Goal: Task Accomplishment & Management: Manage account settings

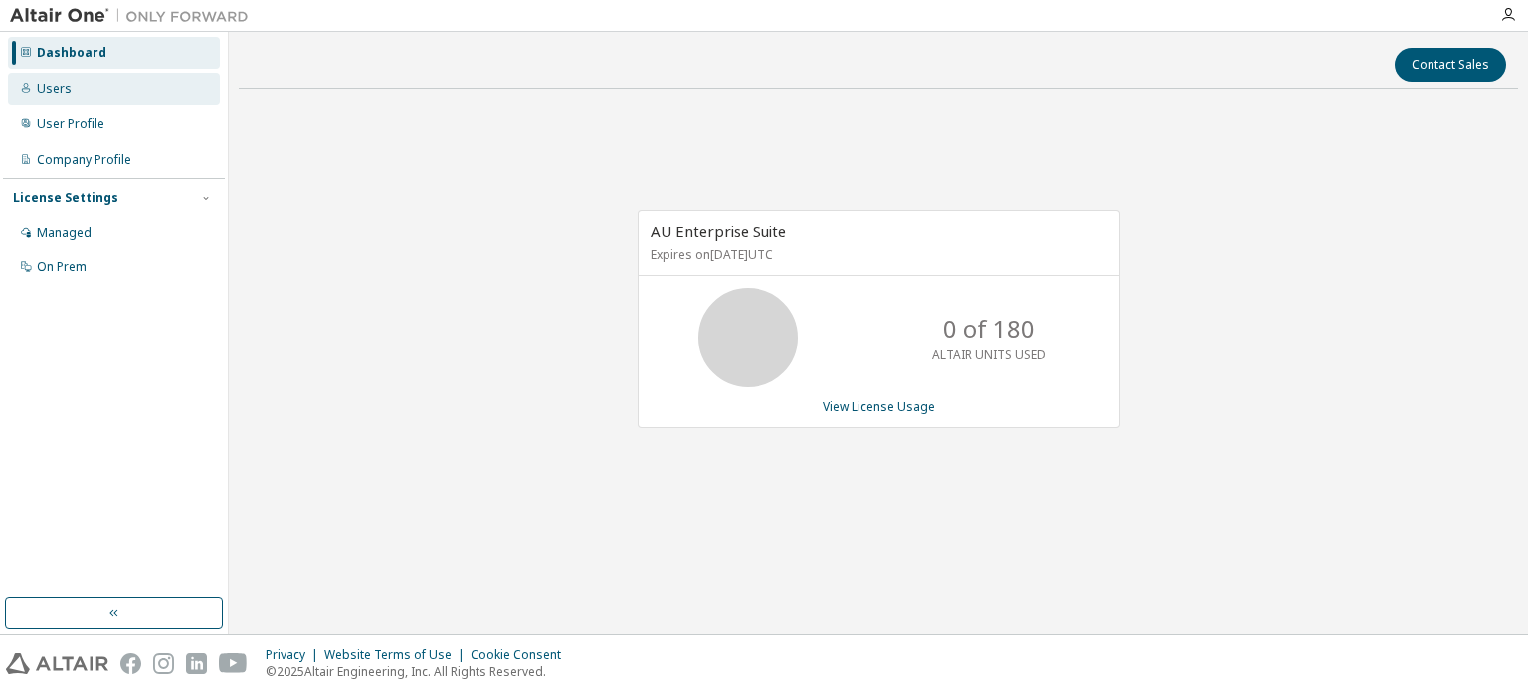
click at [63, 85] on div "Users" at bounding box center [54, 89] width 35 height 16
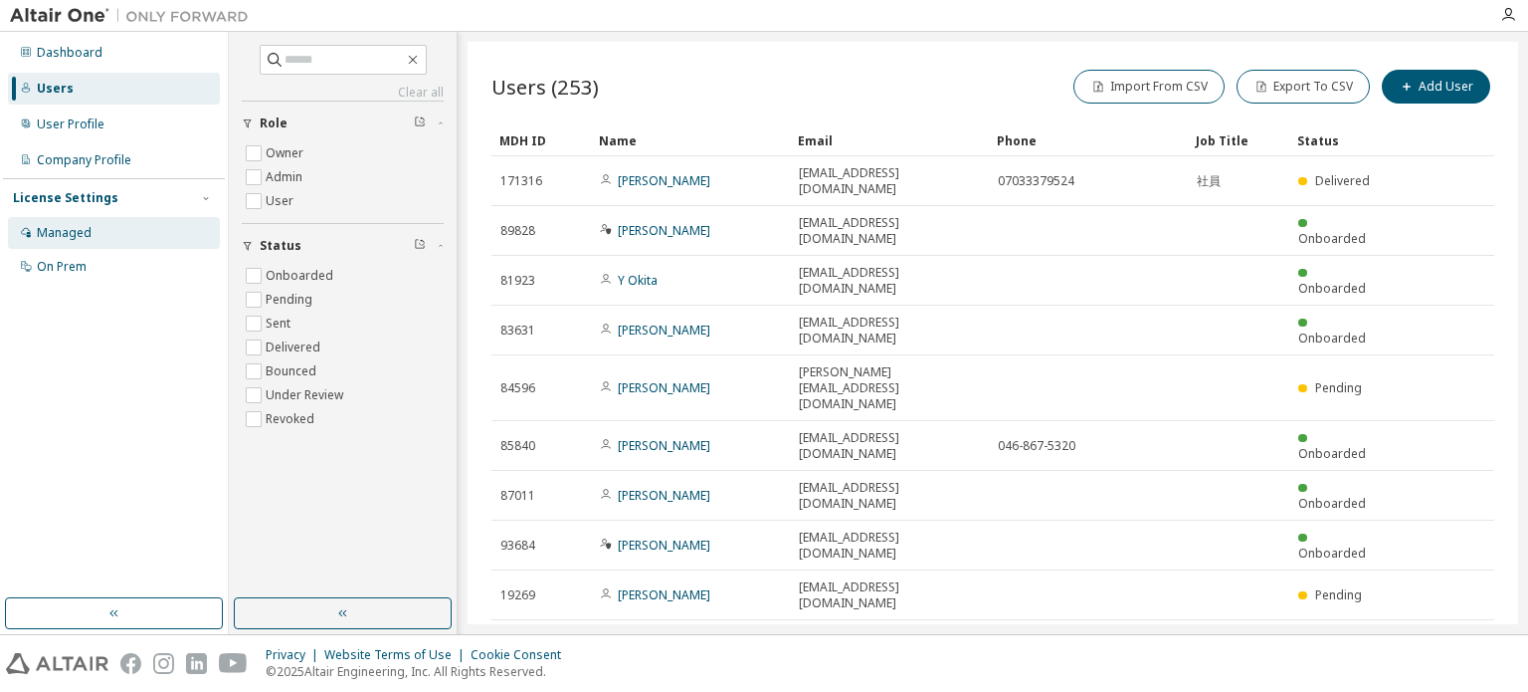
click at [73, 226] on div "Managed" at bounding box center [64, 233] width 55 height 16
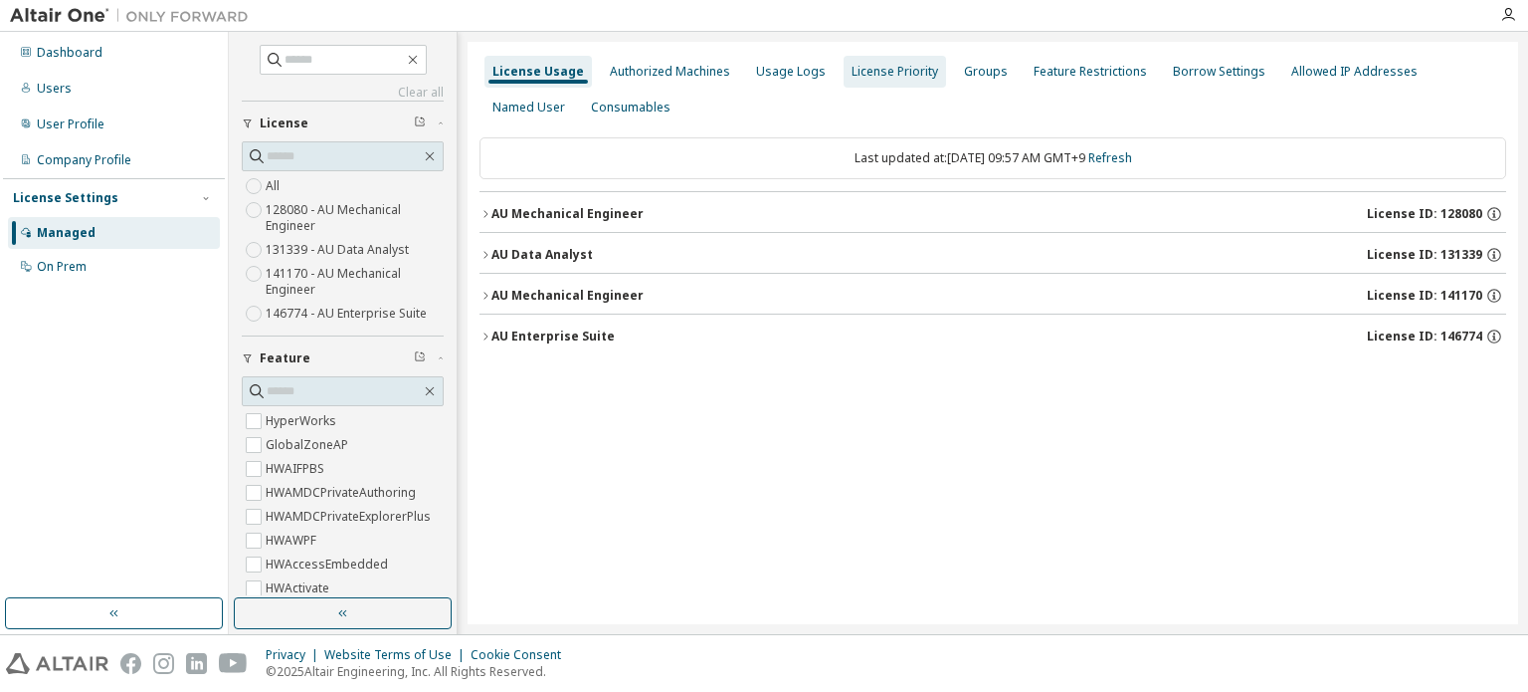
click at [885, 81] on div "License Priority" at bounding box center [895, 72] width 102 height 32
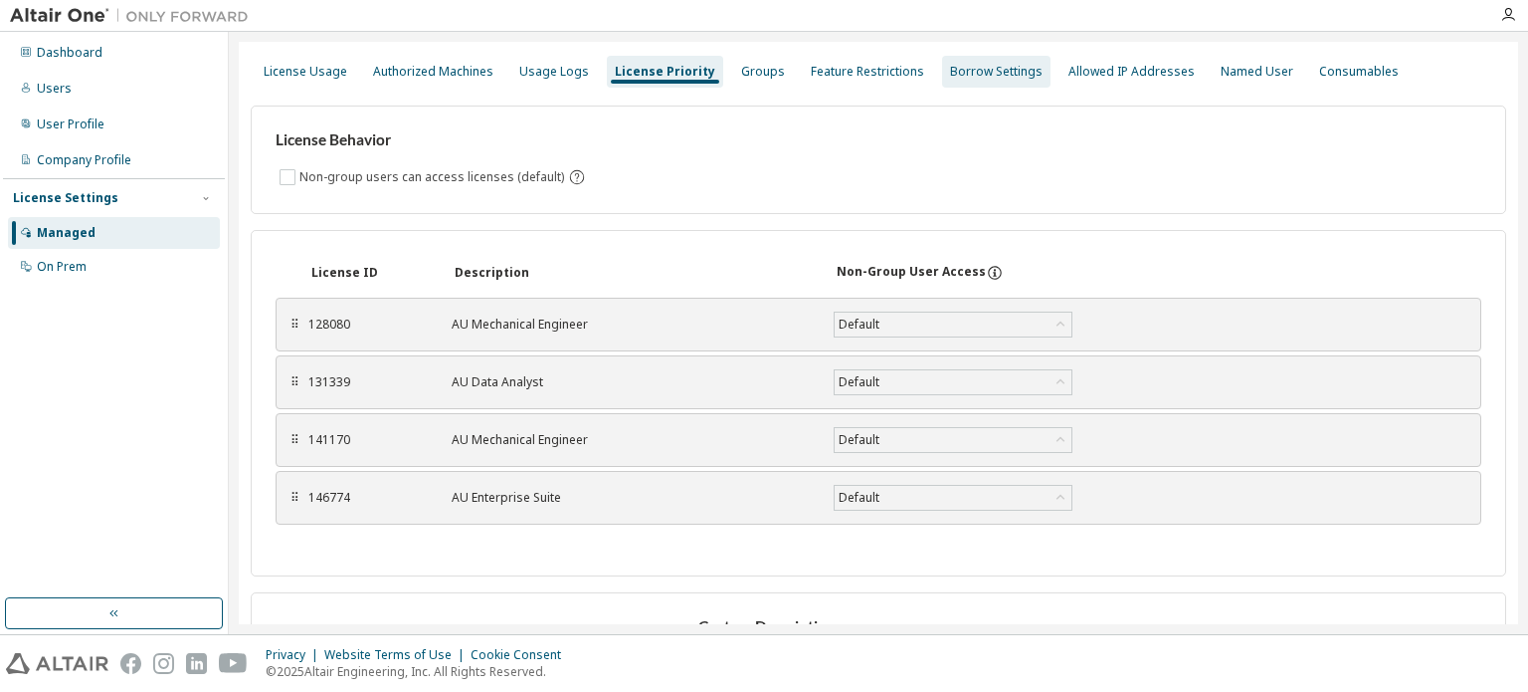
click at [1003, 75] on div "Borrow Settings" at bounding box center [996, 72] width 93 height 16
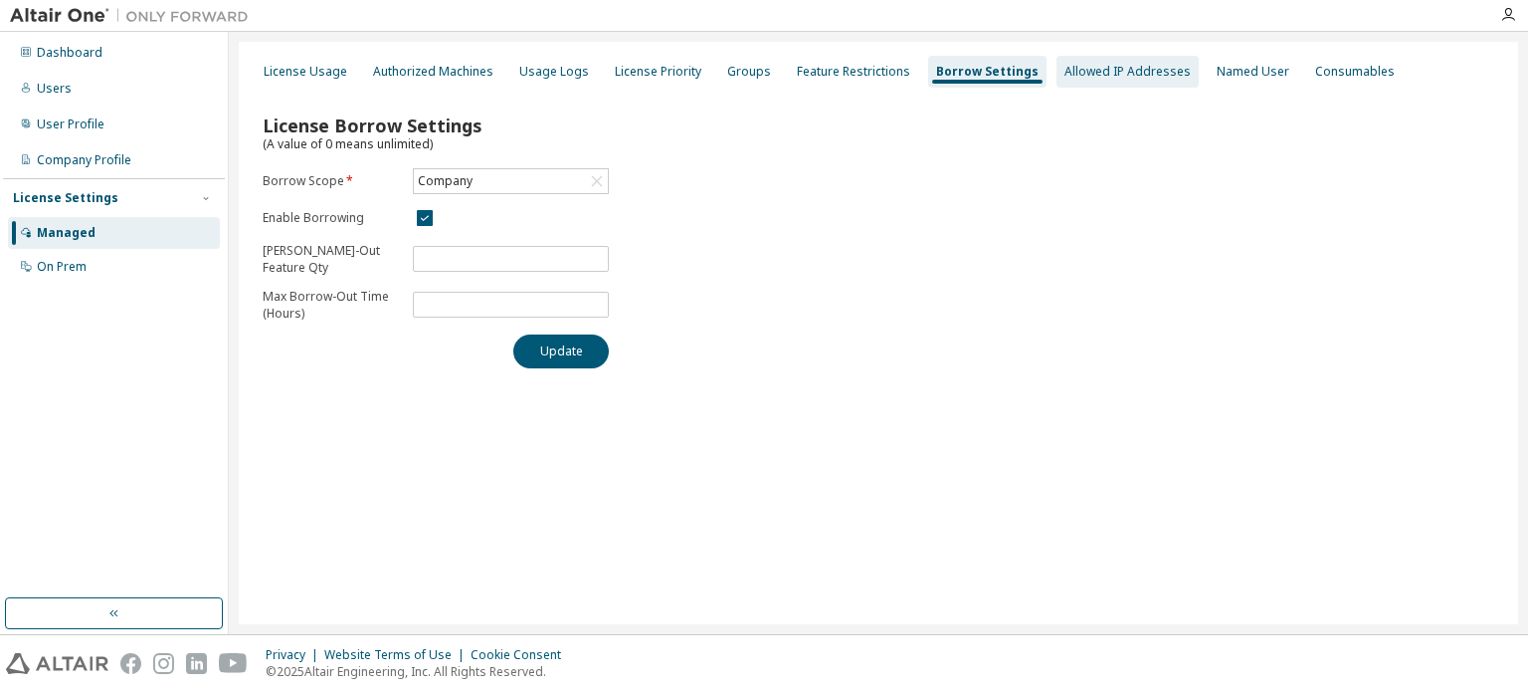
click at [1070, 75] on div "Allowed IP Addresses" at bounding box center [1128, 72] width 126 height 16
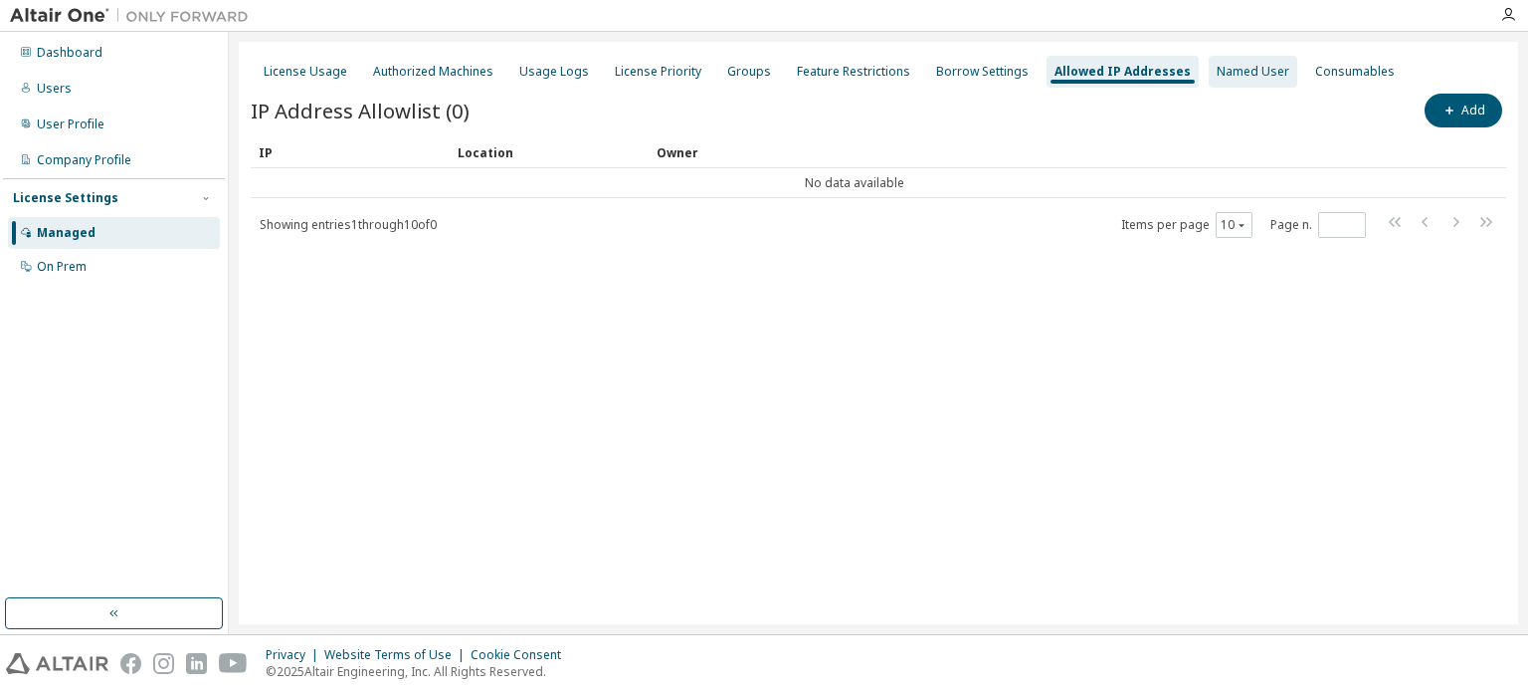
click at [1217, 70] on div "Named User" at bounding box center [1253, 72] width 73 height 16
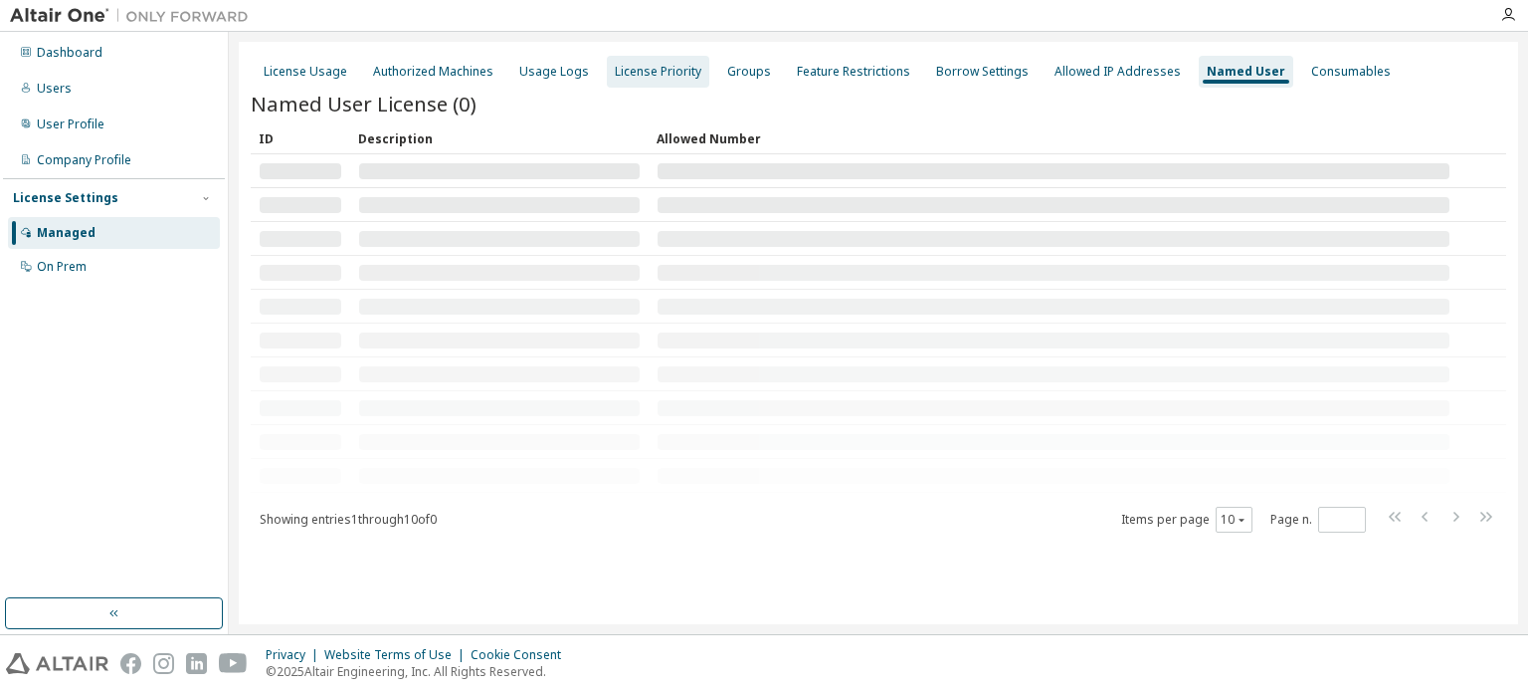
click at [669, 78] on div "License Priority" at bounding box center [658, 72] width 87 height 16
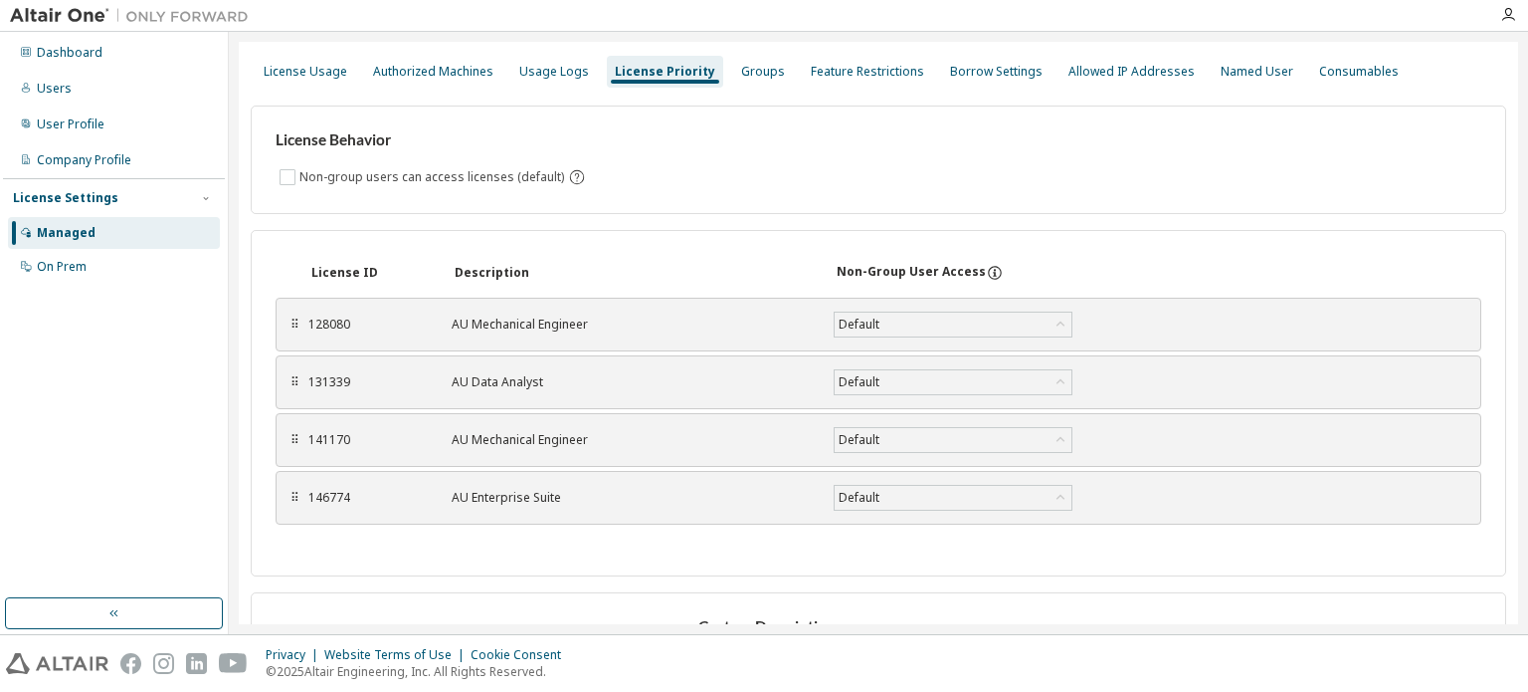
click at [83, 232] on div "Managed" at bounding box center [66, 233] width 59 height 16
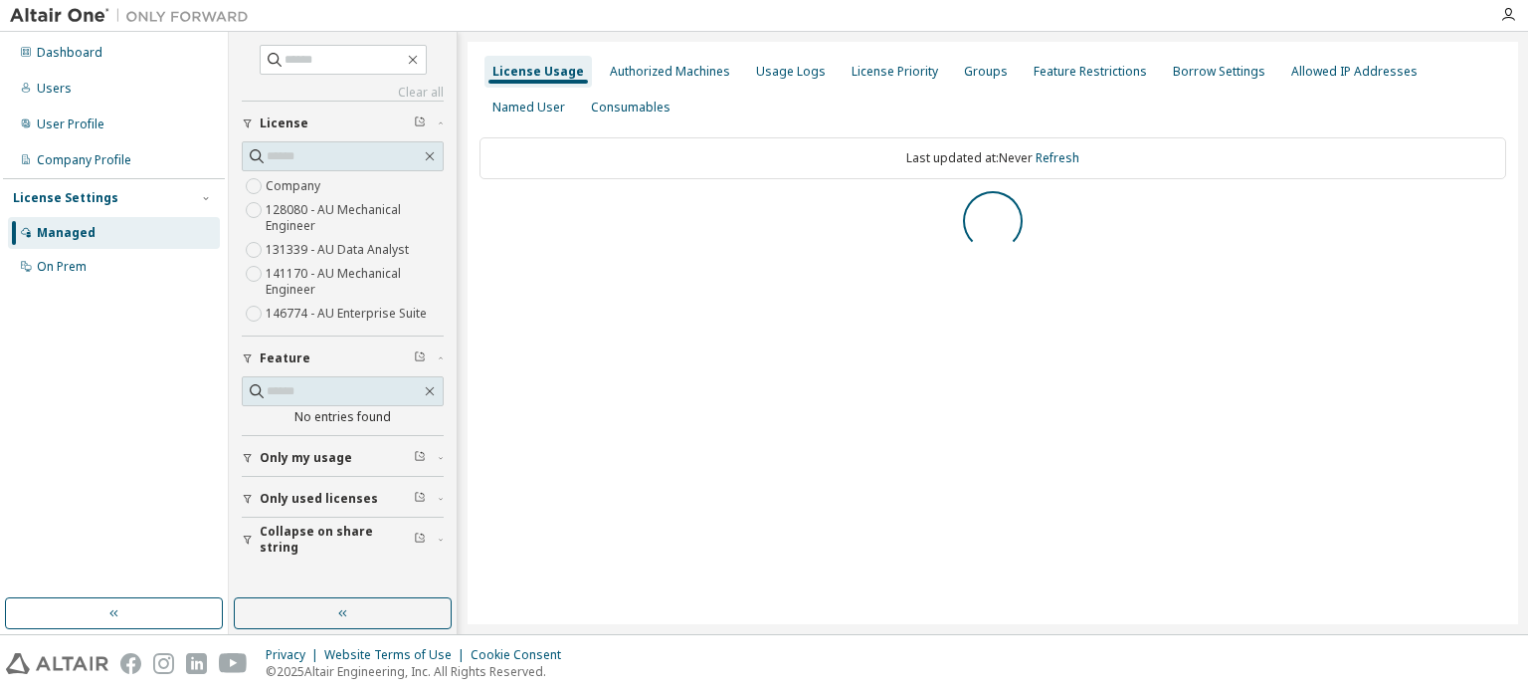
click at [63, 232] on div "Managed" at bounding box center [66, 233] width 59 height 16
click at [62, 63] on div "Dashboard" at bounding box center [114, 53] width 212 height 32
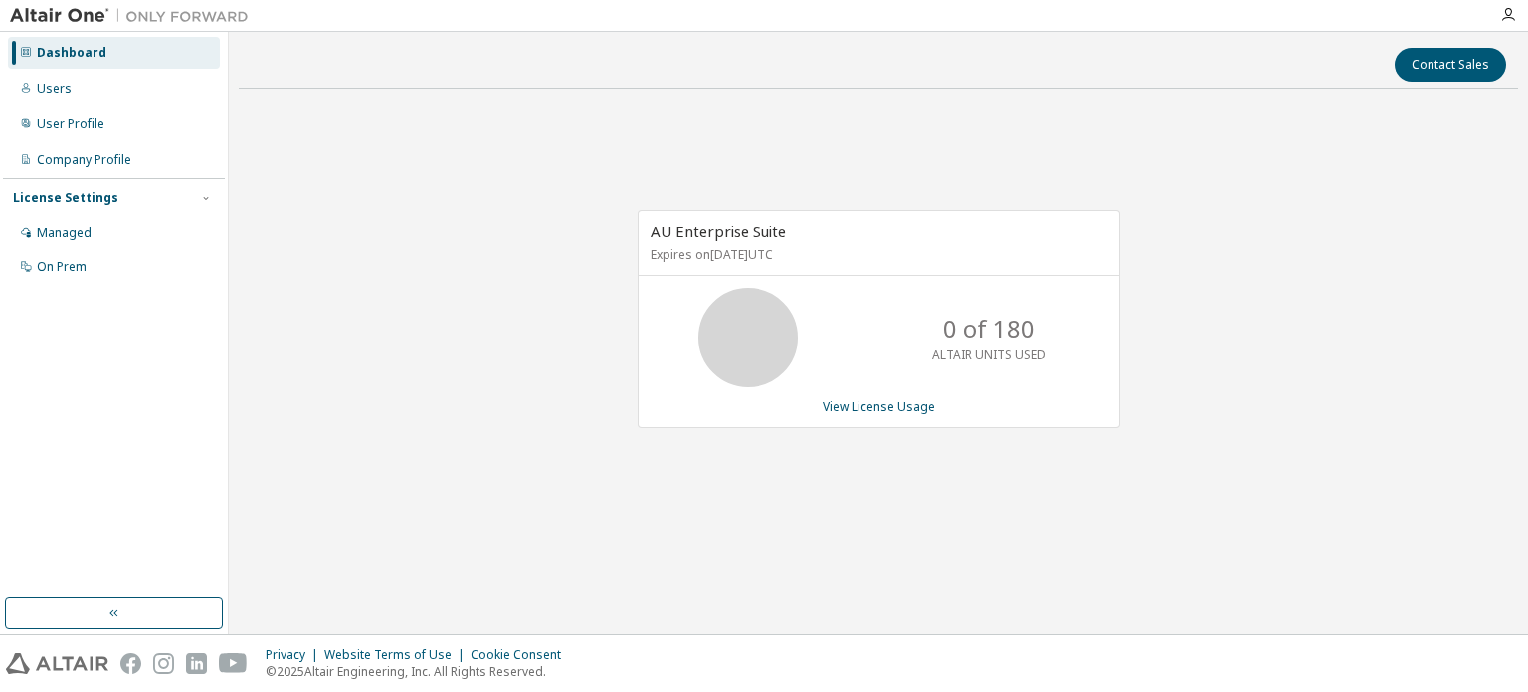
click at [1091, 419] on div "AU Enterprise Suite Expires on October 1, 2025 UTC 0 of 180 ALTAIR UNITS USED V…" at bounding box center [879, 319] width 483 height 218
click at [53, 88] on div "Users" at bounding box center [54, 89] width 35 height 16
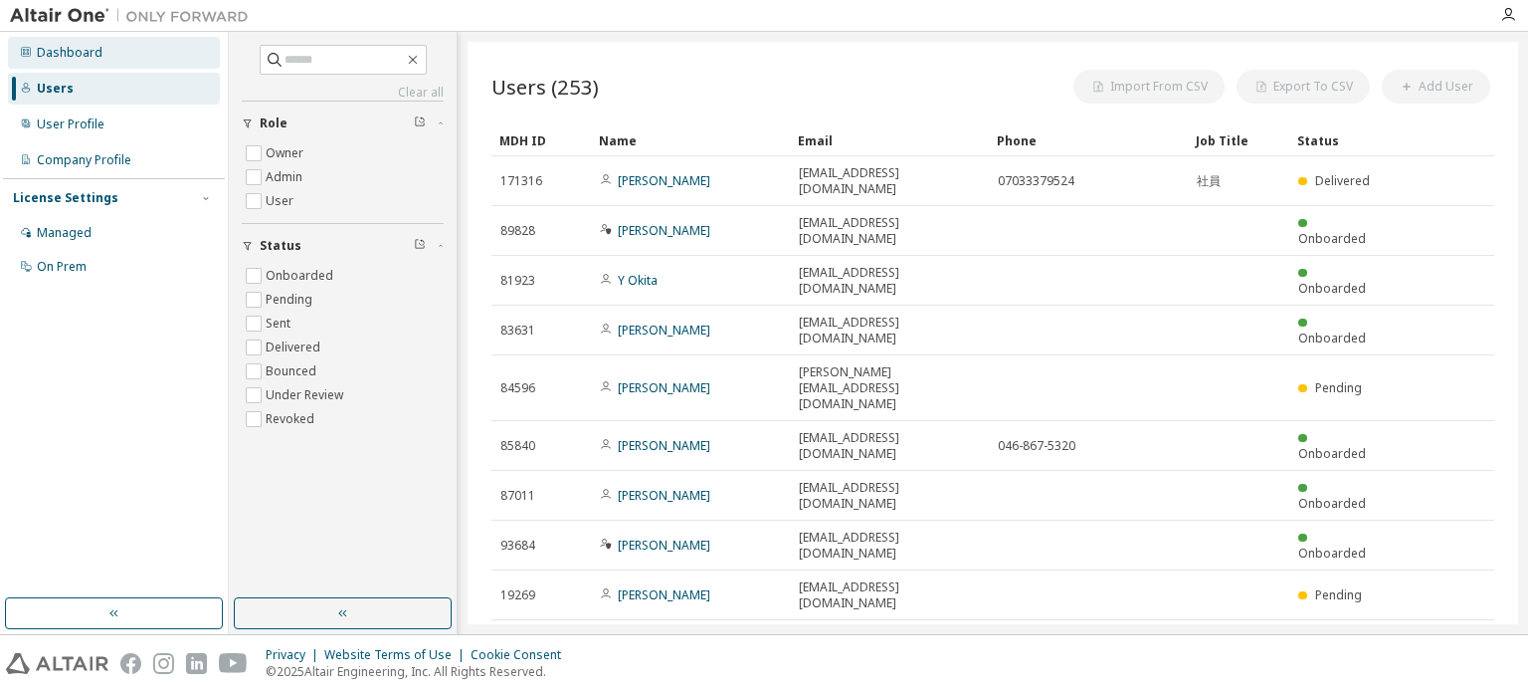
click at [56, 59] on div "Dashboard" at bounding box center [70, 53] width 66 height 16
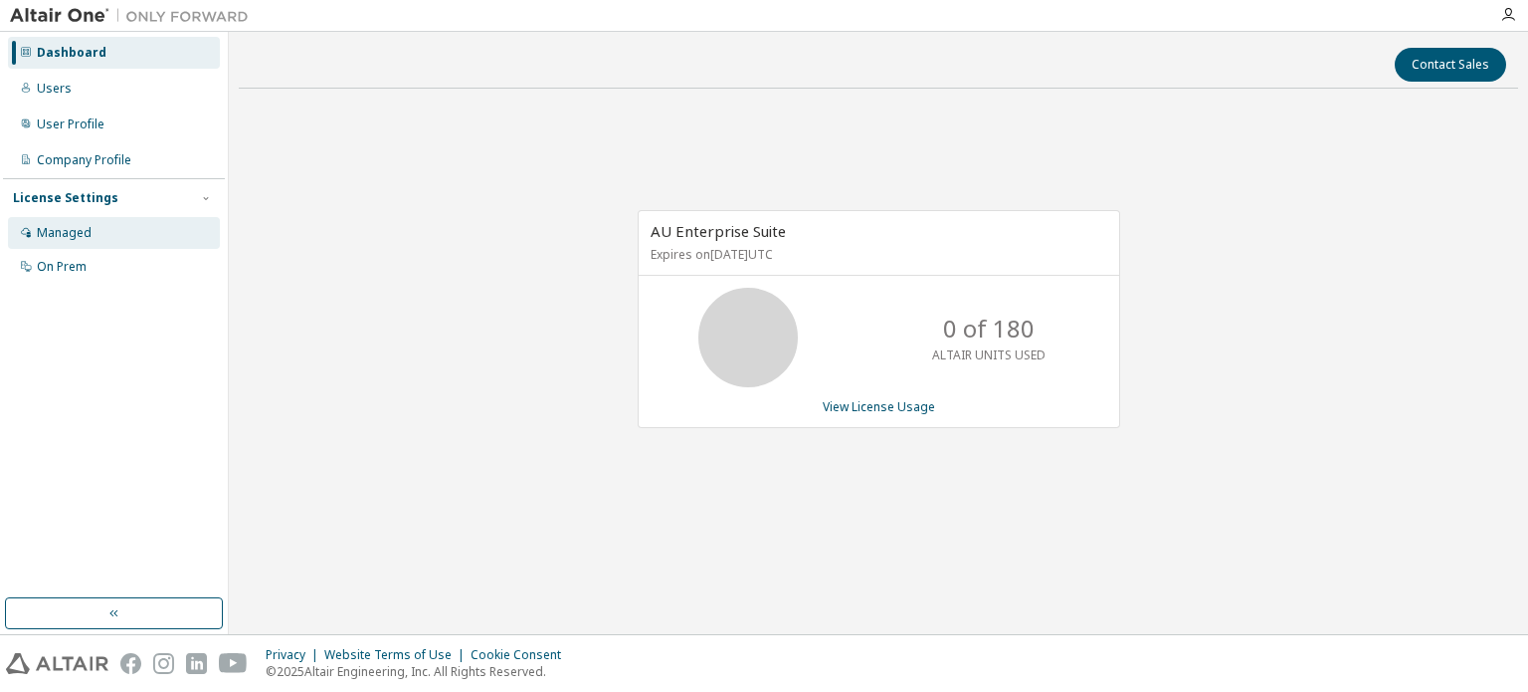
click at [68, 236] on div "Managed" at bounding box center [64, 233] width 55 height 16
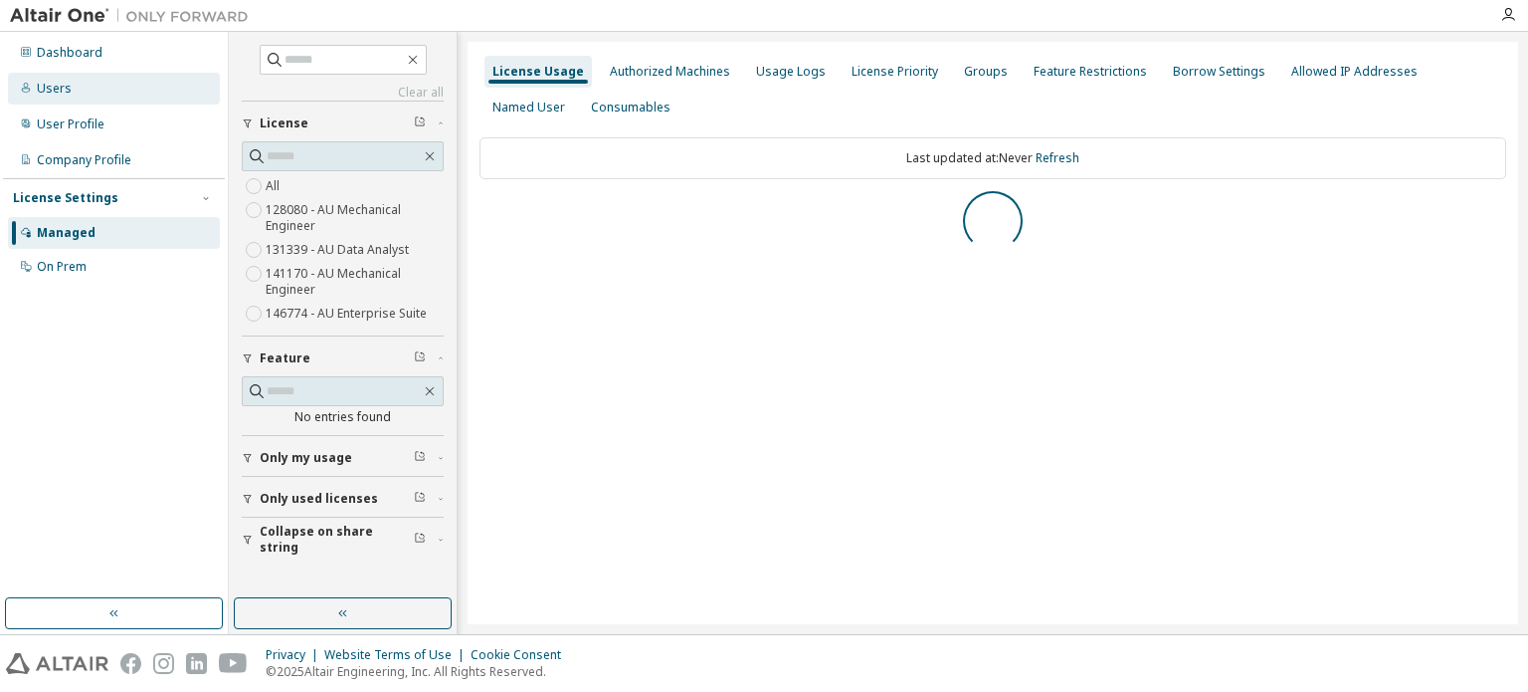
click at [60, 88] on div "Users" at bounding box center [54, 89] width 35 height 16
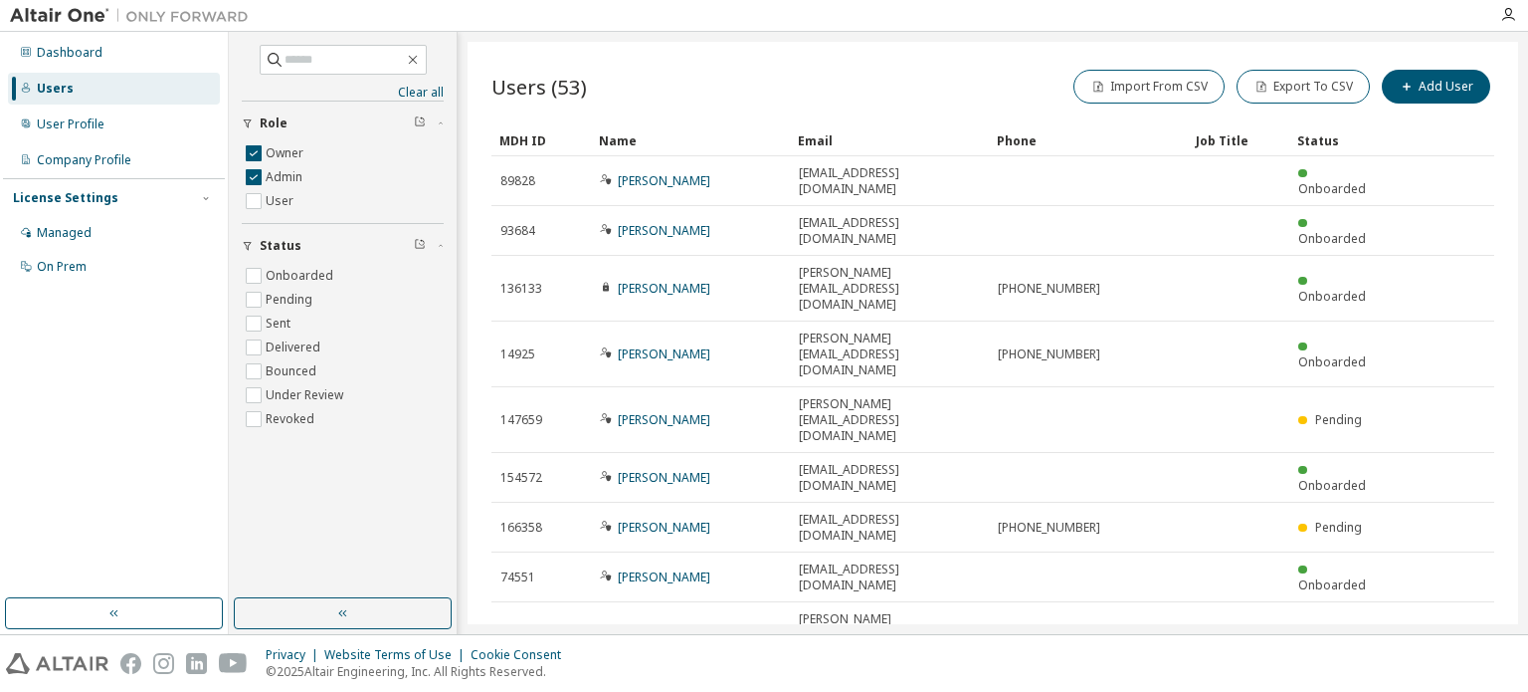
scroll to position [25, 0]
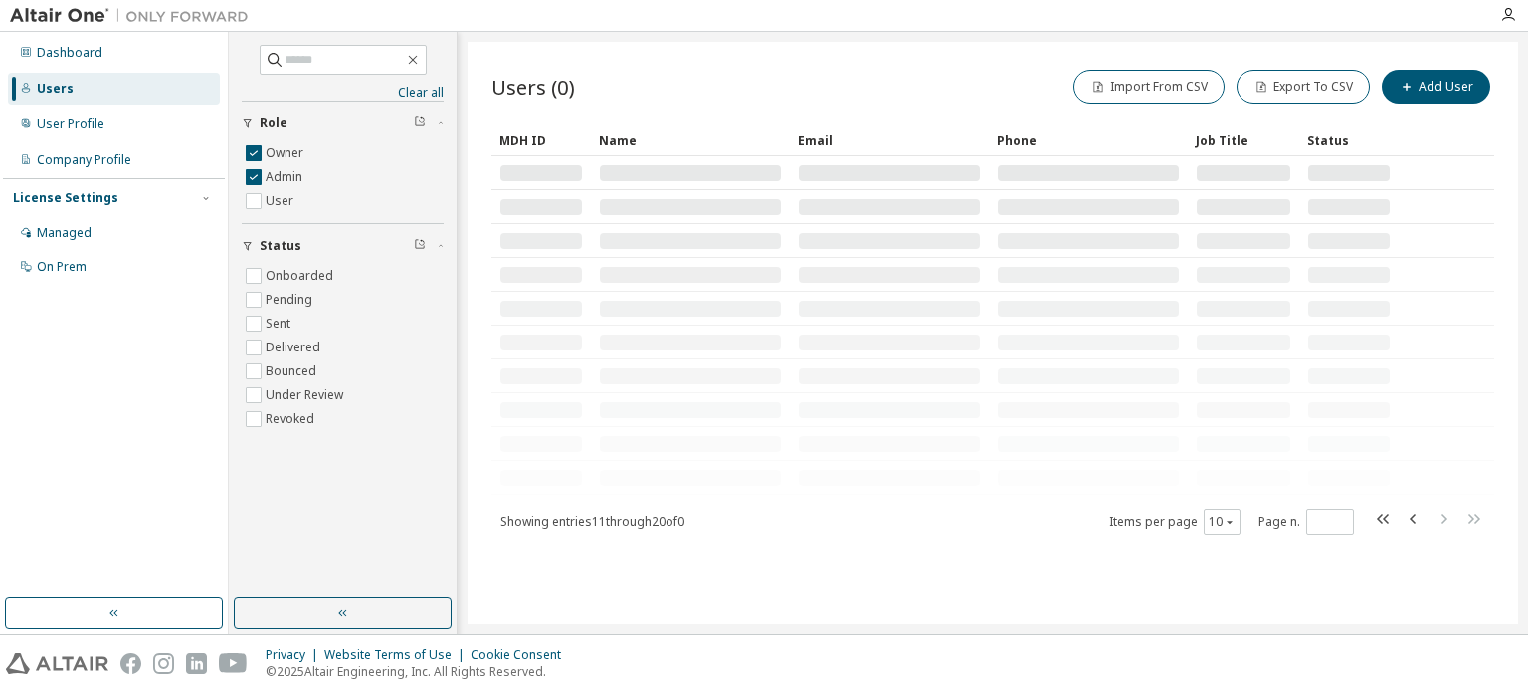
scroll to position [0, 0]
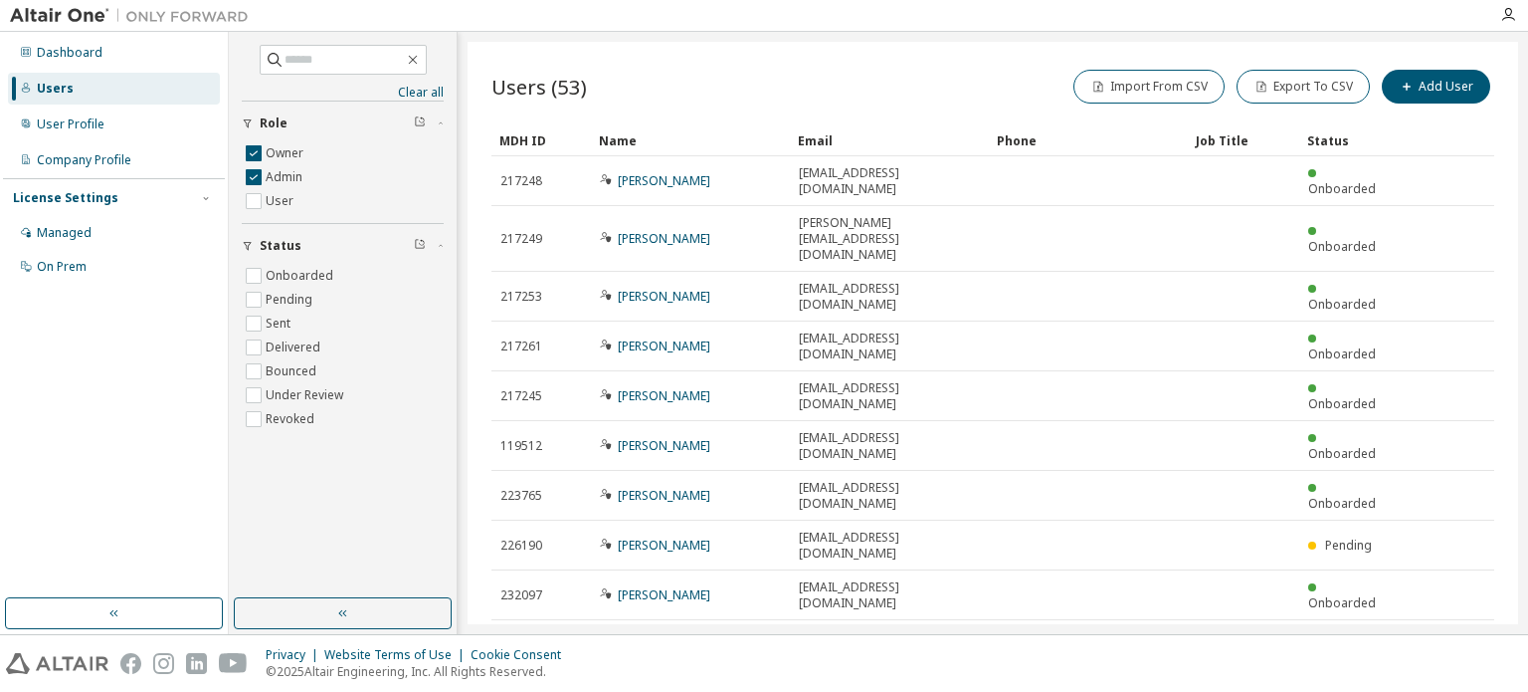
click at [1446, 682] on icon "button" at bounding box center [1444, 694] width 24 height 24
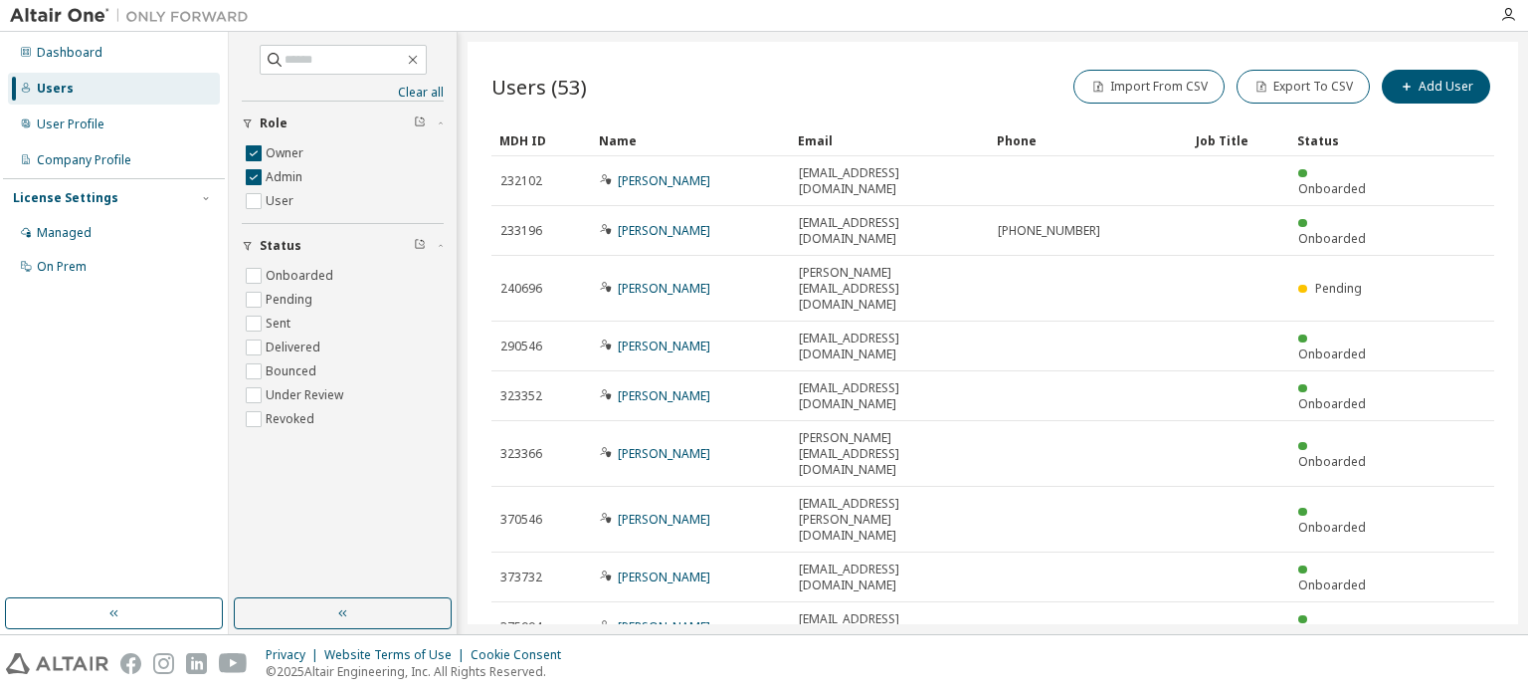
click at [1446, 652] on tr "377179 Junji Araya j-araya@mail.nissan.co.jp Onboarded" at bounding box center [993, 685] width 1003 height 66
type input "*"
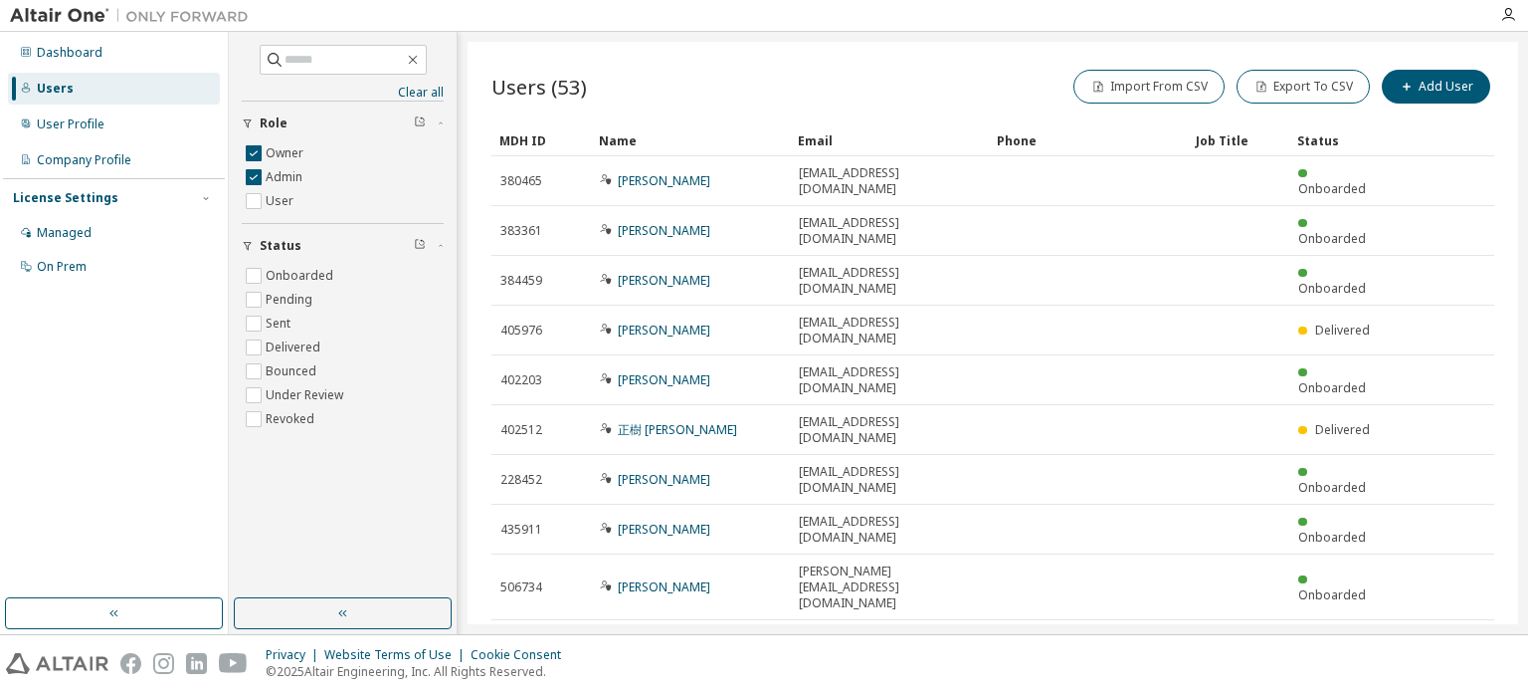
click at [682, 605] on div "Users (53) Import From CSV Export To CSV Add User Clear Load Save Save As Field…" at bounding box center [993, 333] width 1051 height 582
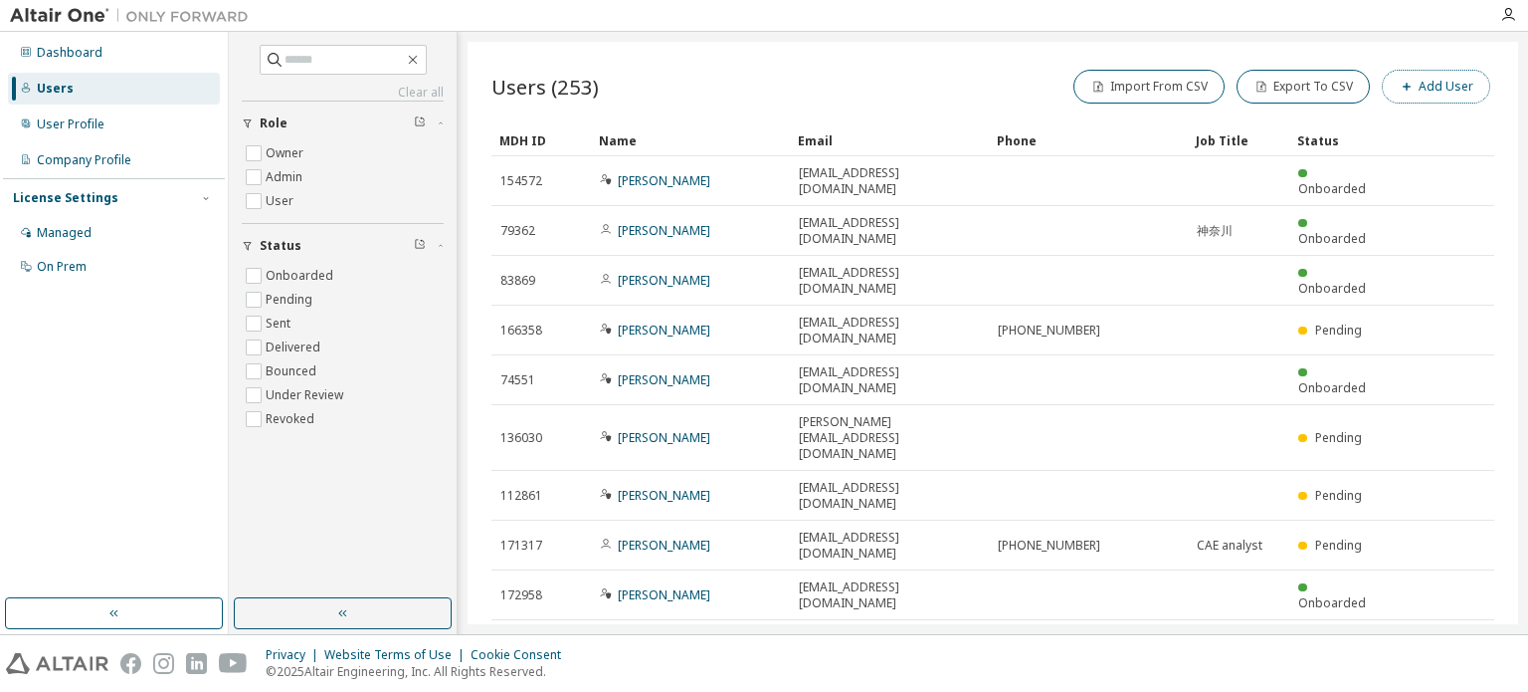
click at [1433, 86] on button "Add User" at bounding box center [1436, 87] width 108 height 34
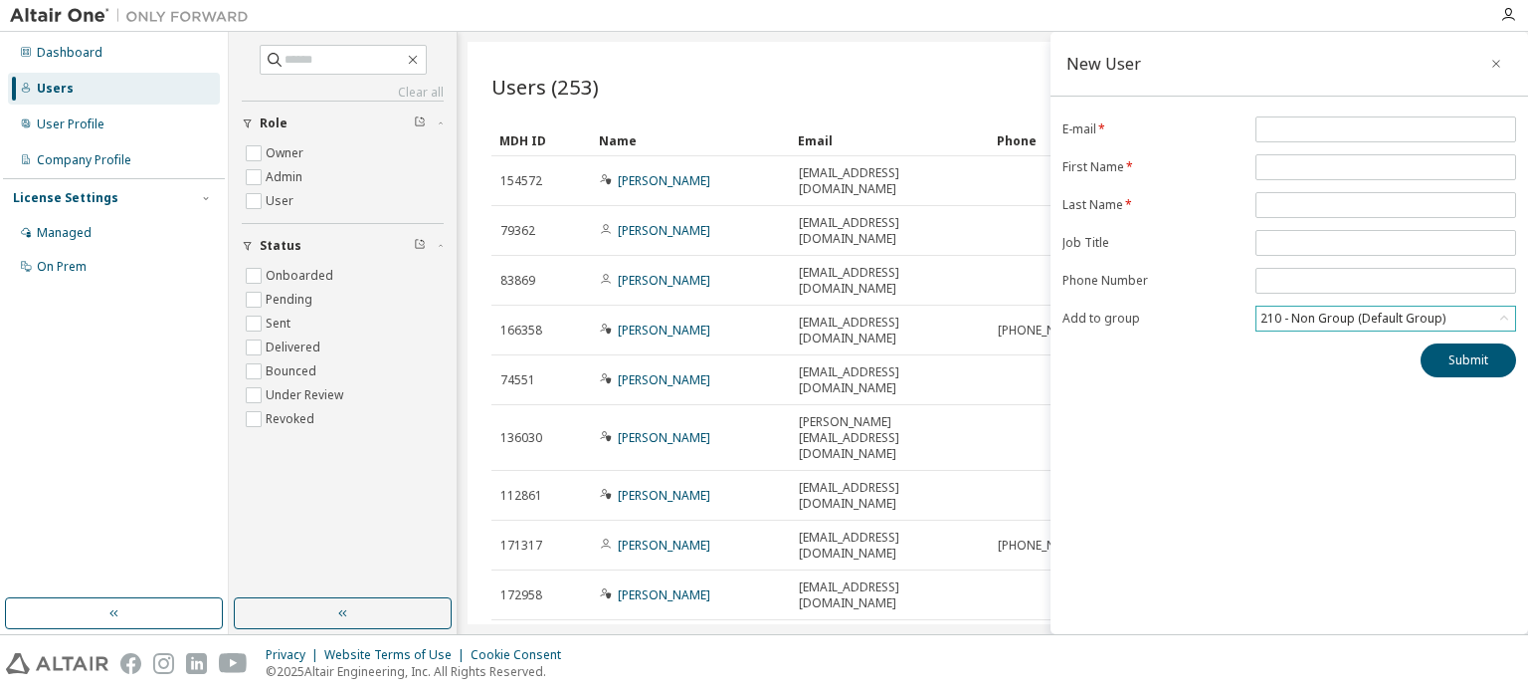
click at [1342, 314] on div "210 - Non Group (Default Group)" at bounding box center [1353, 318] width 191 height 22
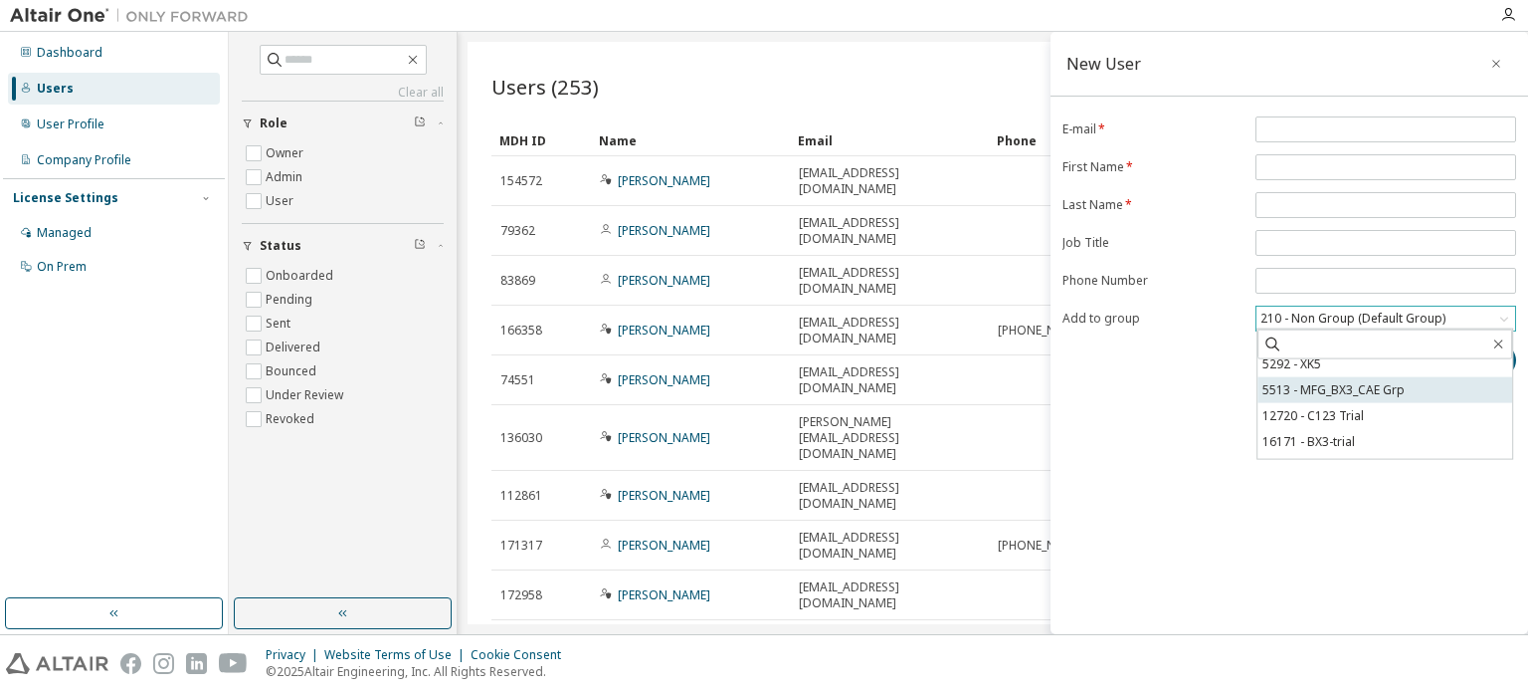
scroll to position [279, 0]
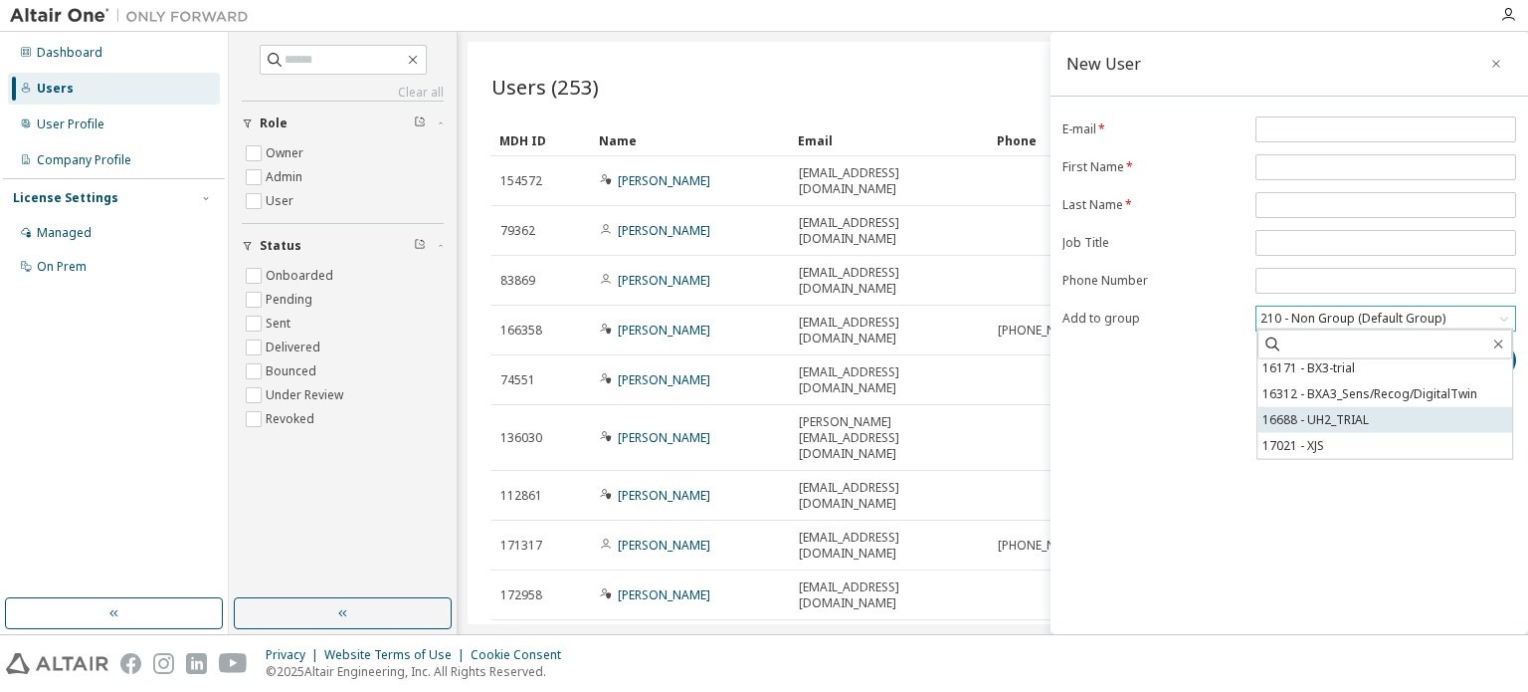
click at [1333, 417] on li "16688 - UH2_TRIAL" at bounding box center [1385, 420] width 255 height 26
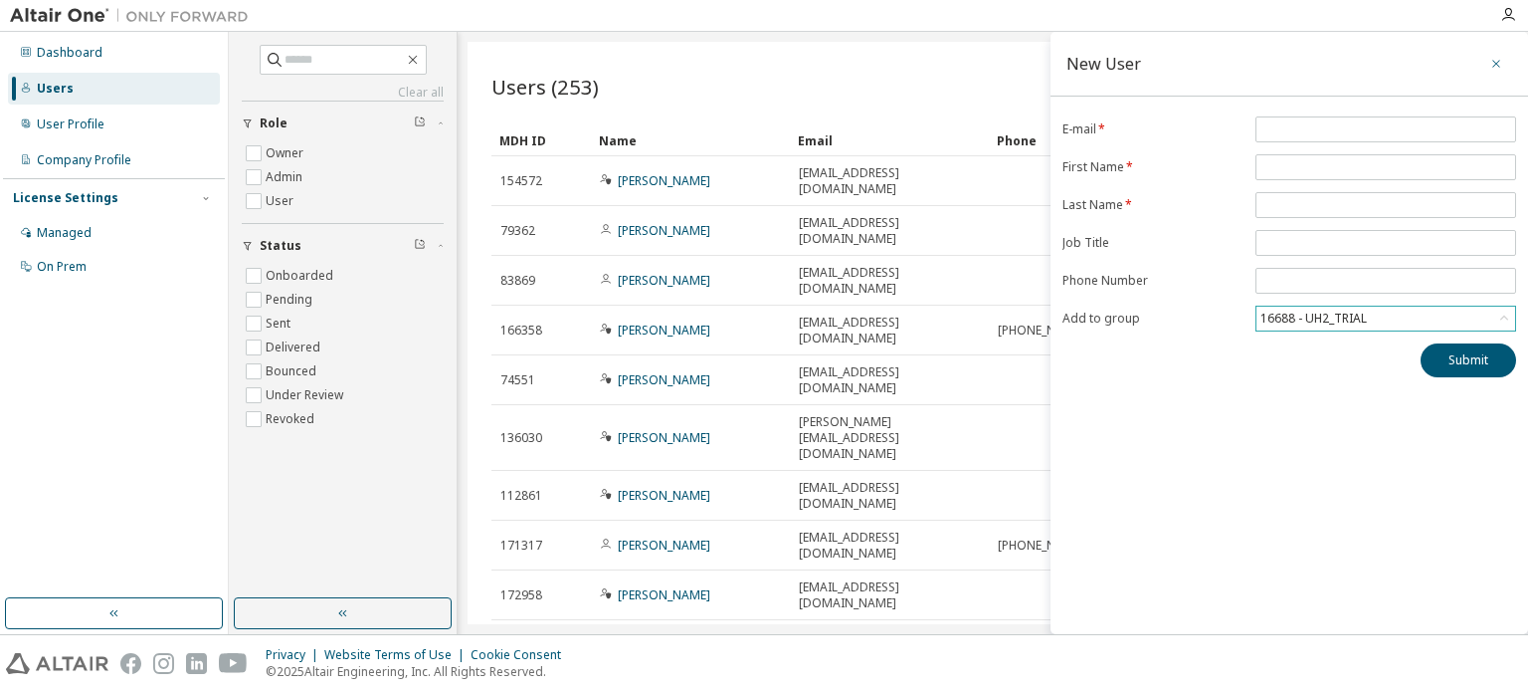
click at [1495, 63] on icon "button" at bounding box center [1497, 64] width 14 height 16
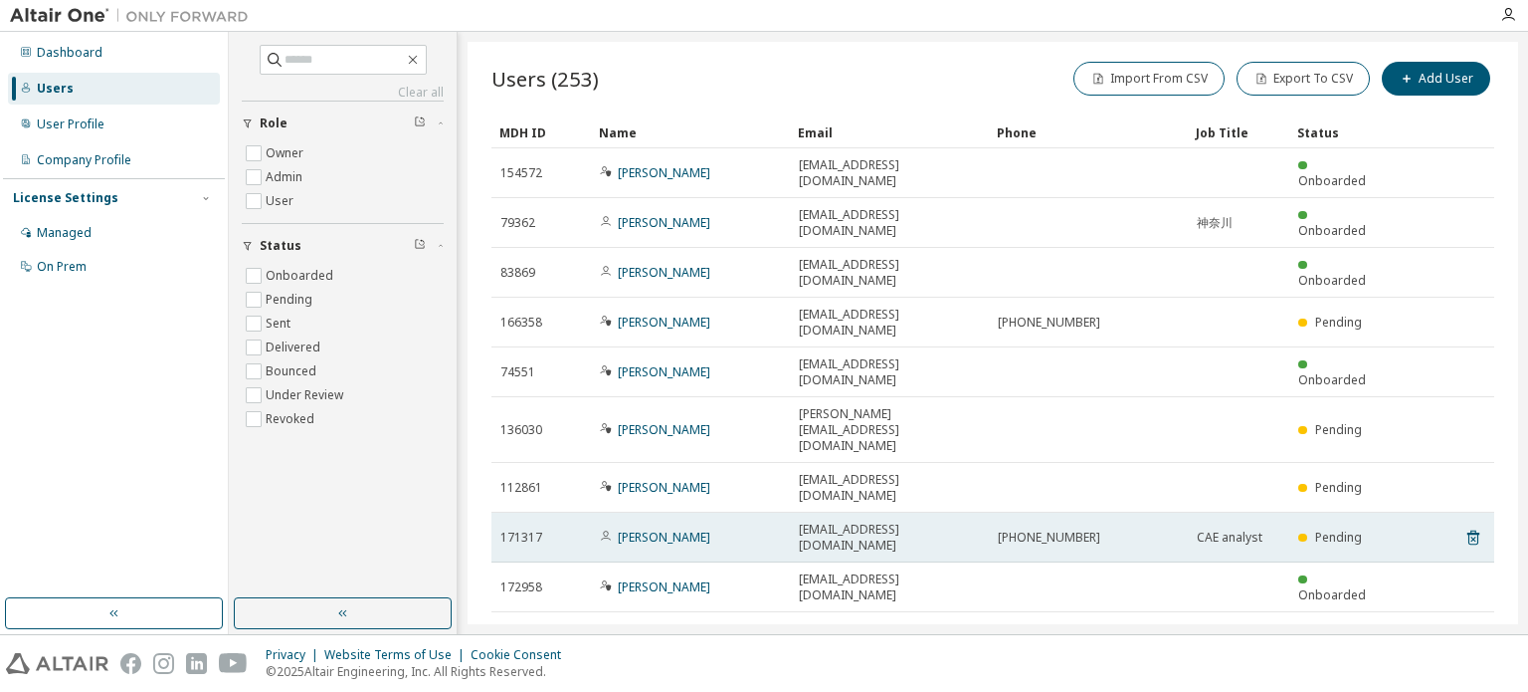
scroll to position [9, 0]
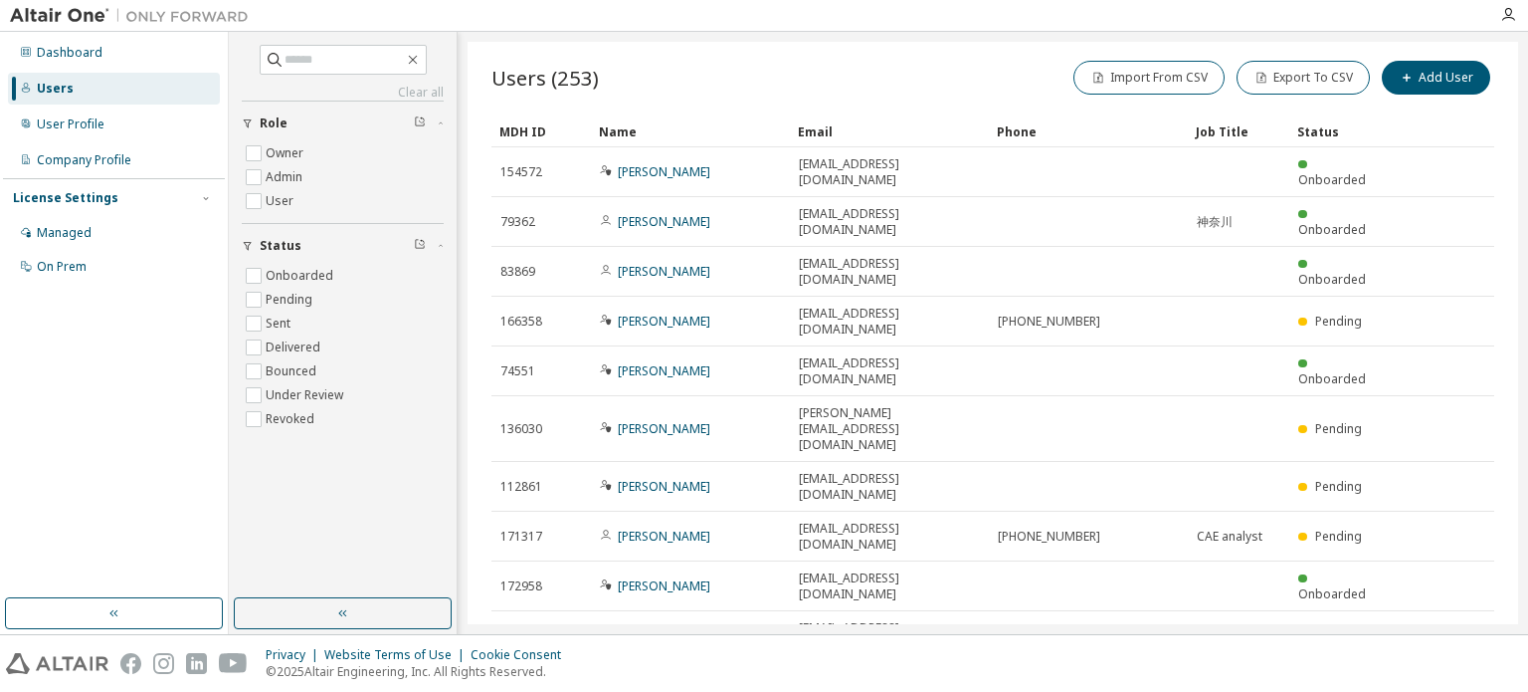
click at [71, 13] on img at bounding box center [134, 16] width 249 height 20
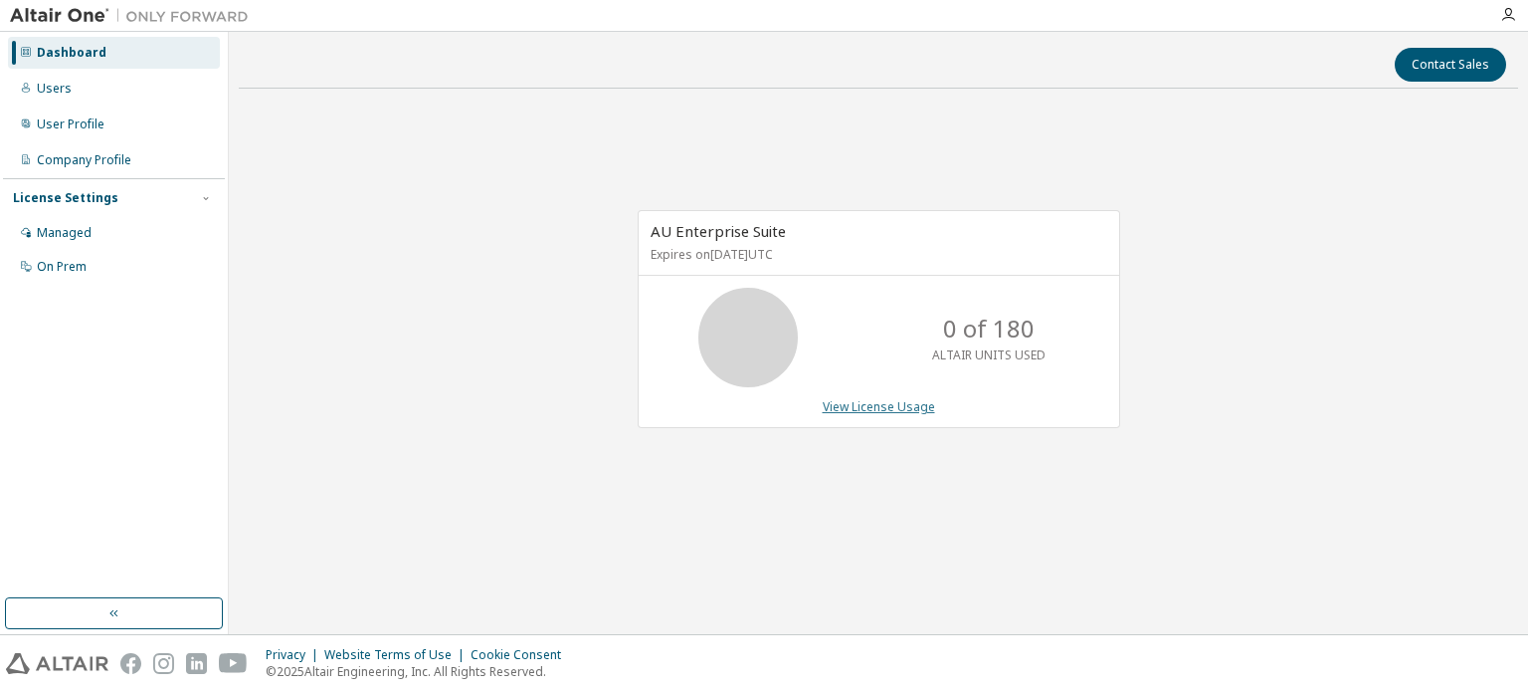
click at [891, 409] on link "View License Usage" at bounding box center [879, 406] width 112 height 17
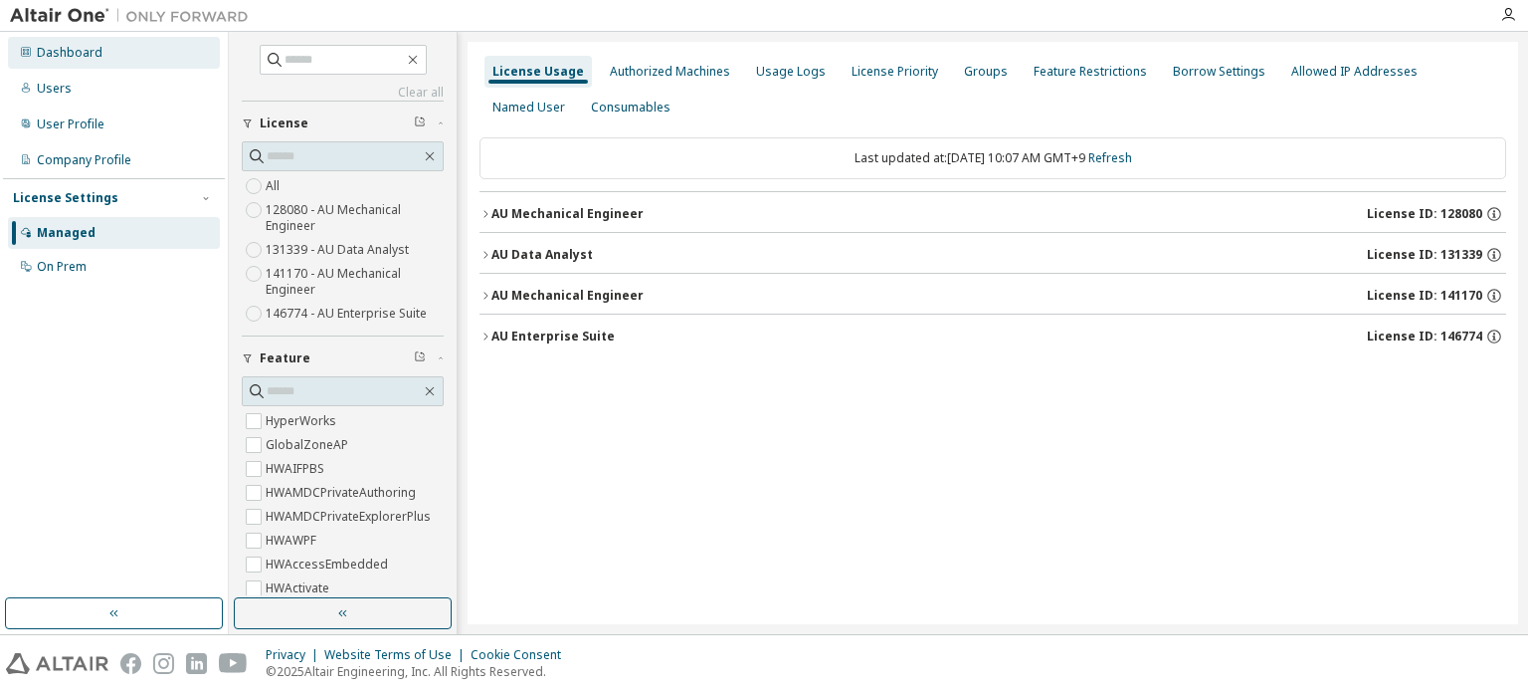
click at [86, 59] on div "Dashboard" at bounding box center [70, 53] width 66 height 16
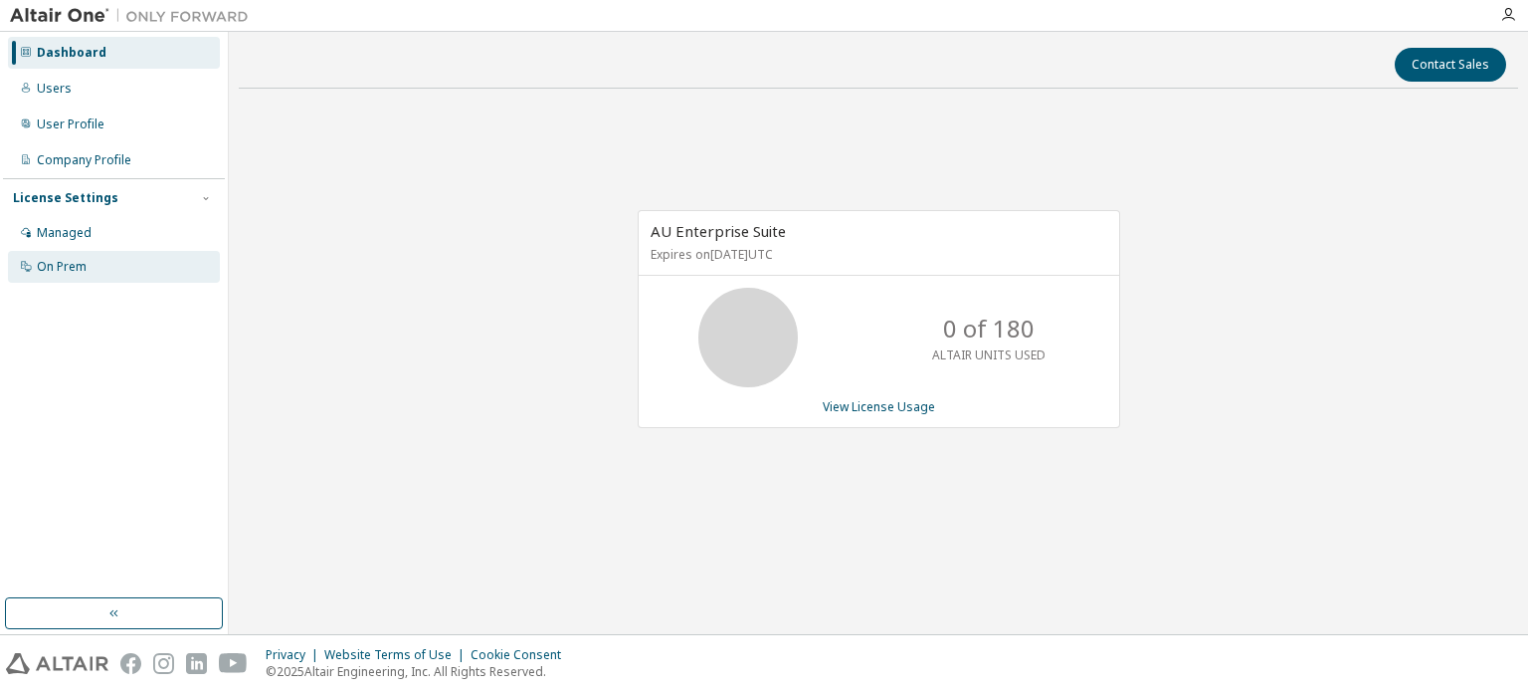
click at [75, 266] on div "On Prem" at bounding box center [62, 267] width 50 height 16
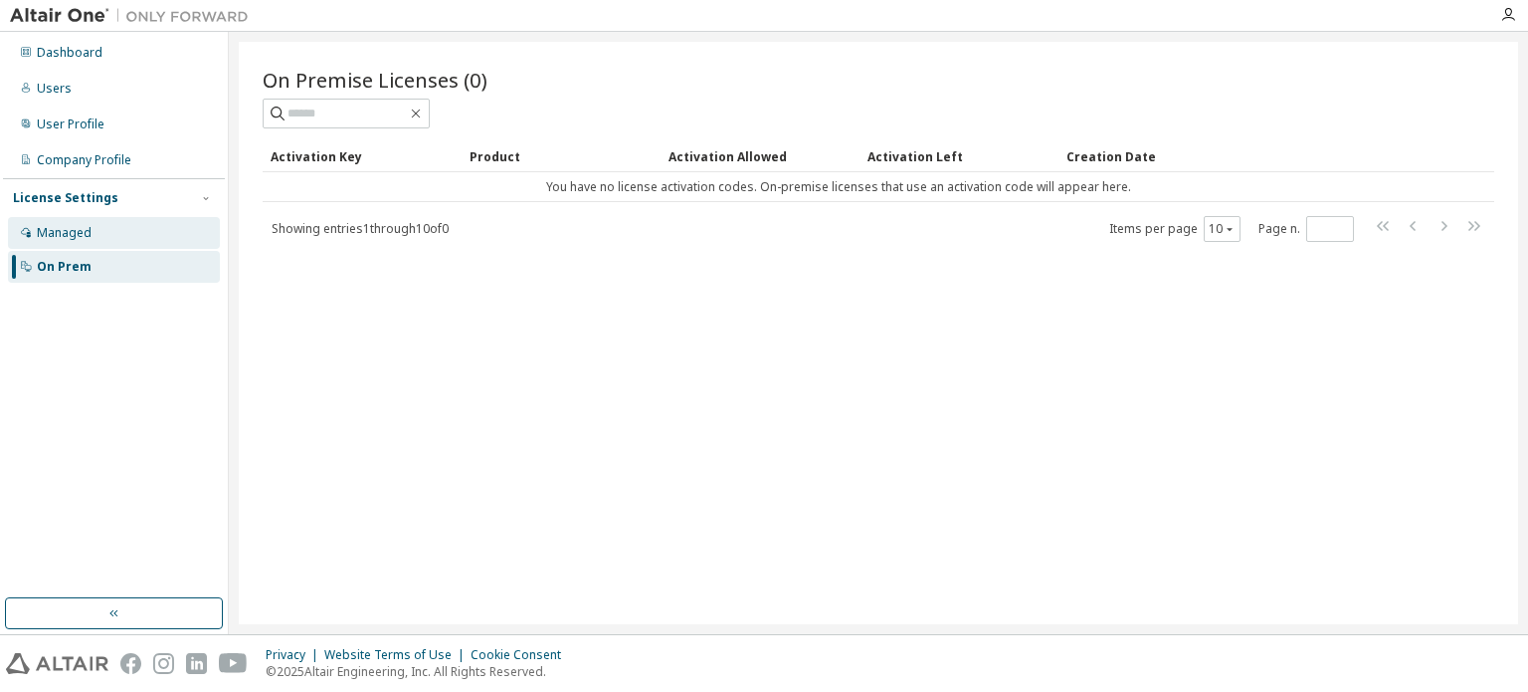
click at [64, 235] on div "Managed" at bounding box center [64, 233] width 55 height 16
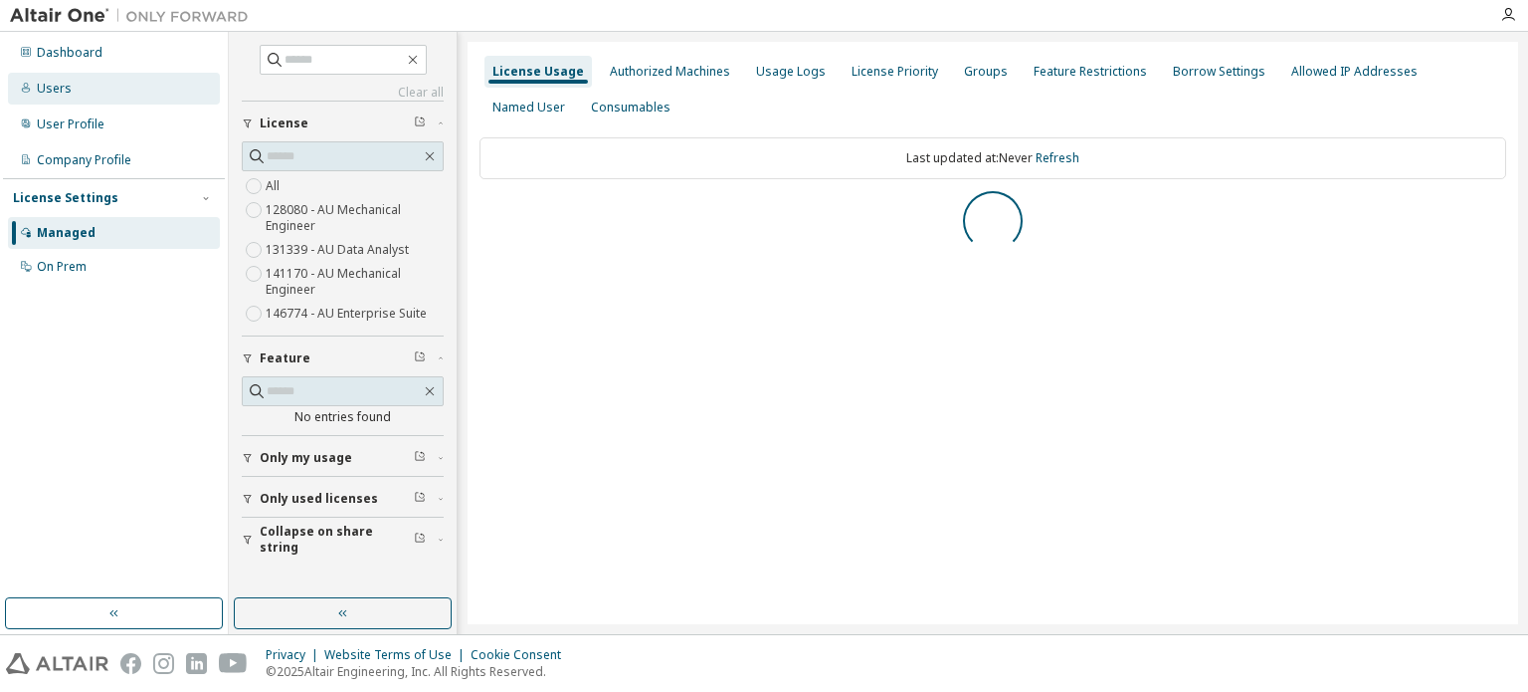
click at [35, 94] on div "Users" at bounding box center [114, 89] width 212 height 32
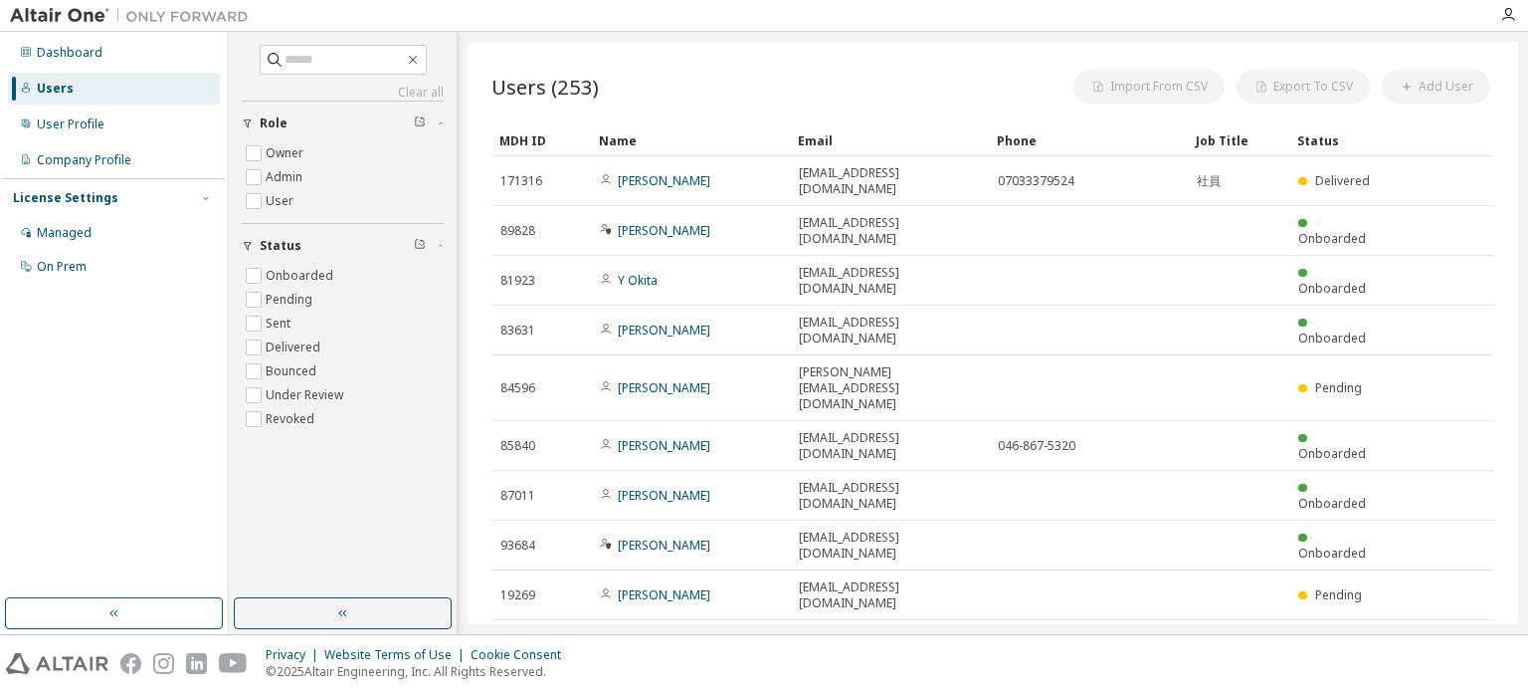
click at [53, 194] on div "License Settings" at bounding box center [65, 198] width 105 height 16
click at [47, 193] on div "License Settings" at bounding box center [65, 198] width 105 height 16
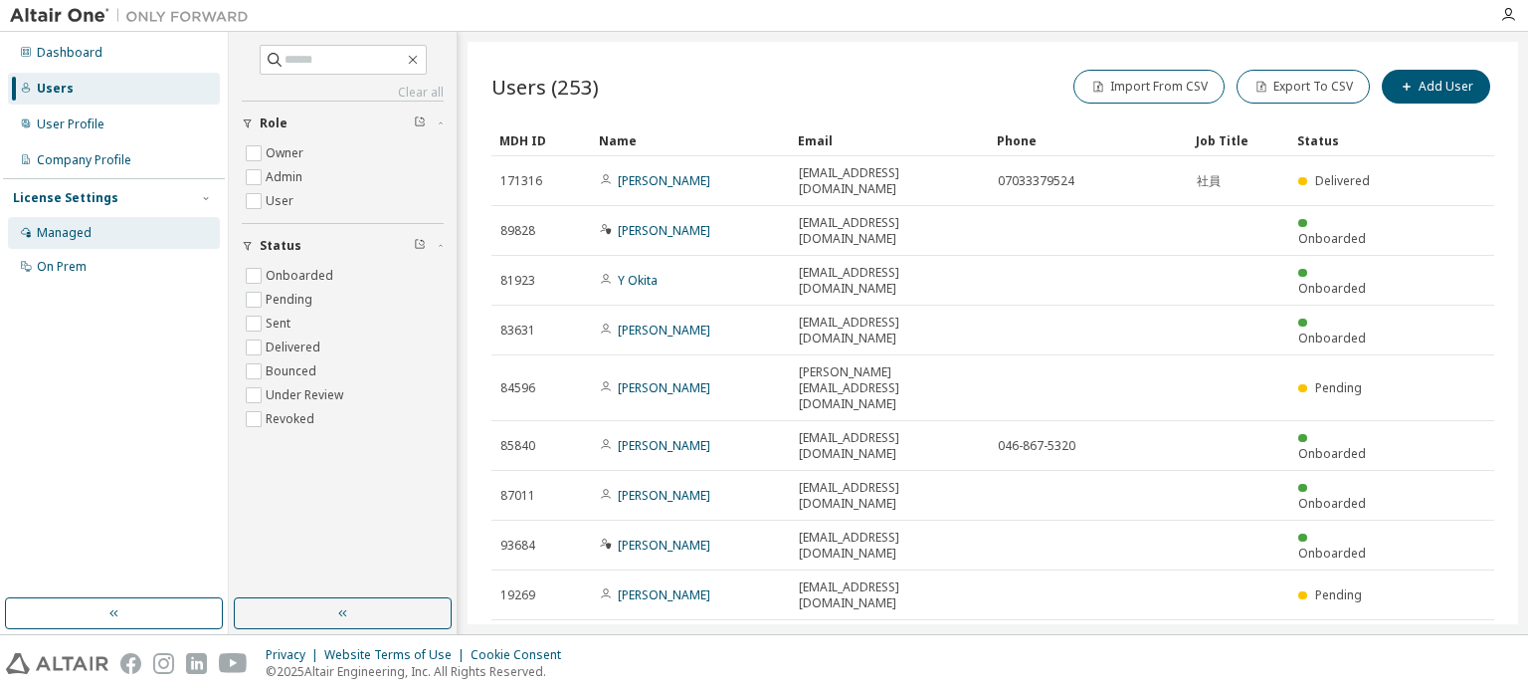
click at [53, 231] on div "Managed" at bounding box center [64, 233] width 55 height 16
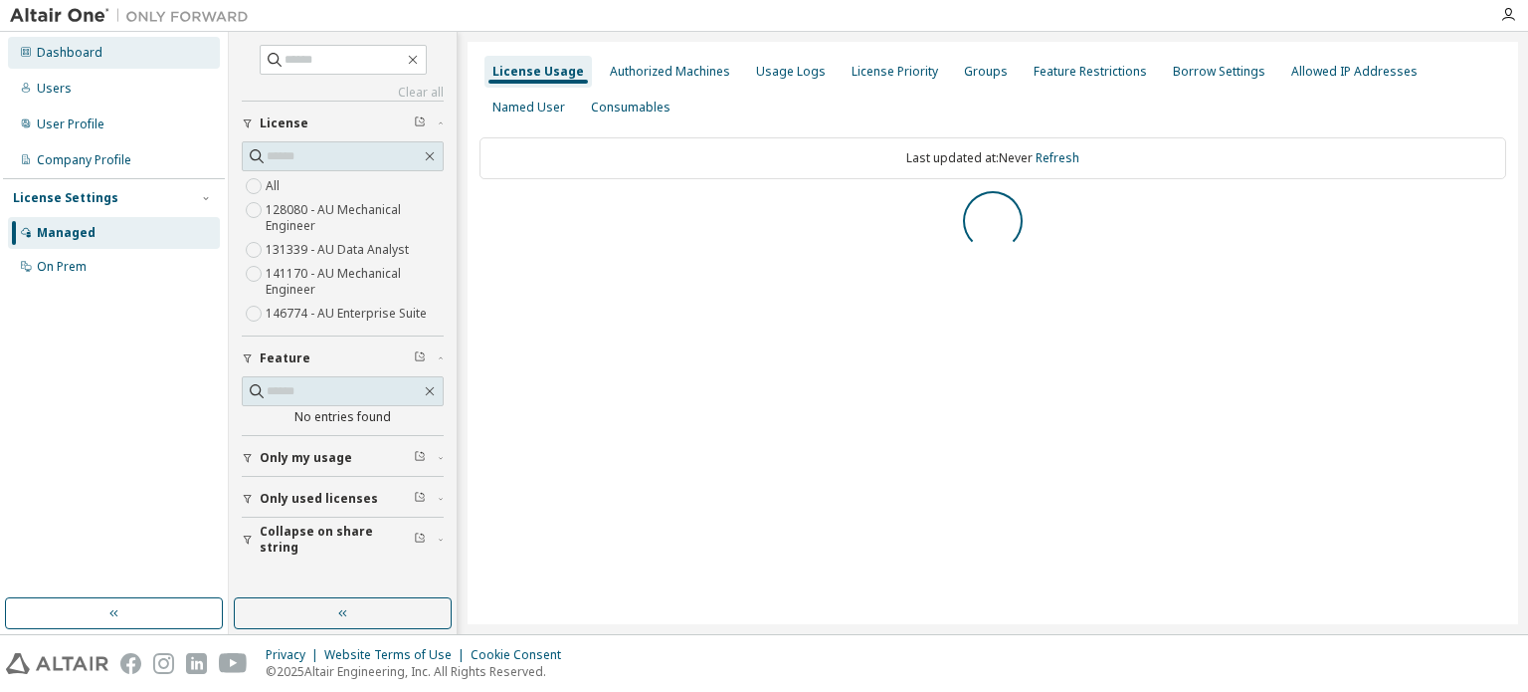
click at [72, 55] on div "Dashboard" at bounding box center [70, 53] width 66 height 16
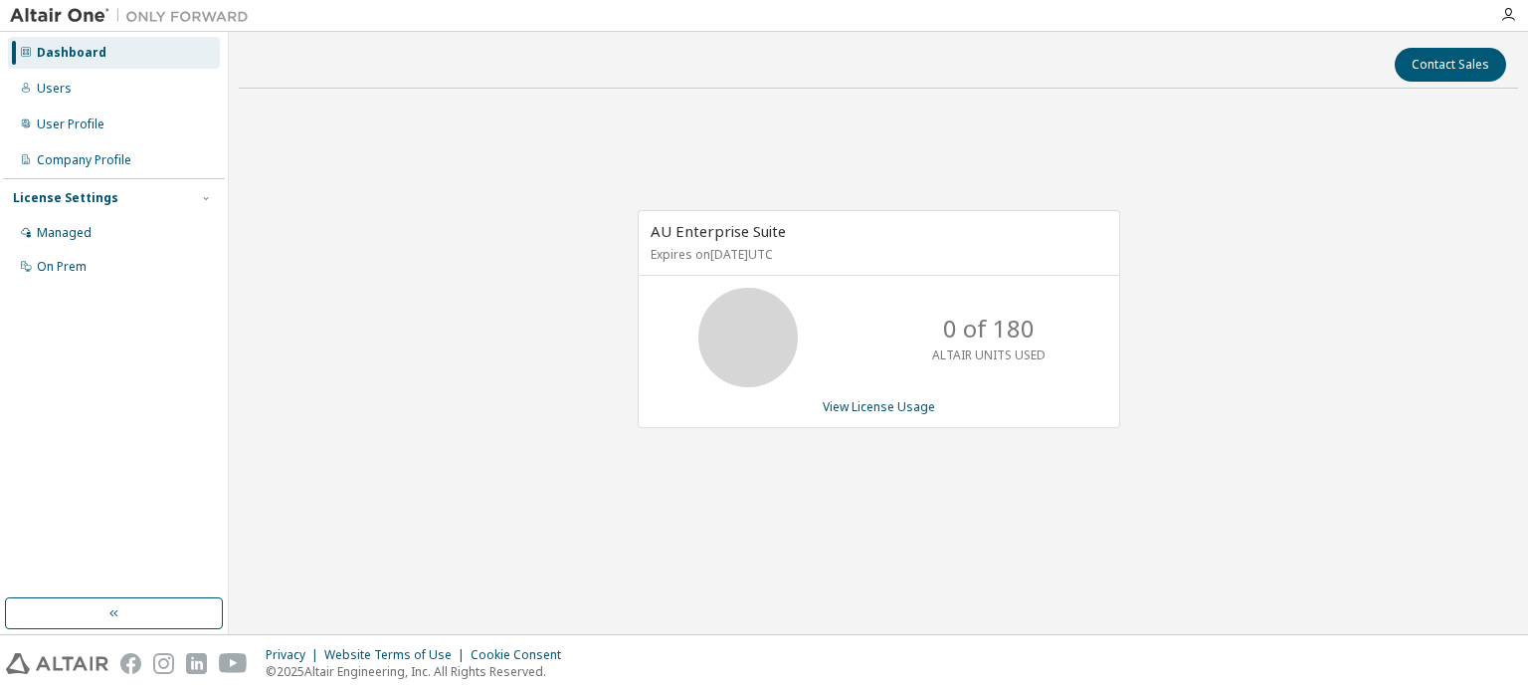
click at [872, 413] on link "View License Usage" at bounding box center [879, 406] width 112 height 17
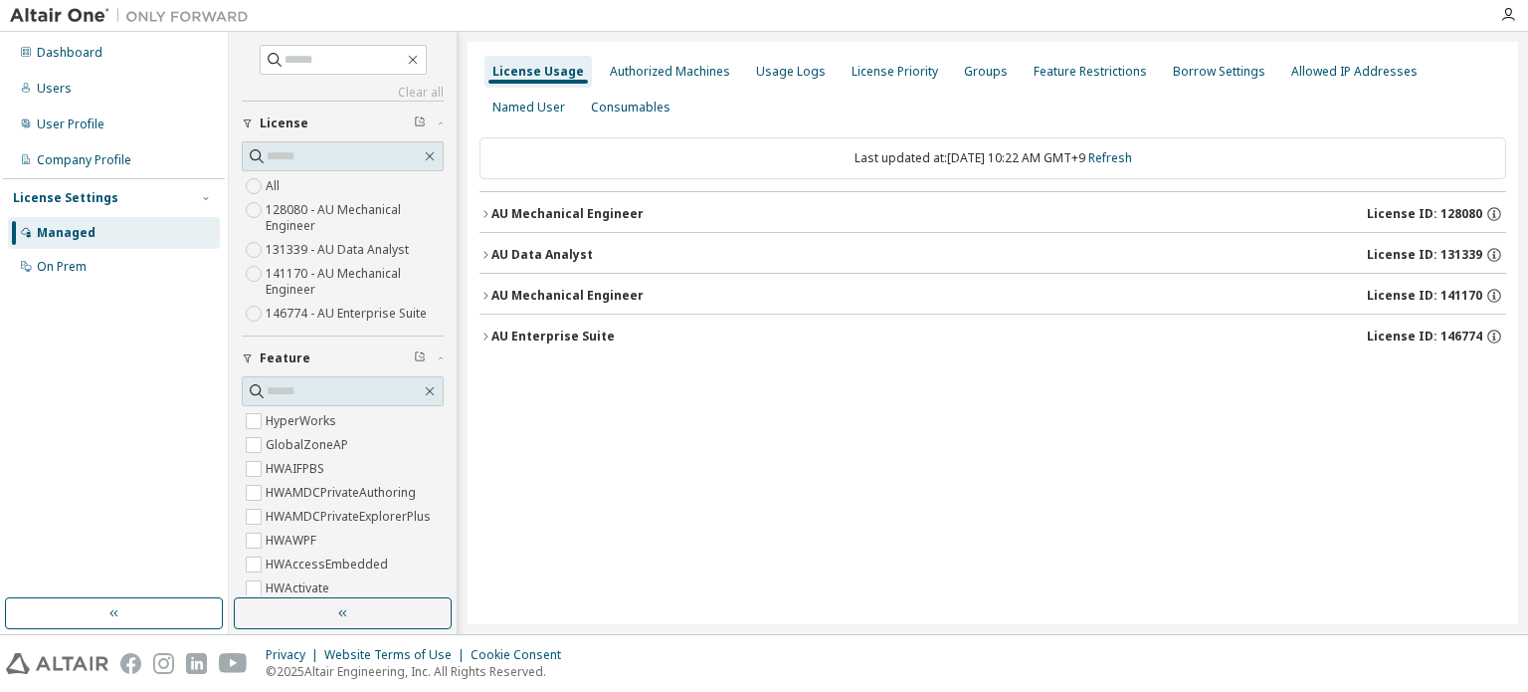
click at [485, 335] on icon "button" at bounding box center [486, 336] width 12 height 12
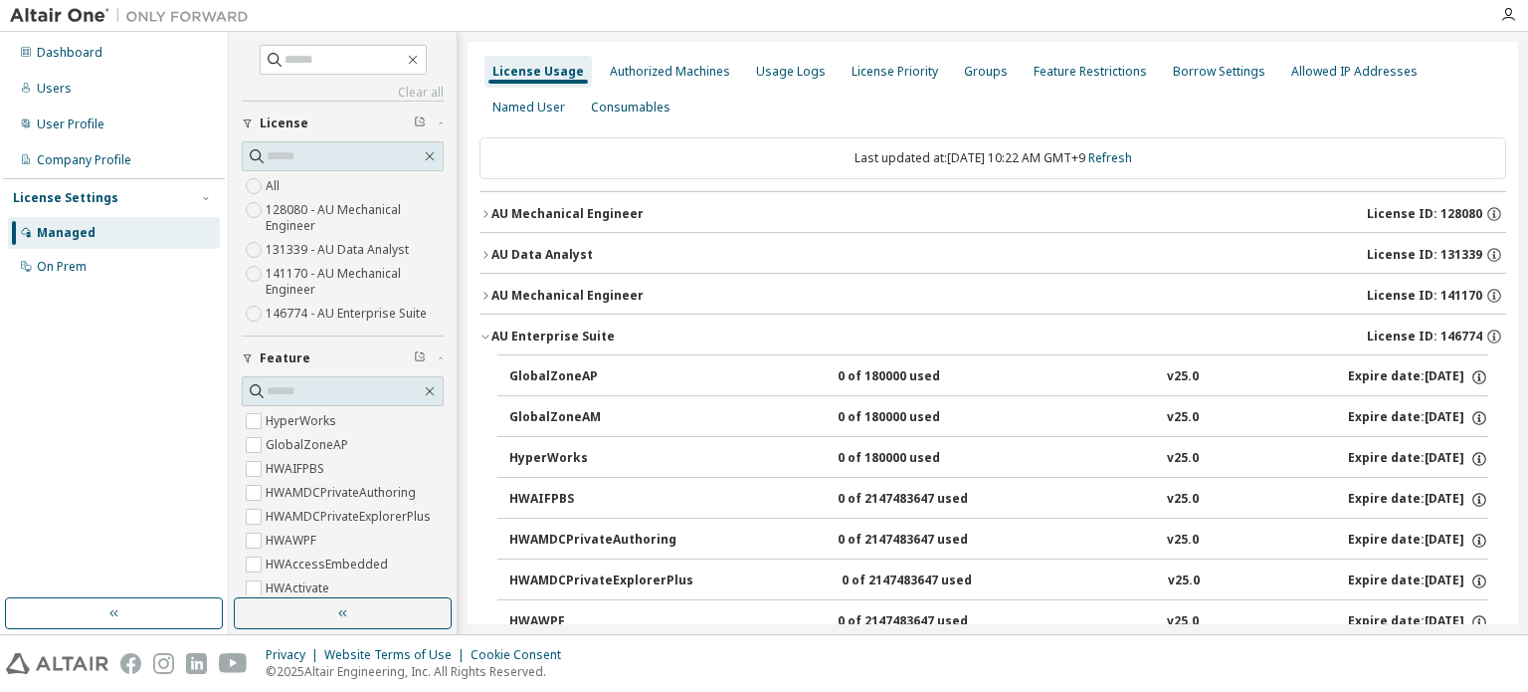
click at [485, 333] on icon "button" at bounding box center [486, 336] width 12 height 12
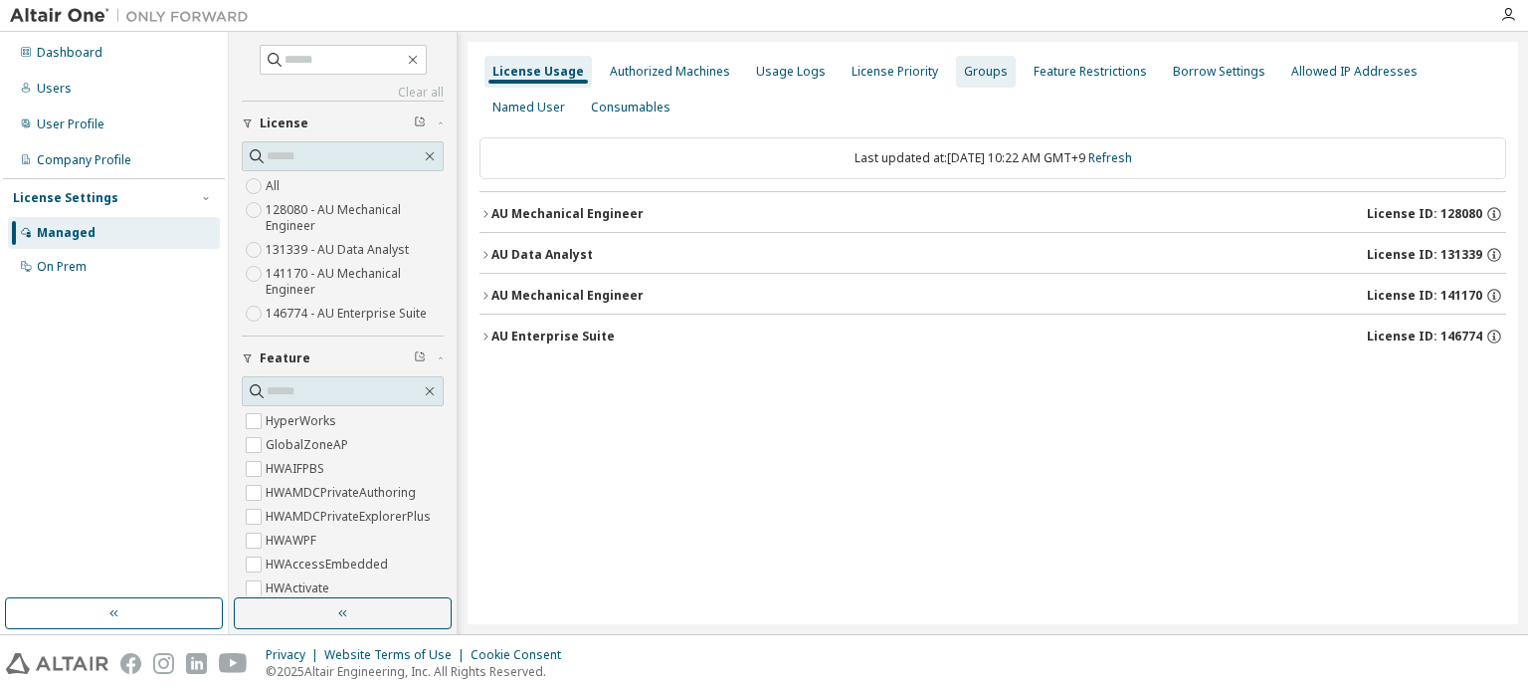
click at [970, 78] on div "Groups" at bounding box center [986, 72] width 44 height 16
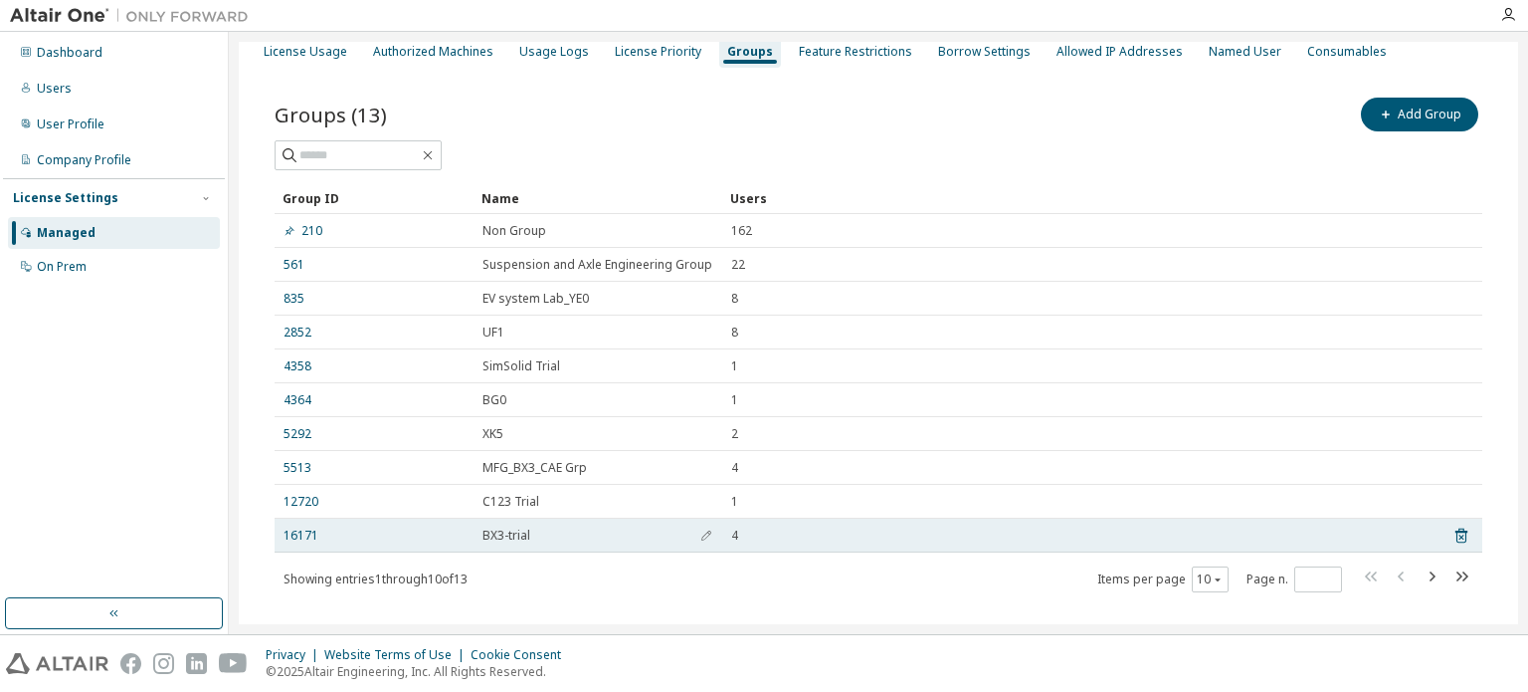
scroll to position [51, 0]
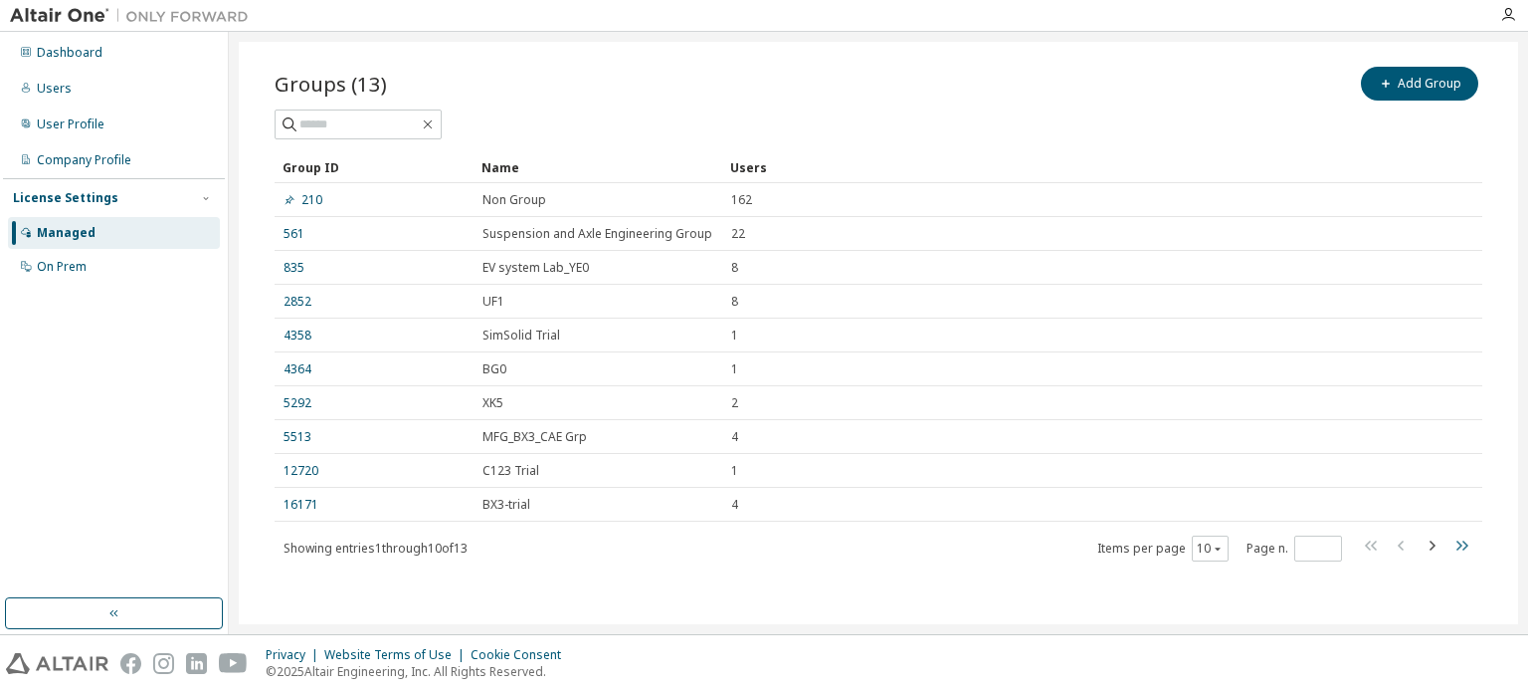
click at [1457, 546] on icon "button" at bounding box center [1463, 545] width 12 height 10
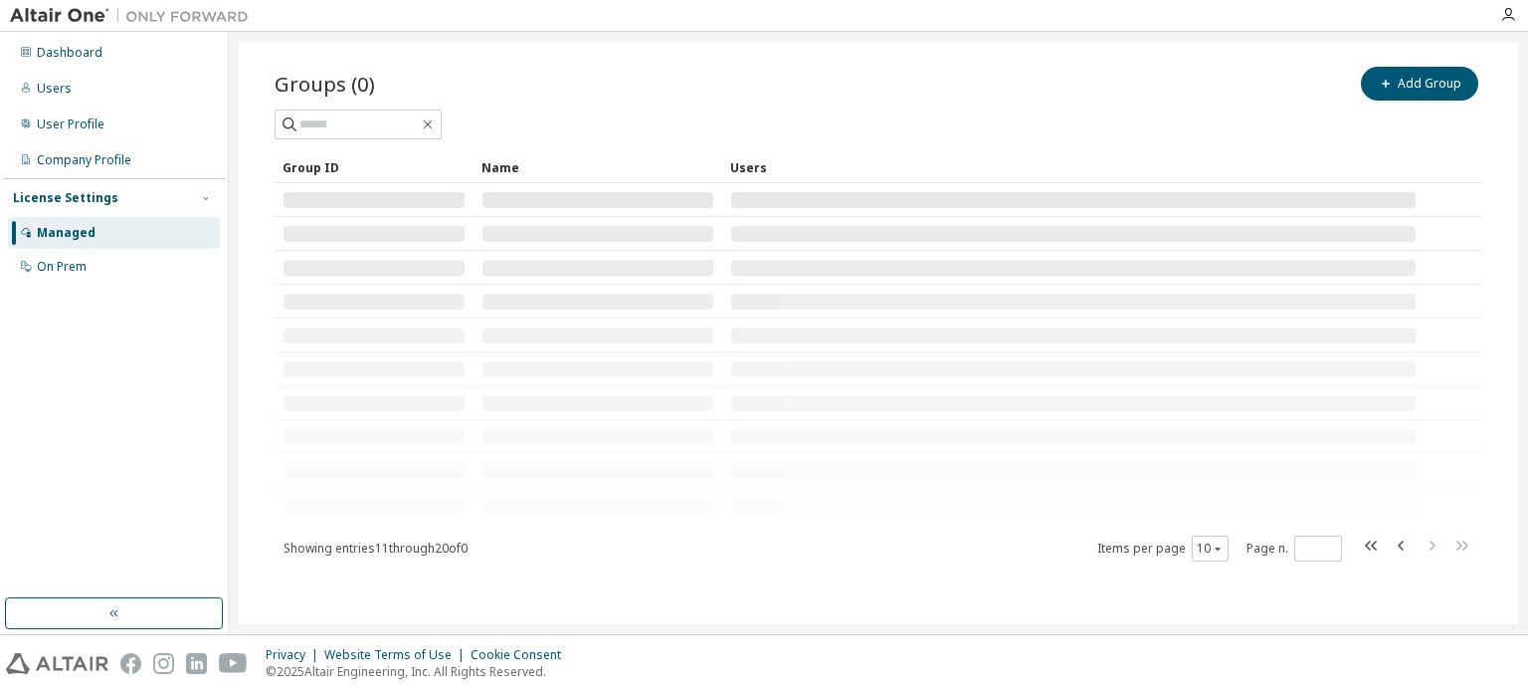
scroll to position [0, 0]
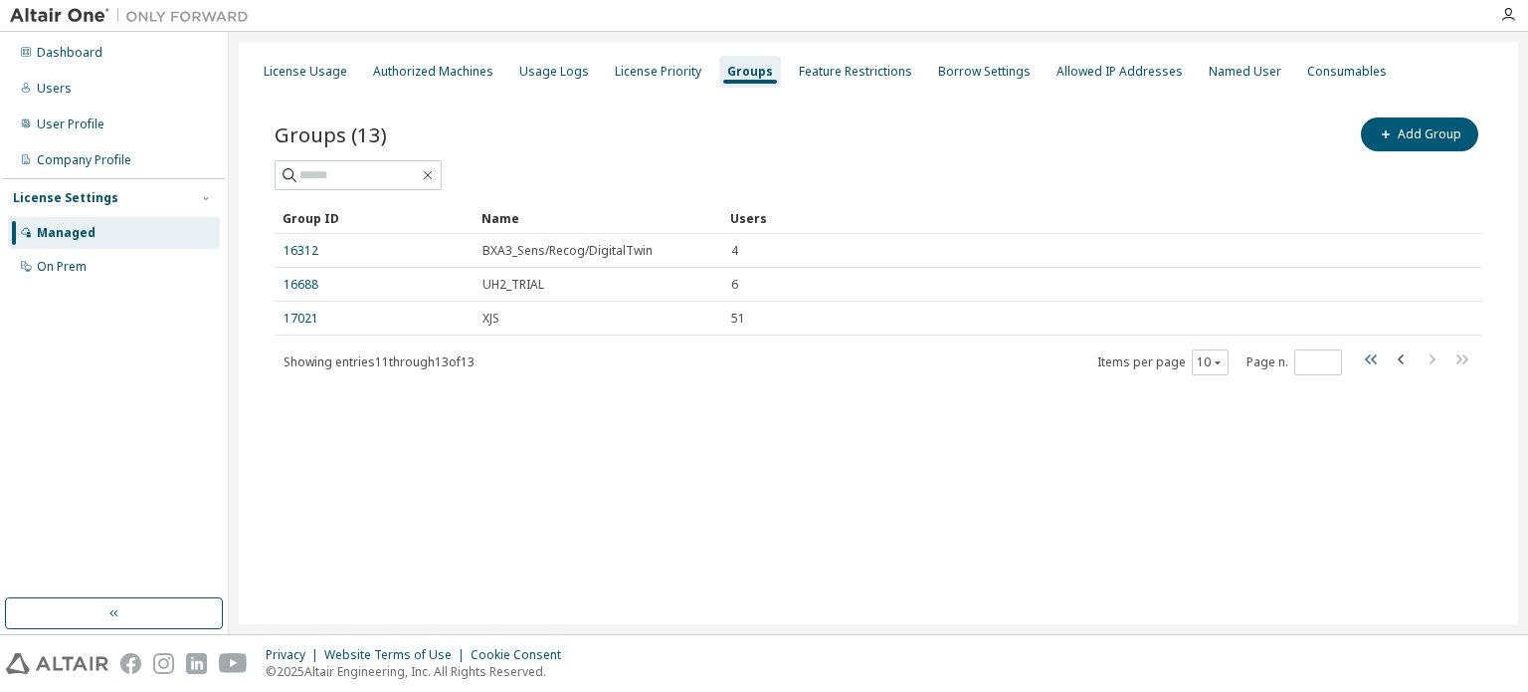
click at [1373, 359] on icon "button" at bounding box center [1371, 359] width 12 height 10
type input "*"
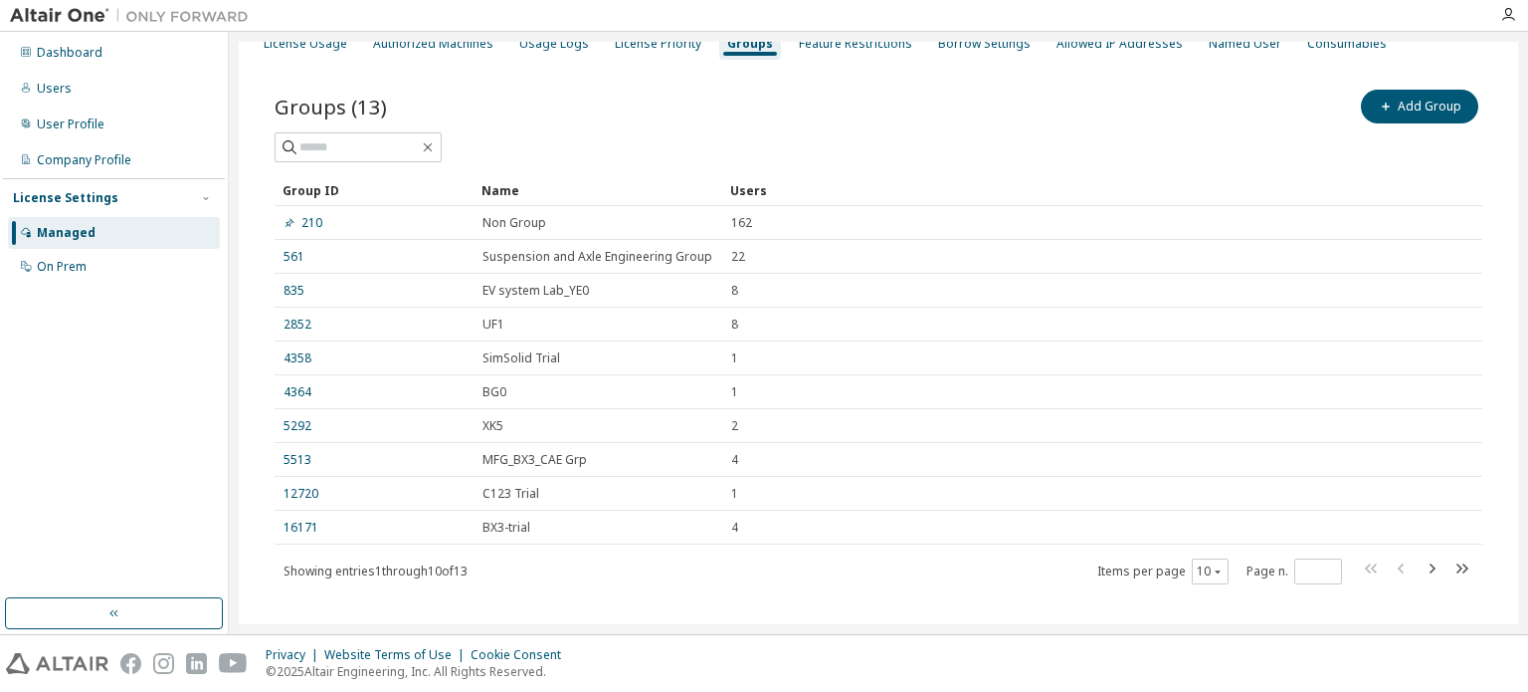
scroll to position [51, 0]
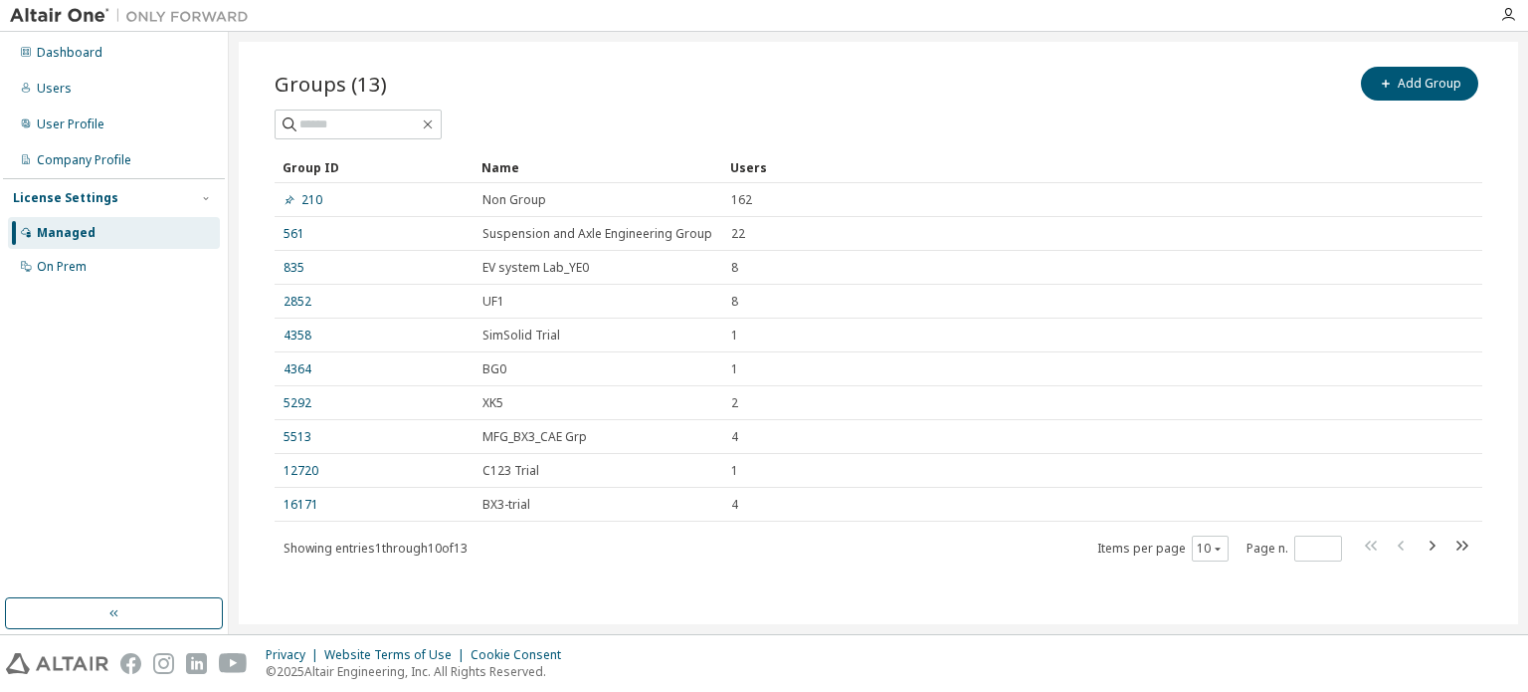
click at [61, 234] on div "Managed" at bounding box center [66, 233] width 59 height 16
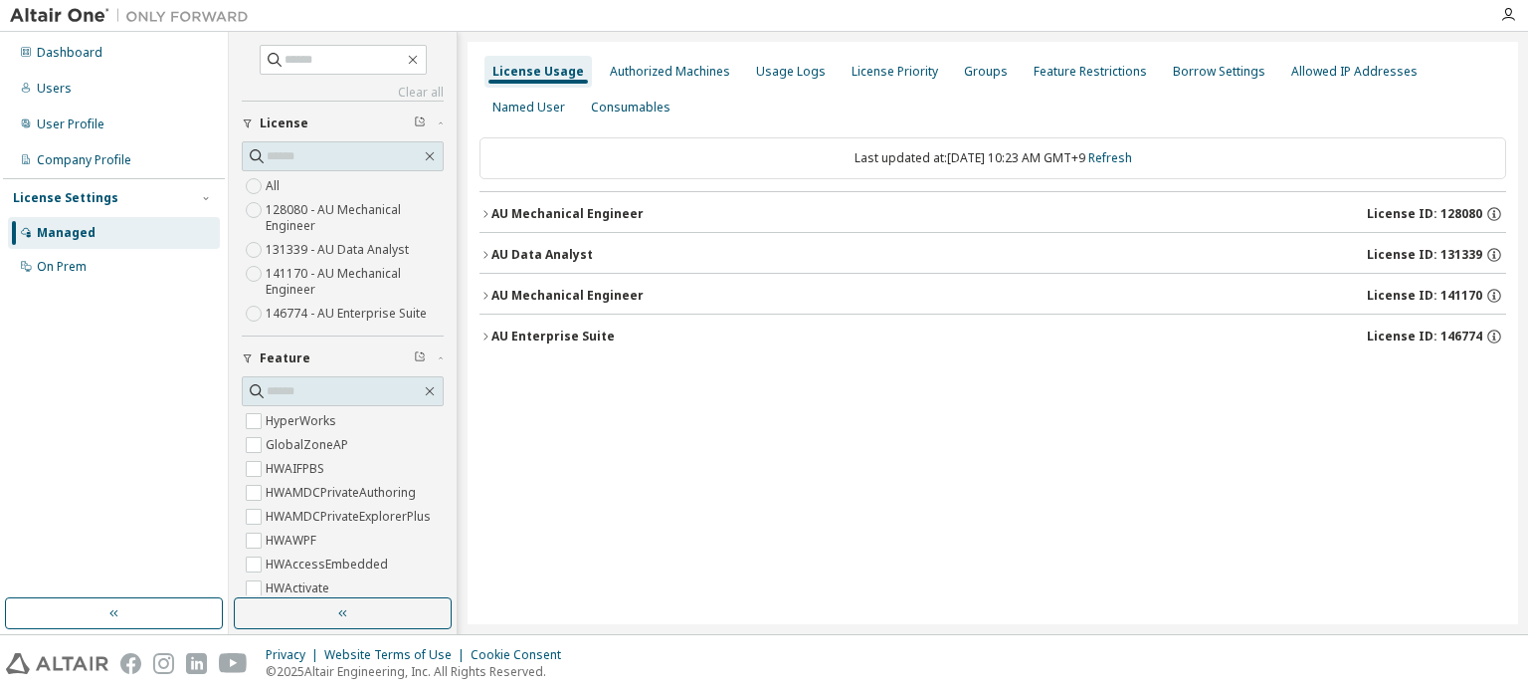
click at [612, 400] on div "License Usage Authorized Machines Usage Logs License Priority Groups Feature Re…" at bounding box center [993, 333] width 1051 height 582
click at [488, 334] on icon "button" at bounding box center [486, 336] width 12 height 12
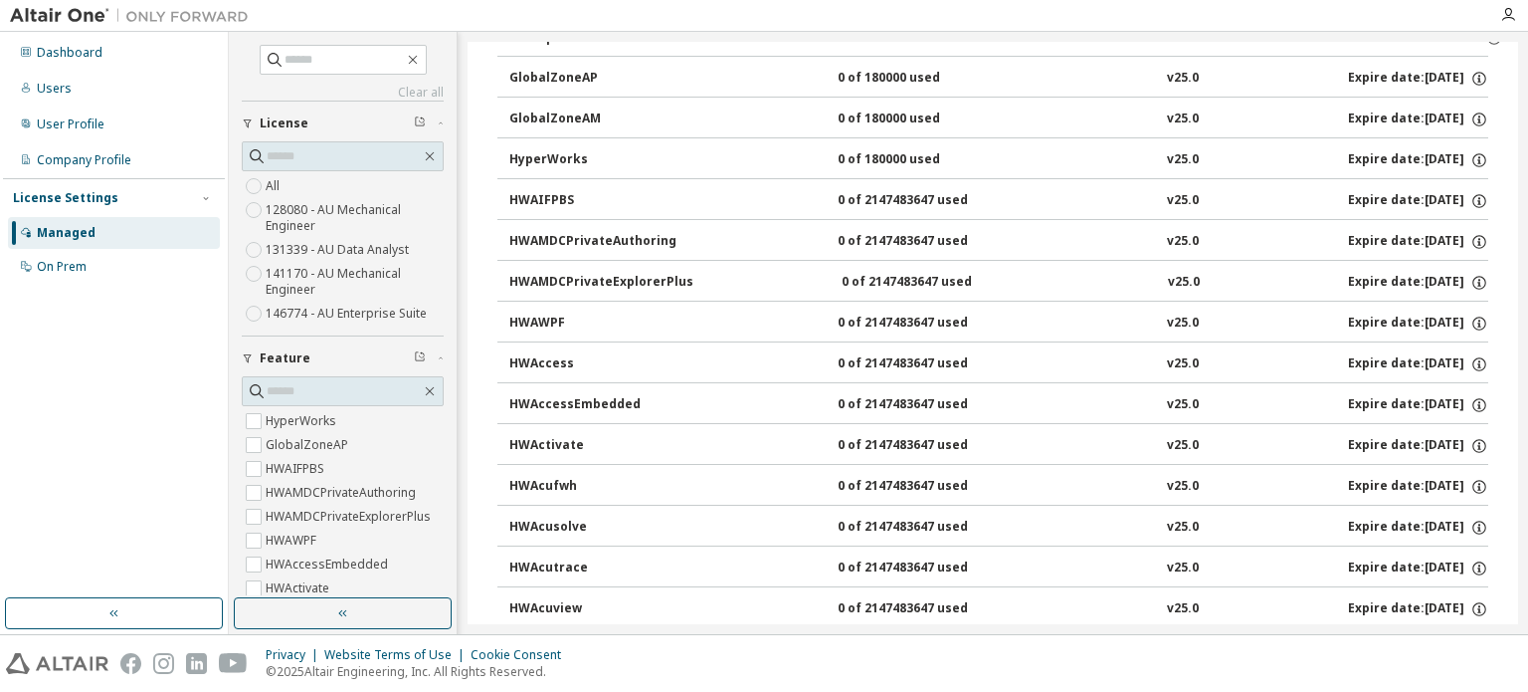
scroll to position [199, 0]
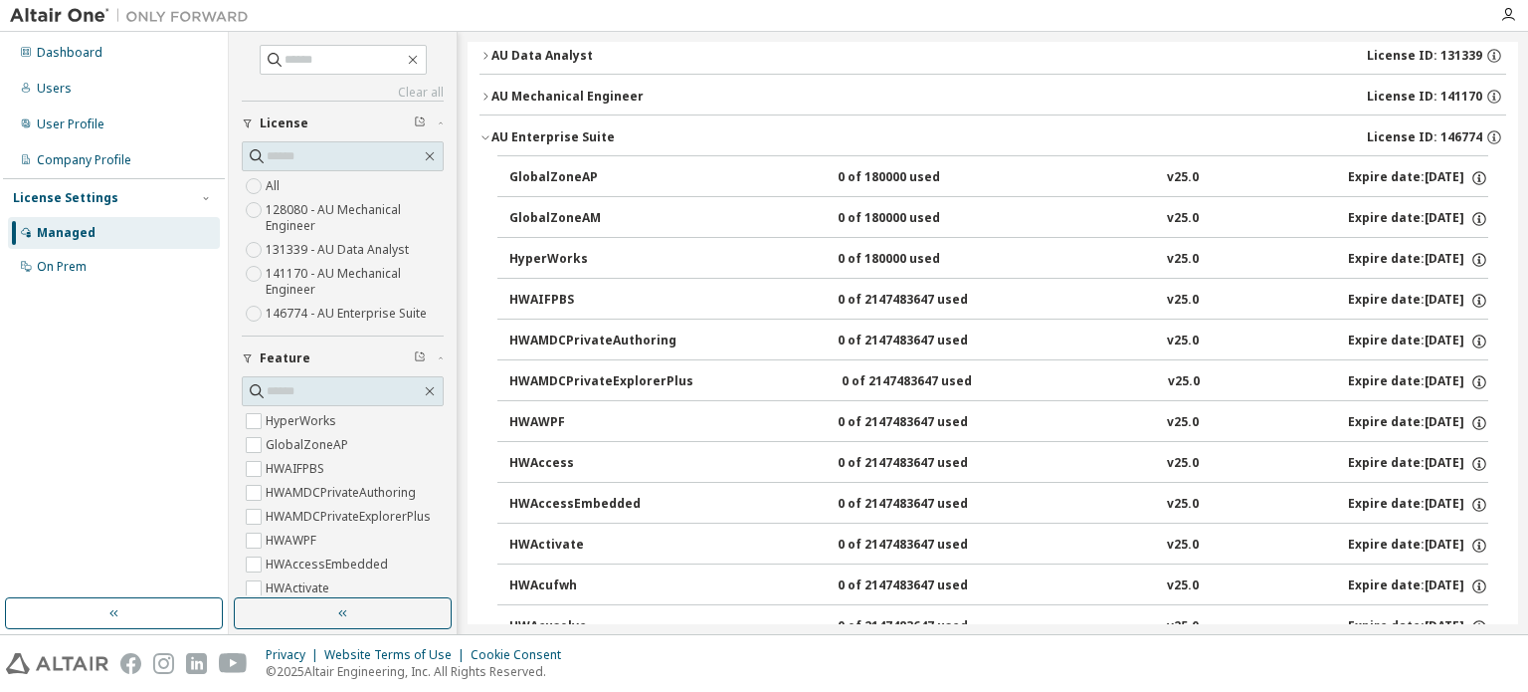
click at [482, 137] on icon "button" at bounding box center [486, 137] width 12 height 12
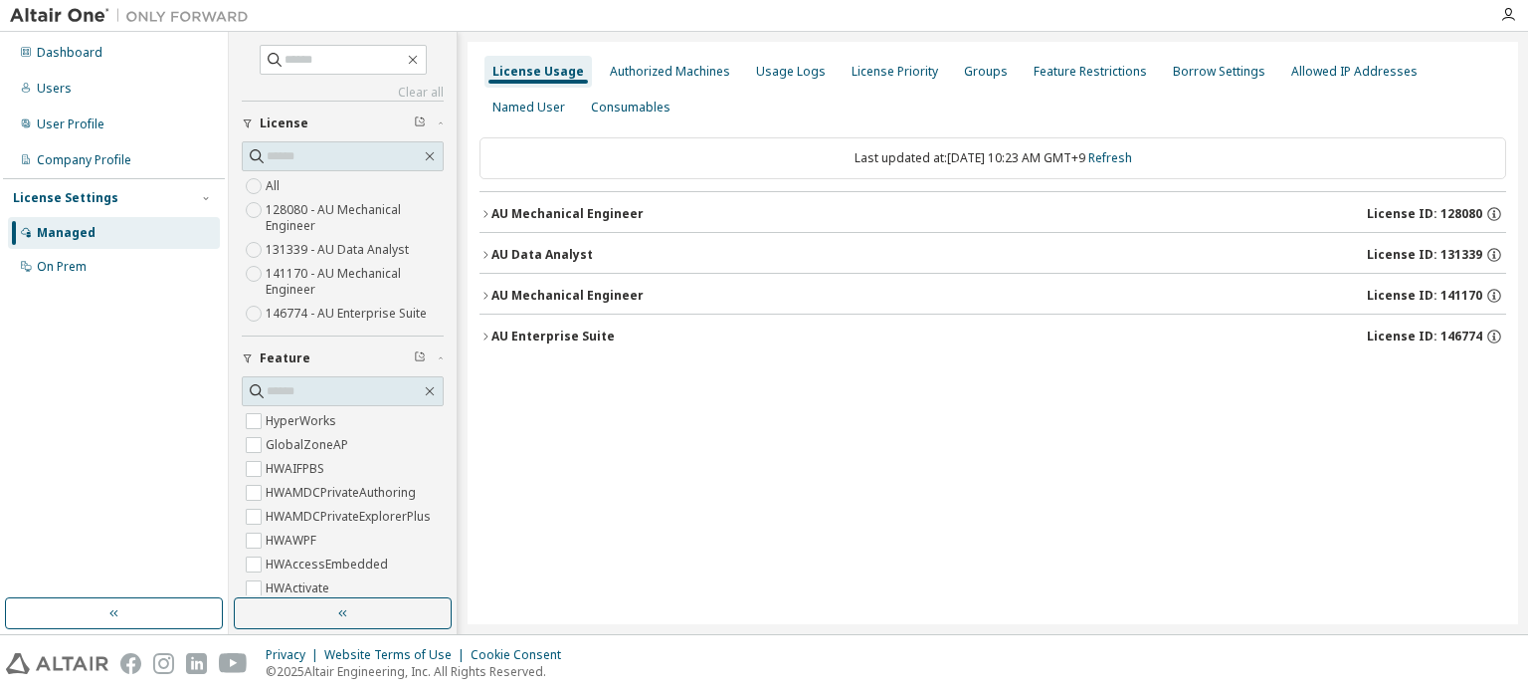
scroll to position [0, 0]
click at [971, 72] on div "Groups" at bounding box center [986, 72] width 44 height 16
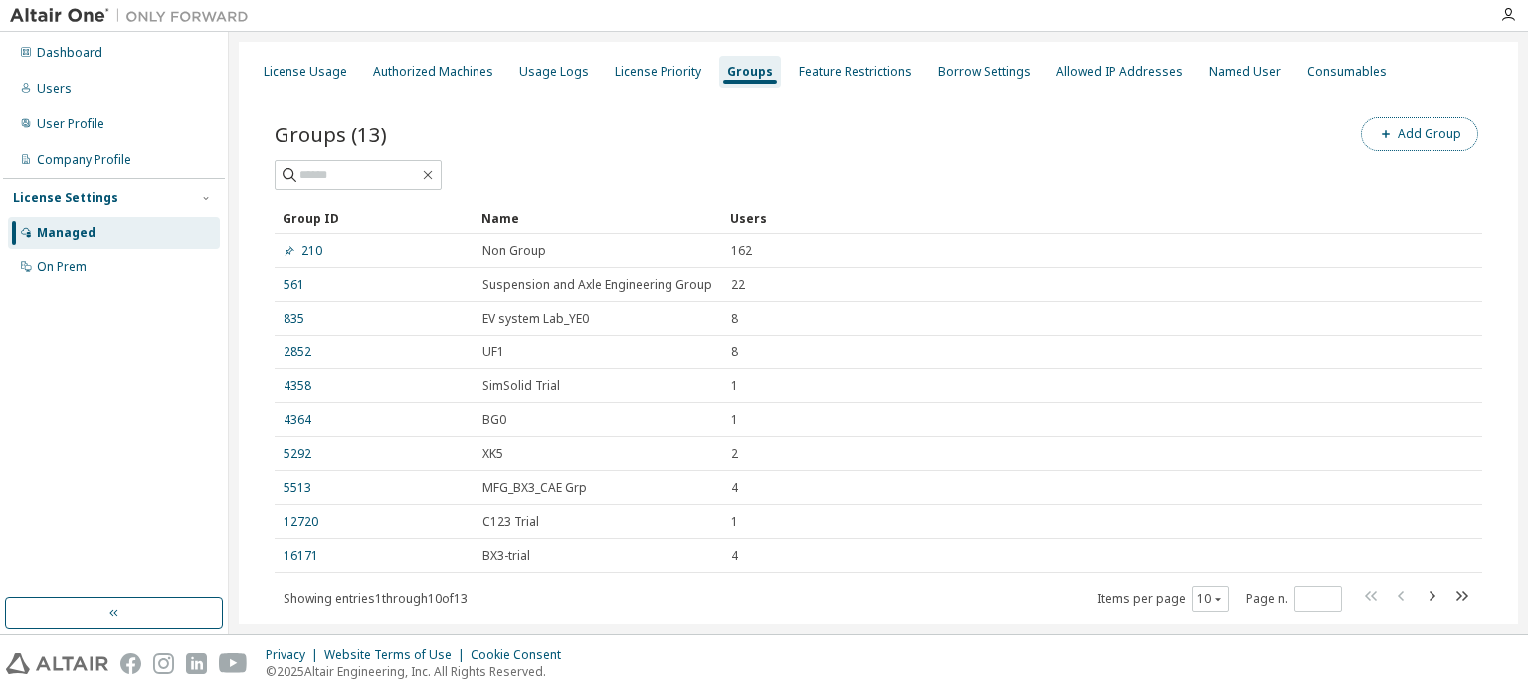
click at [1431, 139] on button "Add Group" at bounding box center [1419, 134] width 117 height 34
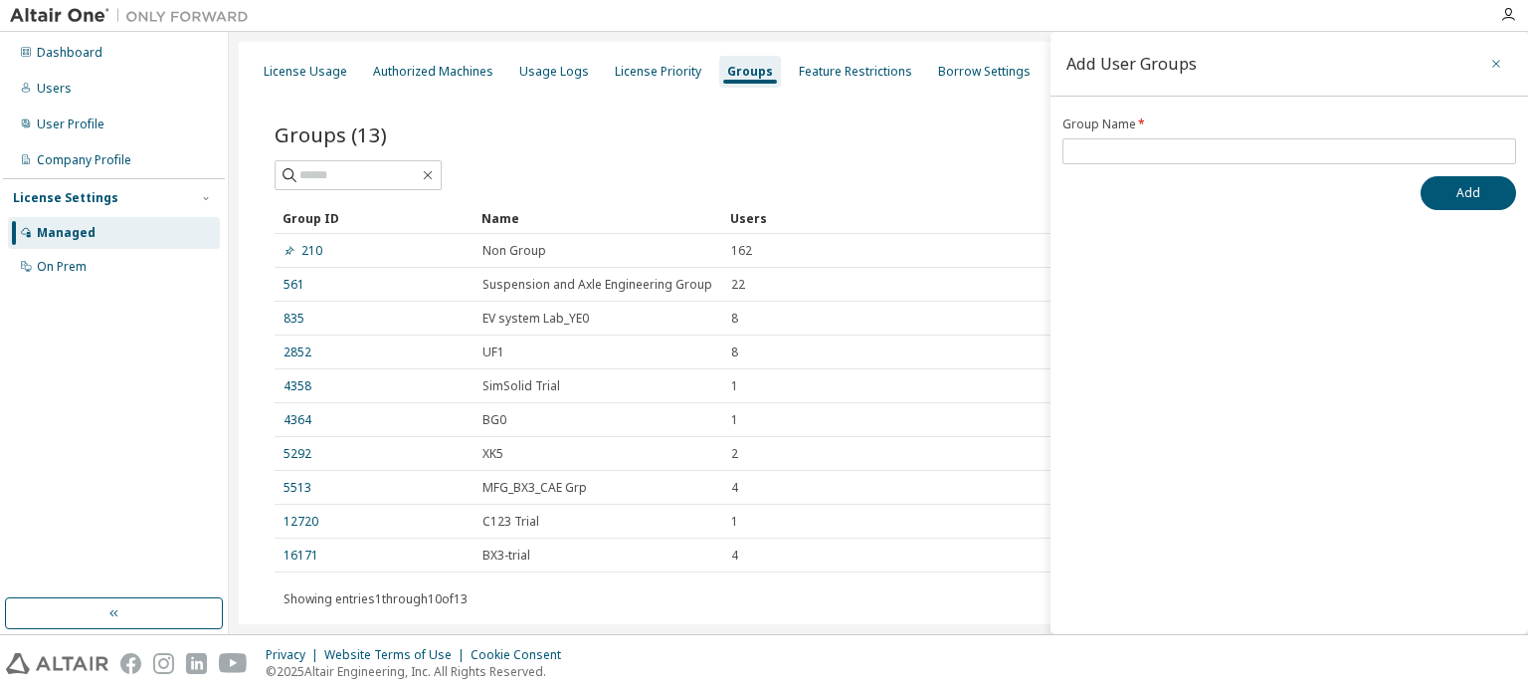
click at [1489, 60] on button "button" at bounding box center [1497, 64] width 32 height 32
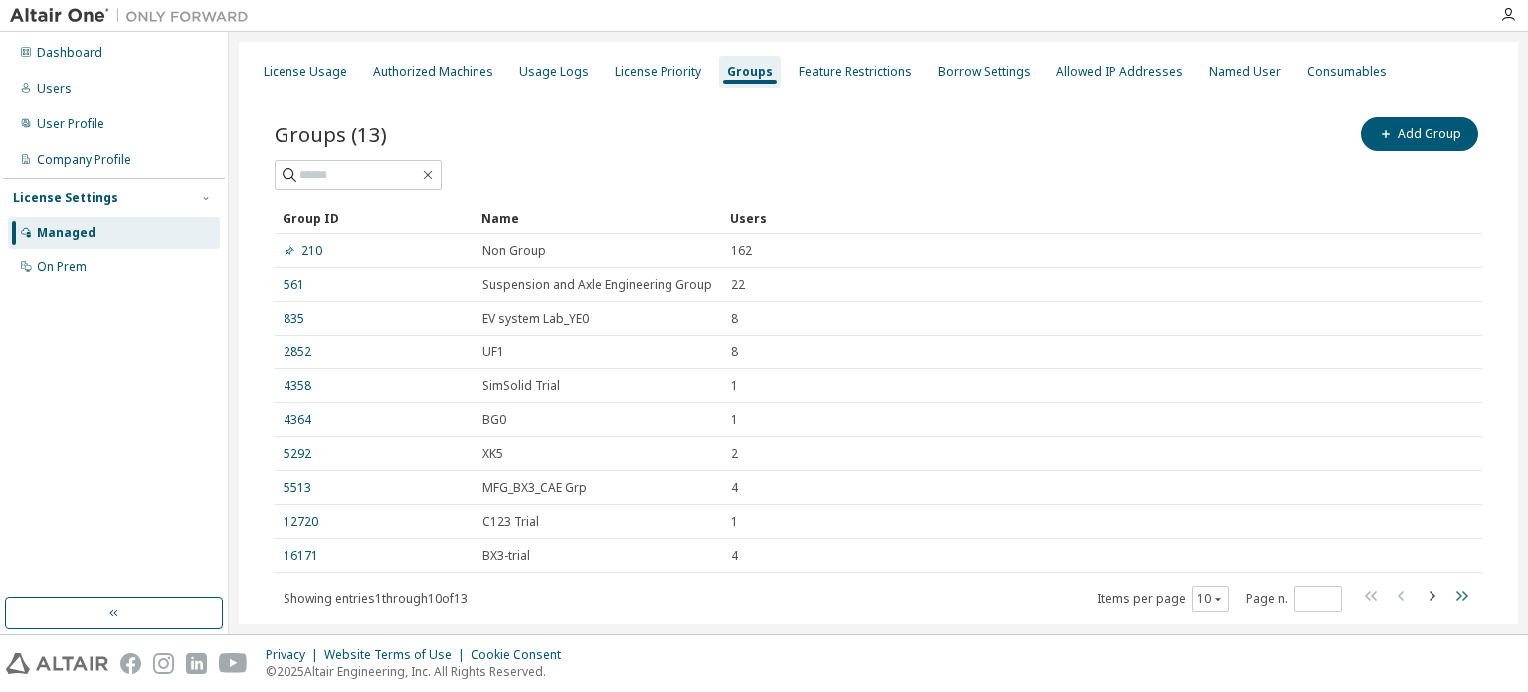
click at [1451, 602] on icon "button" at bounding box center [1462, 596] width 24 height 24
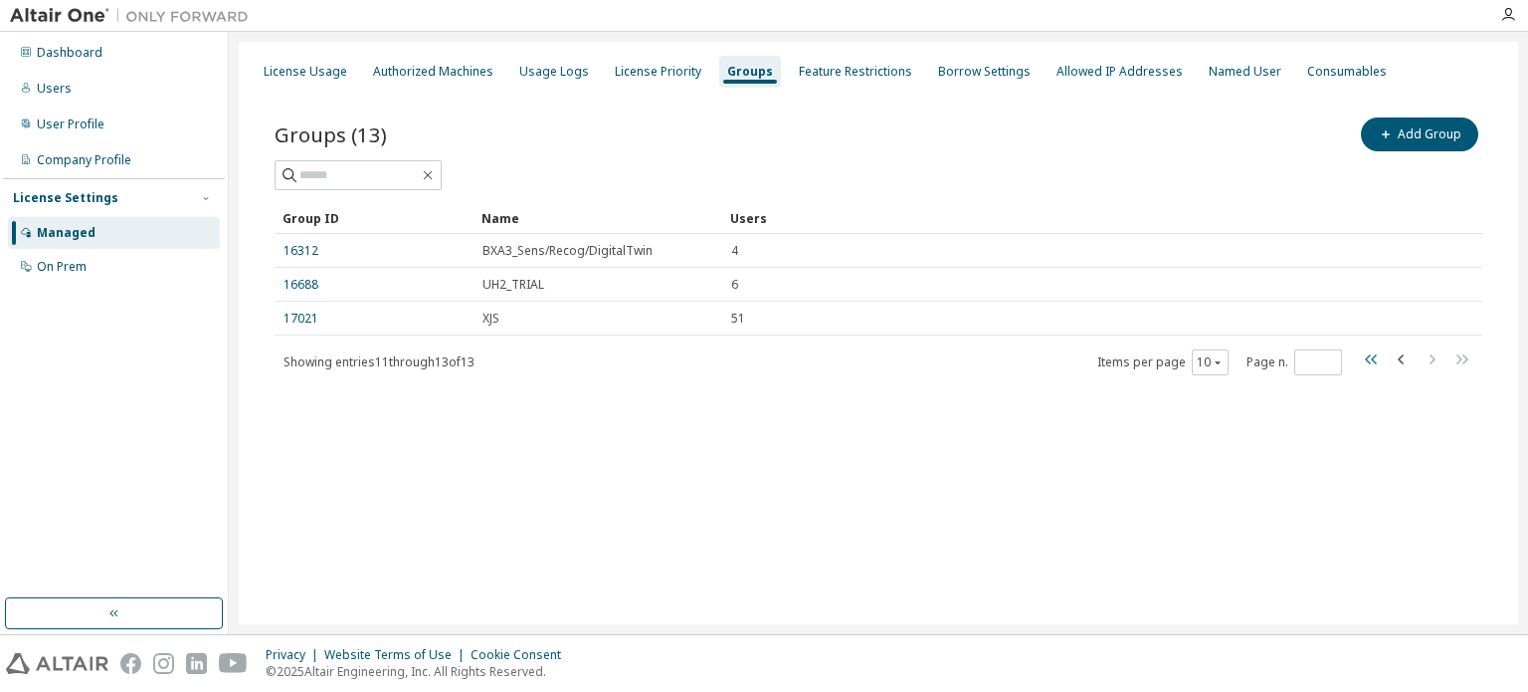
click at [1373, 361] on icon "button" at bounding box center [1372, 359] width 24 height 24
type input "*"
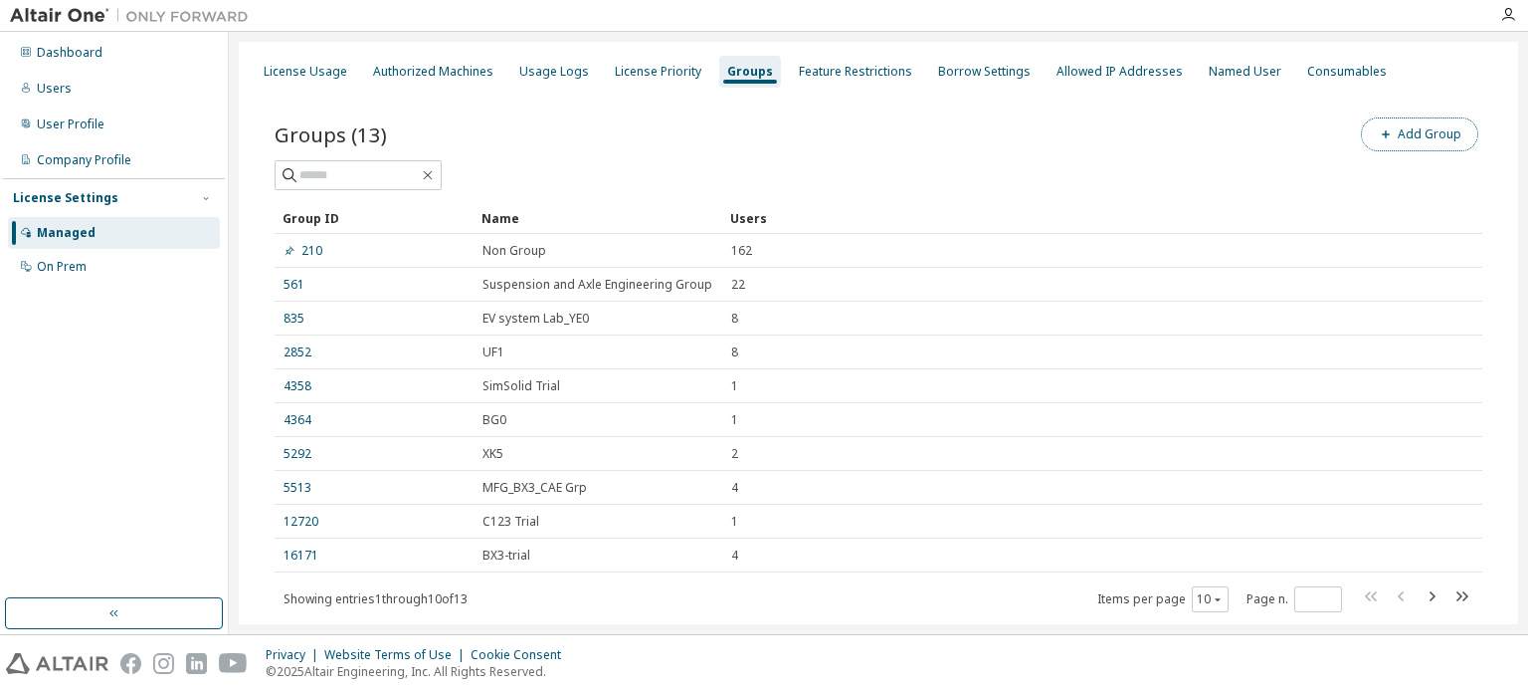
click at [1386, 139] on span "button" at bounding box center [1386, 134] width 16 height 16
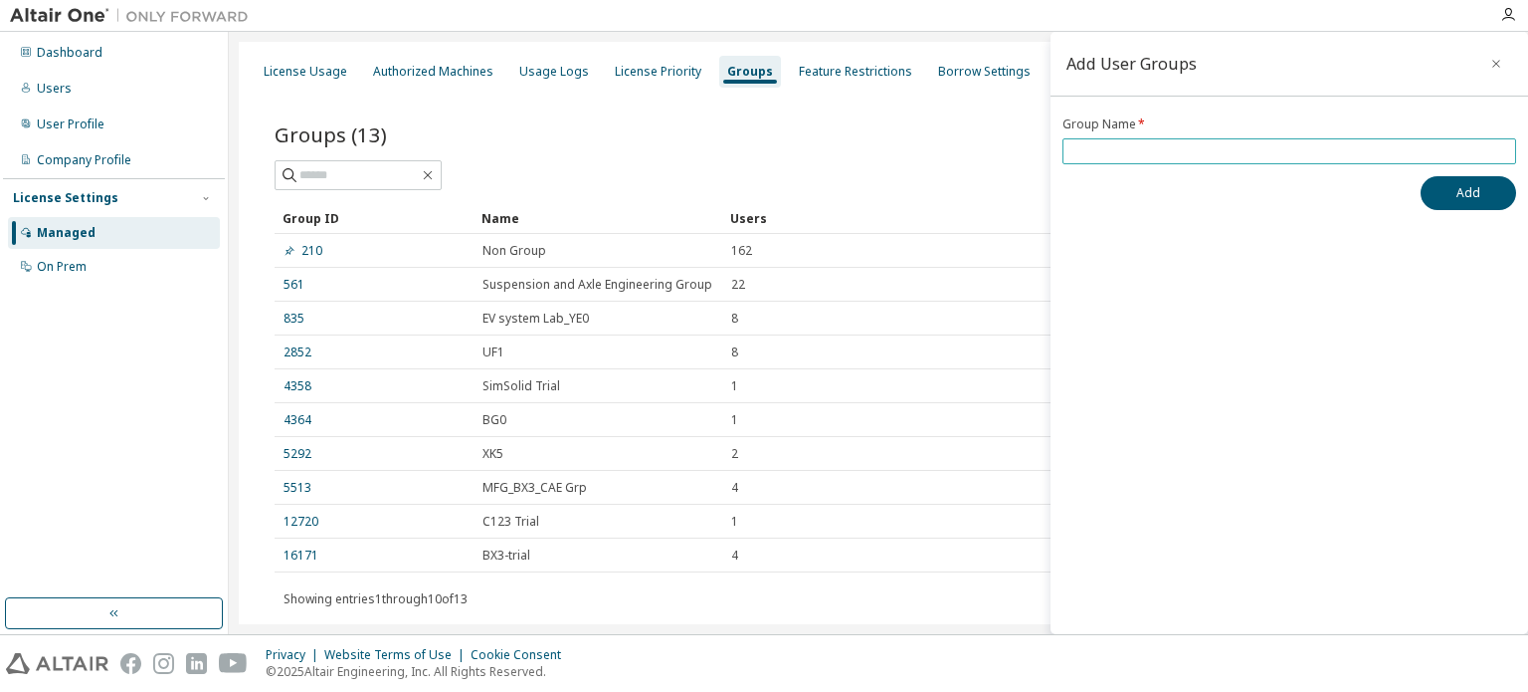
click at [1121, 158] on span at bounding box center [1290, 151] width 454 height 26
type input "*"
type input "***"
click at [1463, 202] on button "Add" at bounding box center [1469, 193] width 96 height 34
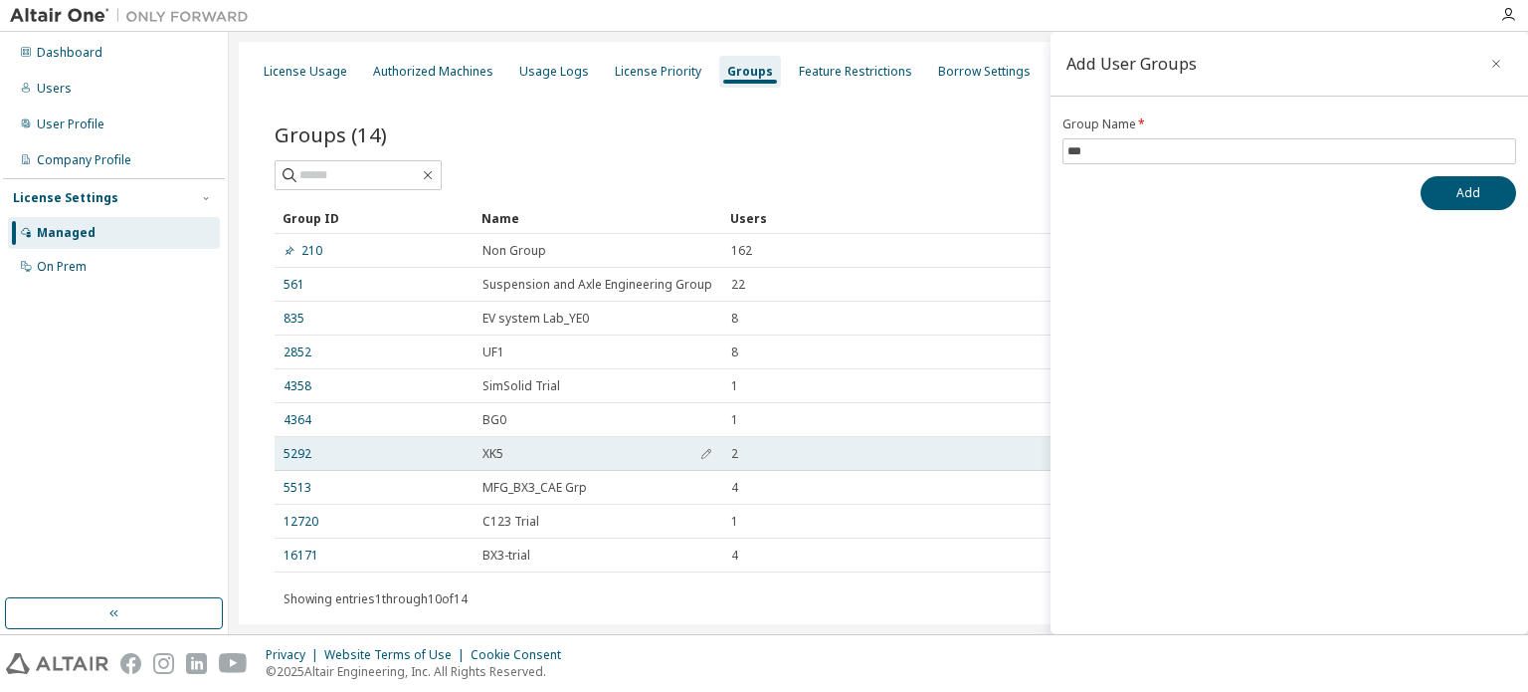
scroll to position [51, 0]
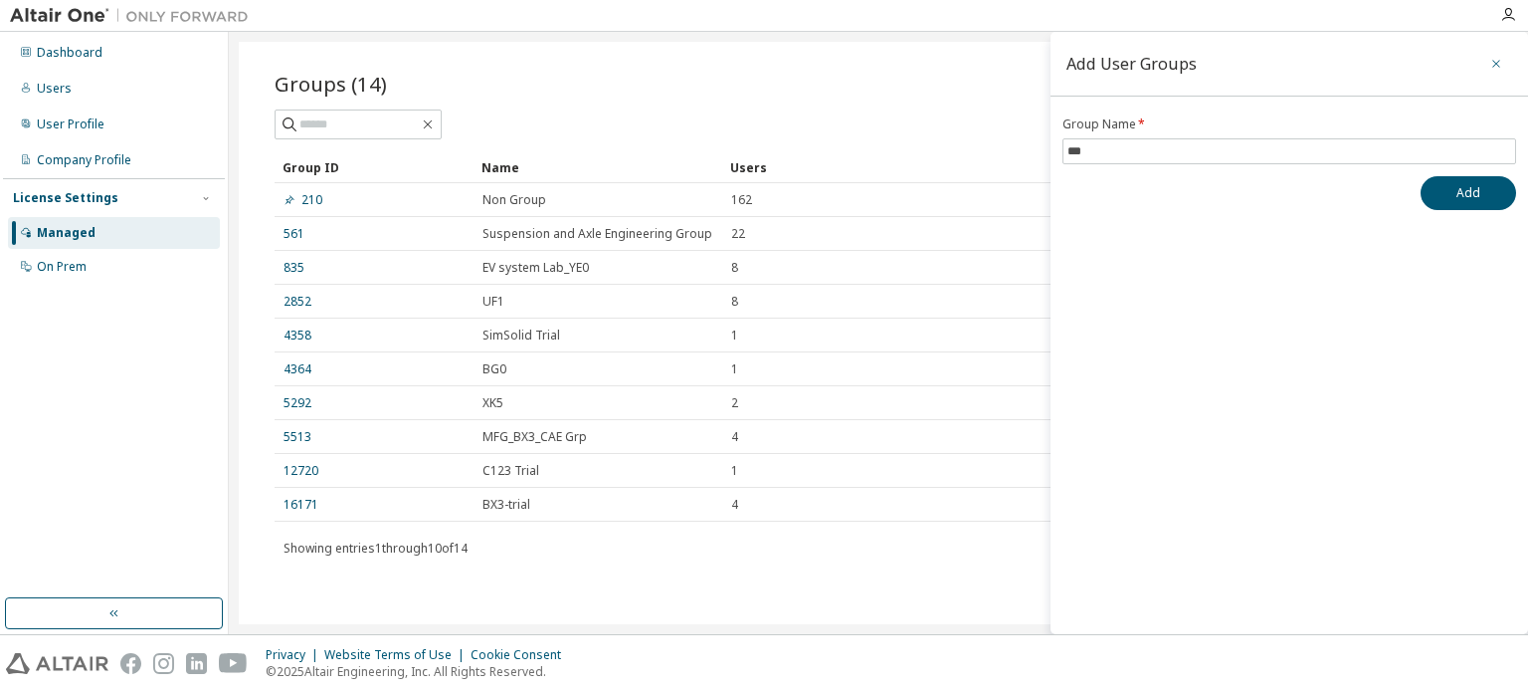
click at [1495, 66] on icon "button" at bounding box center [1497, 64] width 14 height 16
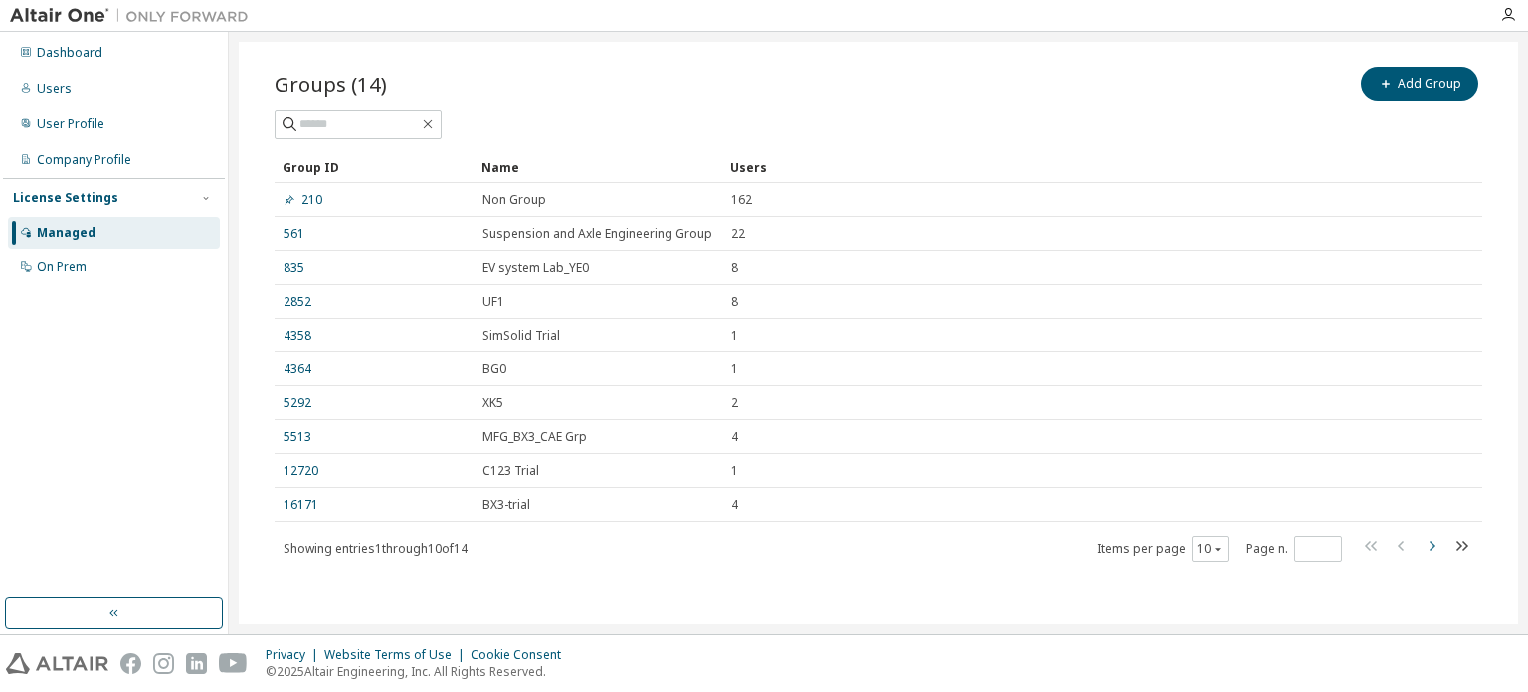
click at [1420, 546] on icon "button" at bounding box center [1432, 545] width 24 height 24
type input "*"
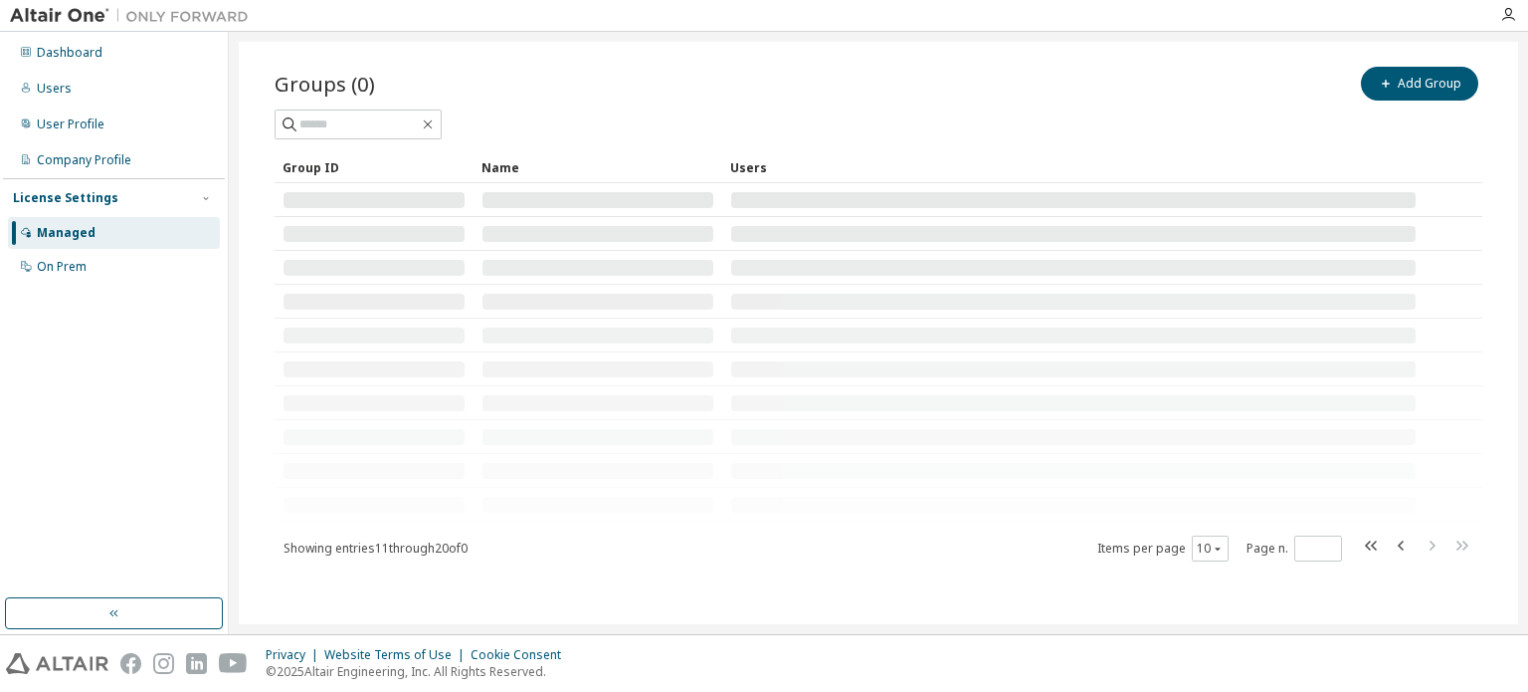
scroll to position [0, 0]
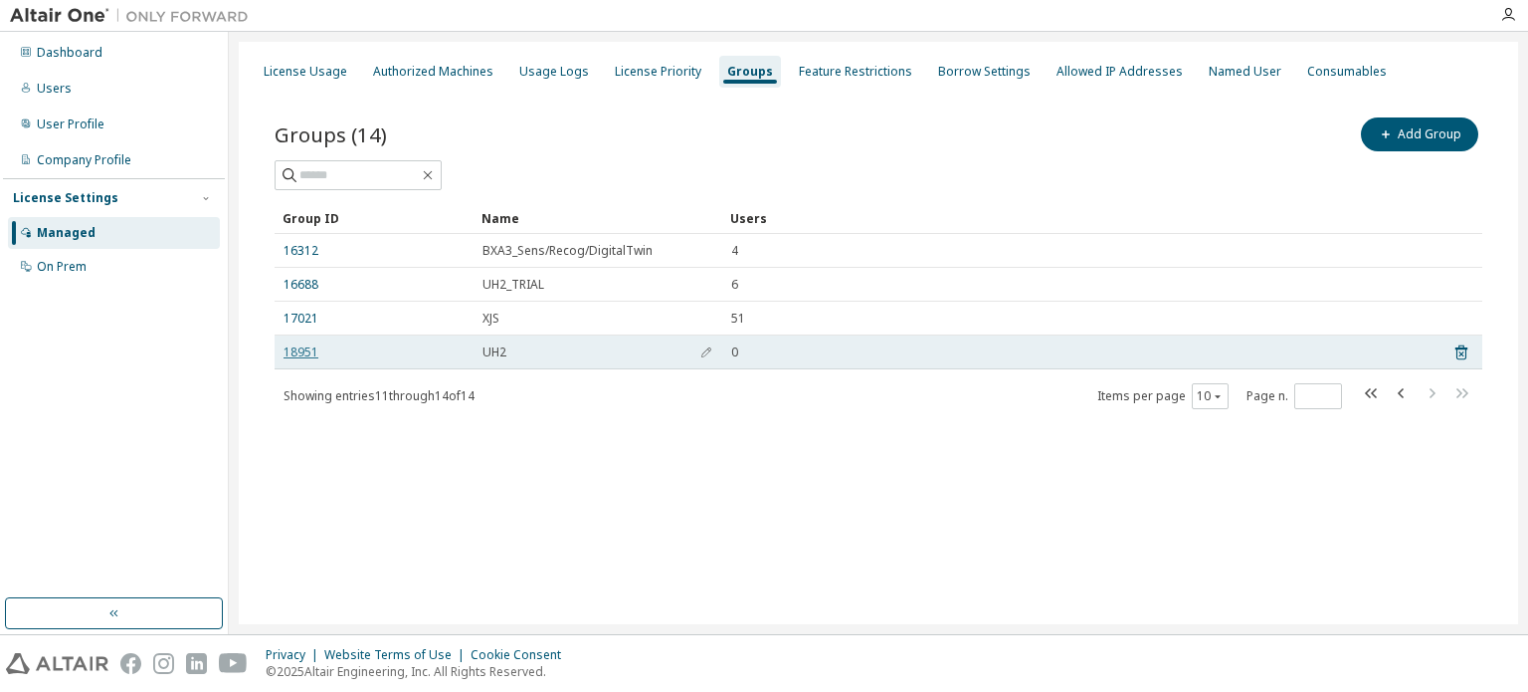
click at [302, 351] on link "18951" at bounding box center [301, 352] width 35 height 16
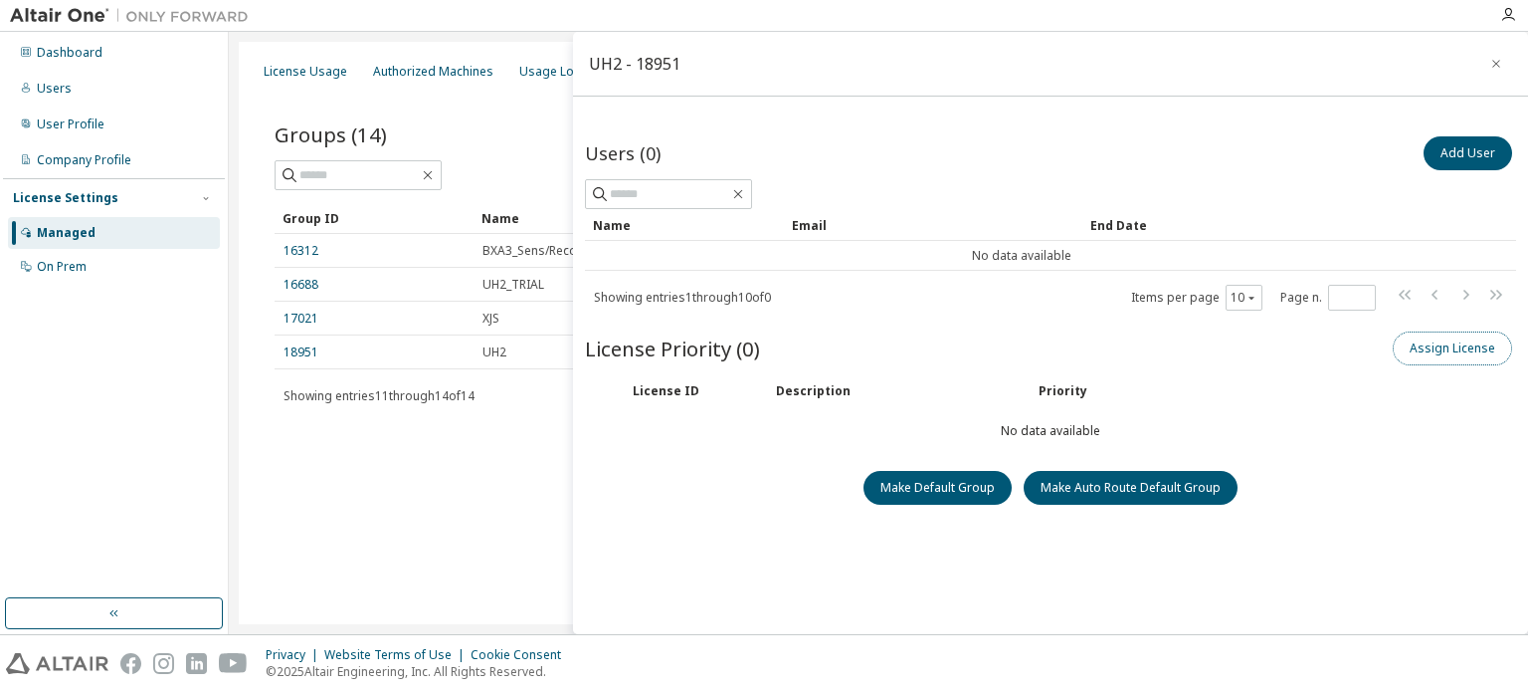
click at [1449, 355] on button "Assign License" at bounding box center [1452, 348] width 119 height 34
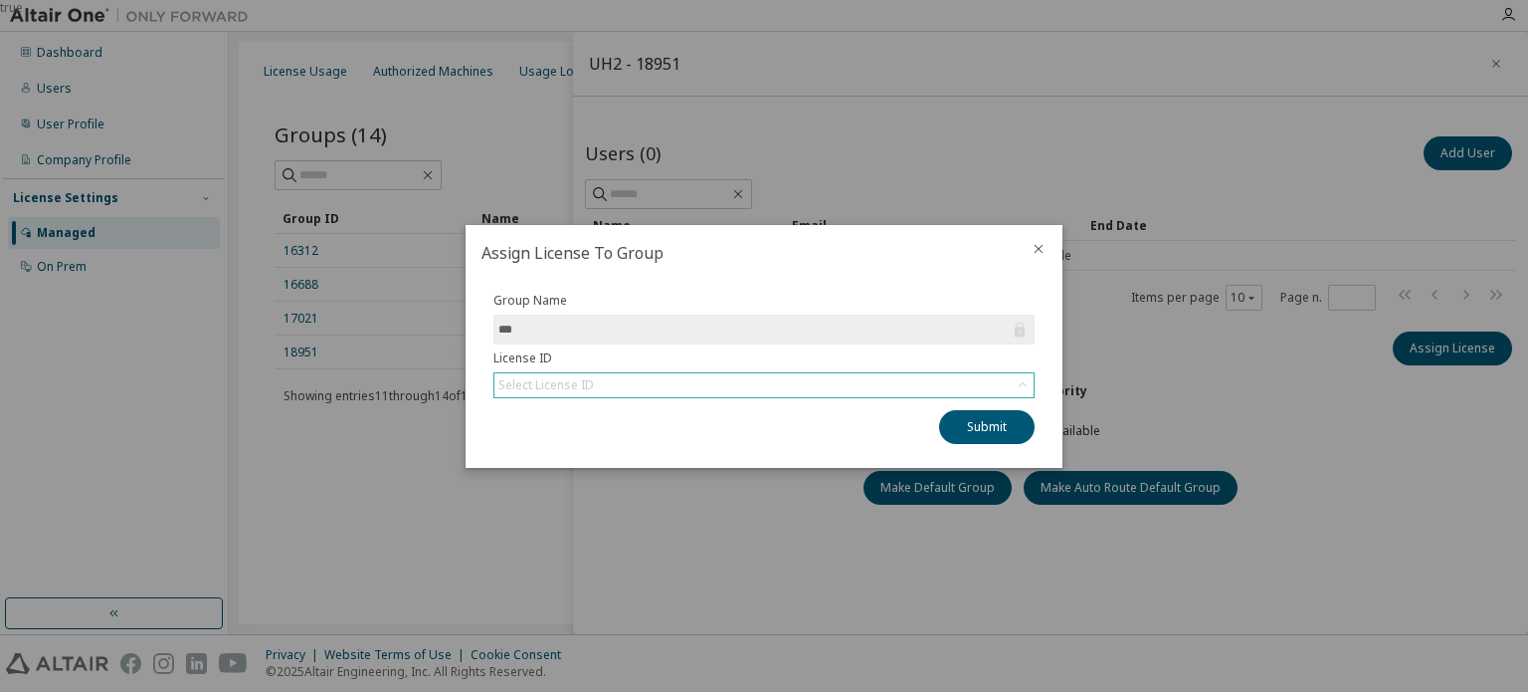
click at [617, 388] on div "Select License ID" at bounding box center [764, 385] width 539 height 24
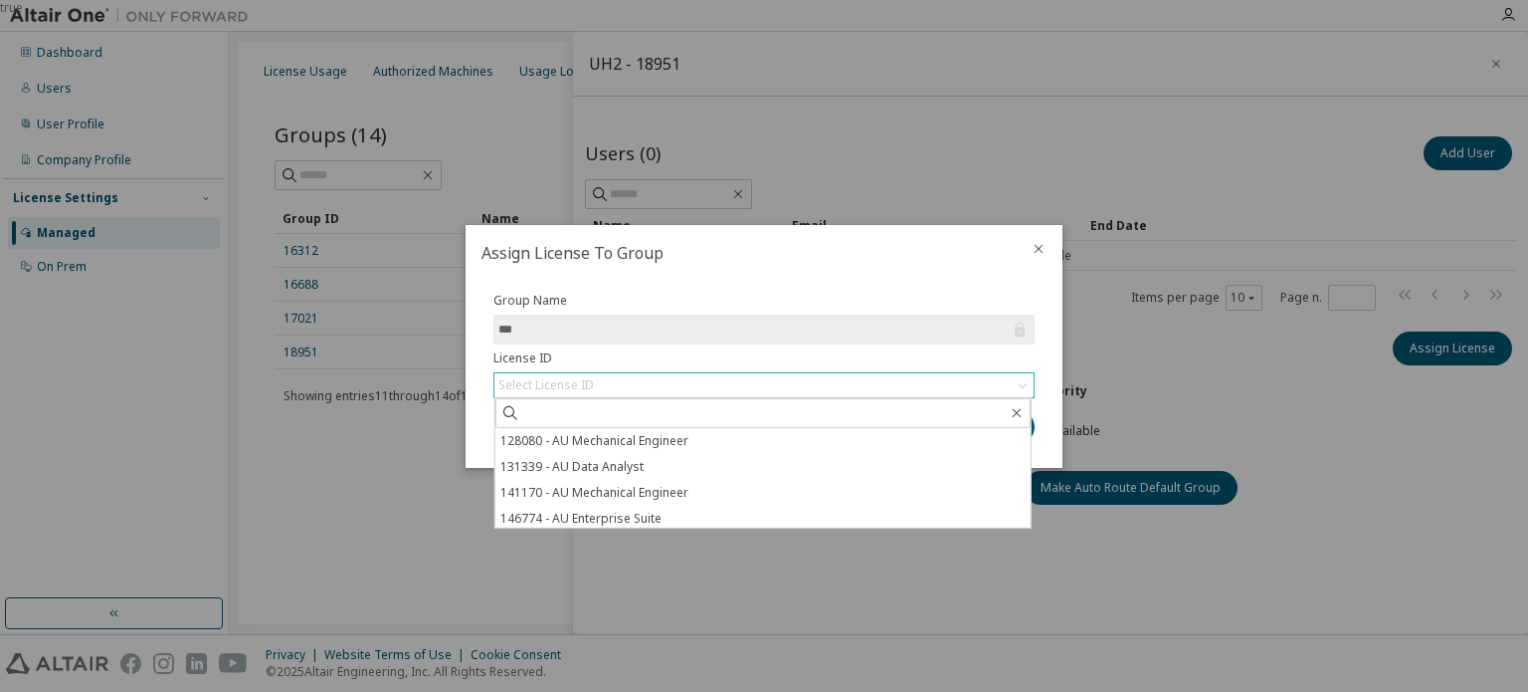
click at [599, 377] on div "Select License ID" at bounding box center [764, 385] width 539 height 24
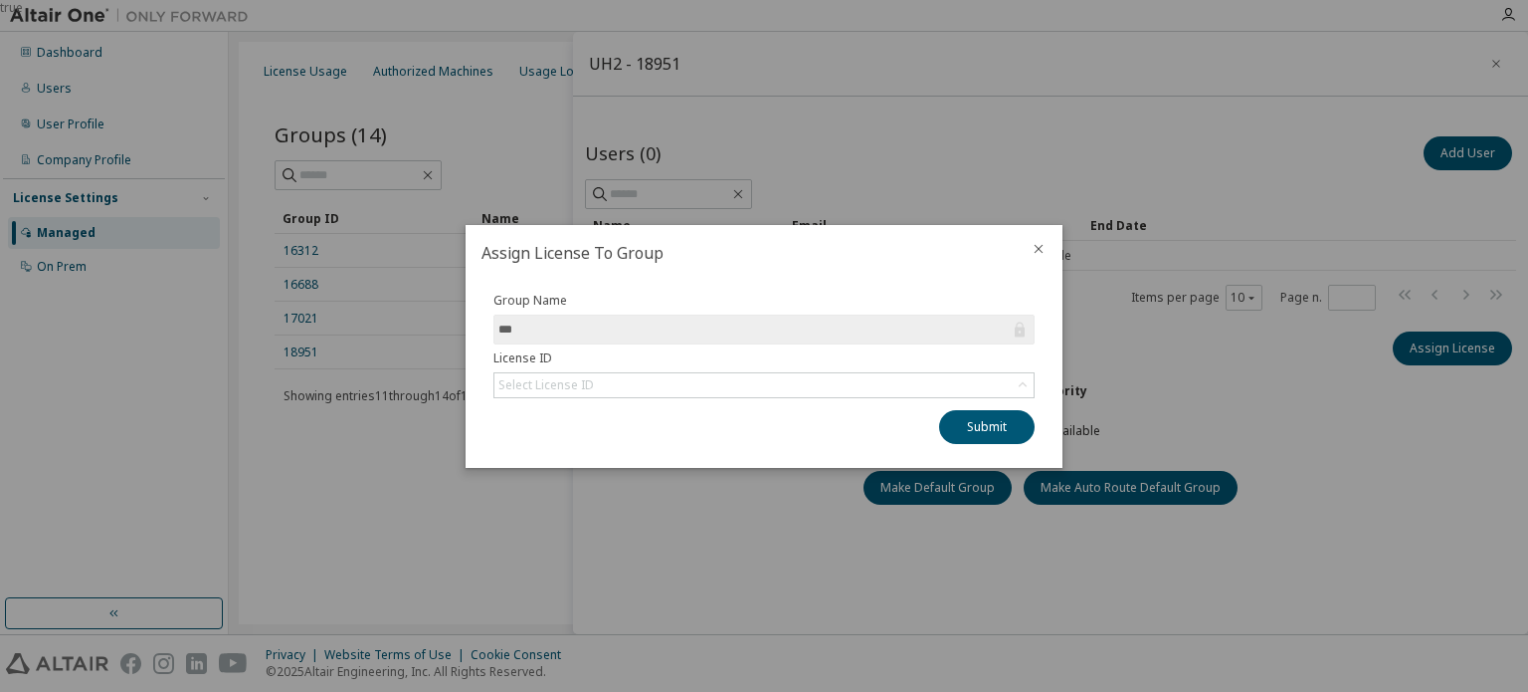
click at [1039, 247] on icon "close" at bounding box center [1039, 249] width 16 height 16
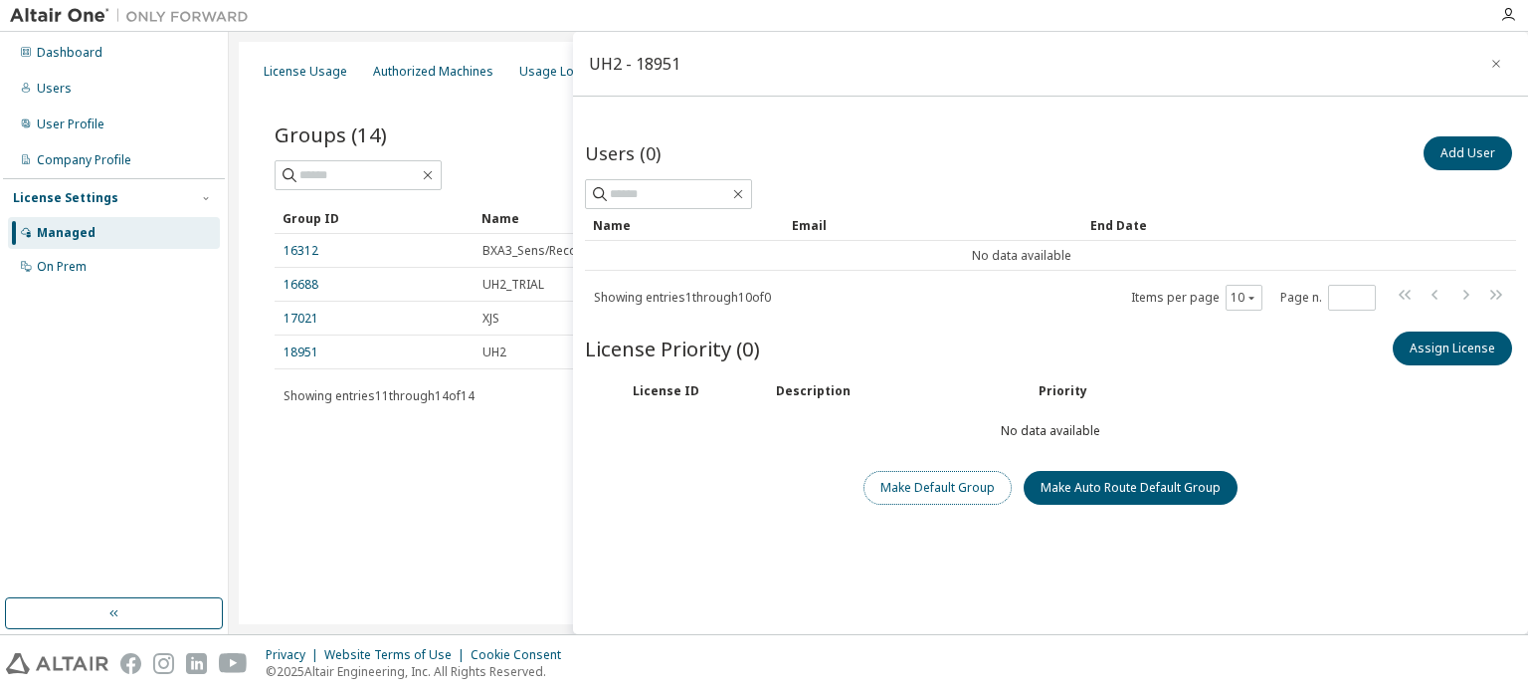
click at [944, 489] on button "Make Default Group" at bounding box center [938, 488] width 148 height 34
click at [1481, 57] on button "button" at bounding box center [1497, 64] width 32 height 32
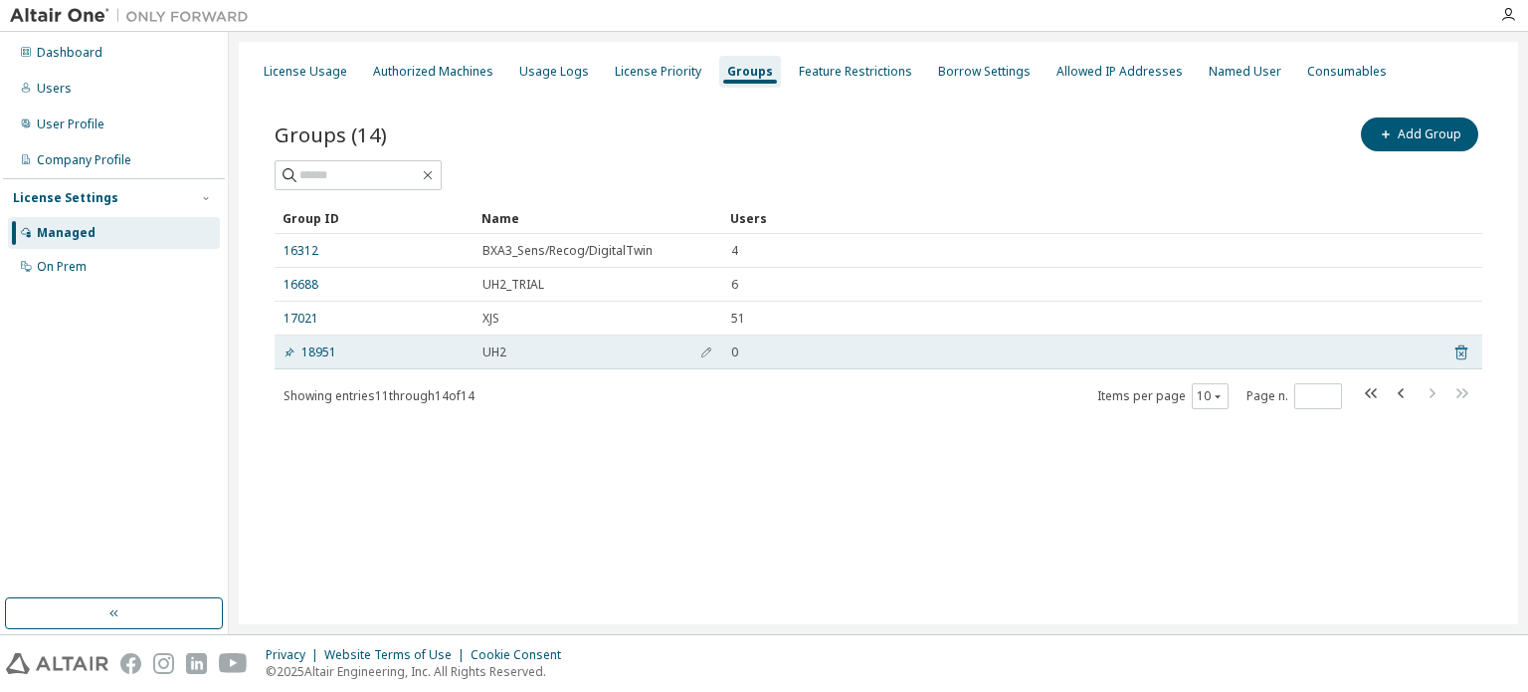
click at [1459, 349] on icon at bounding box center [1462, 352] width 18 height 24
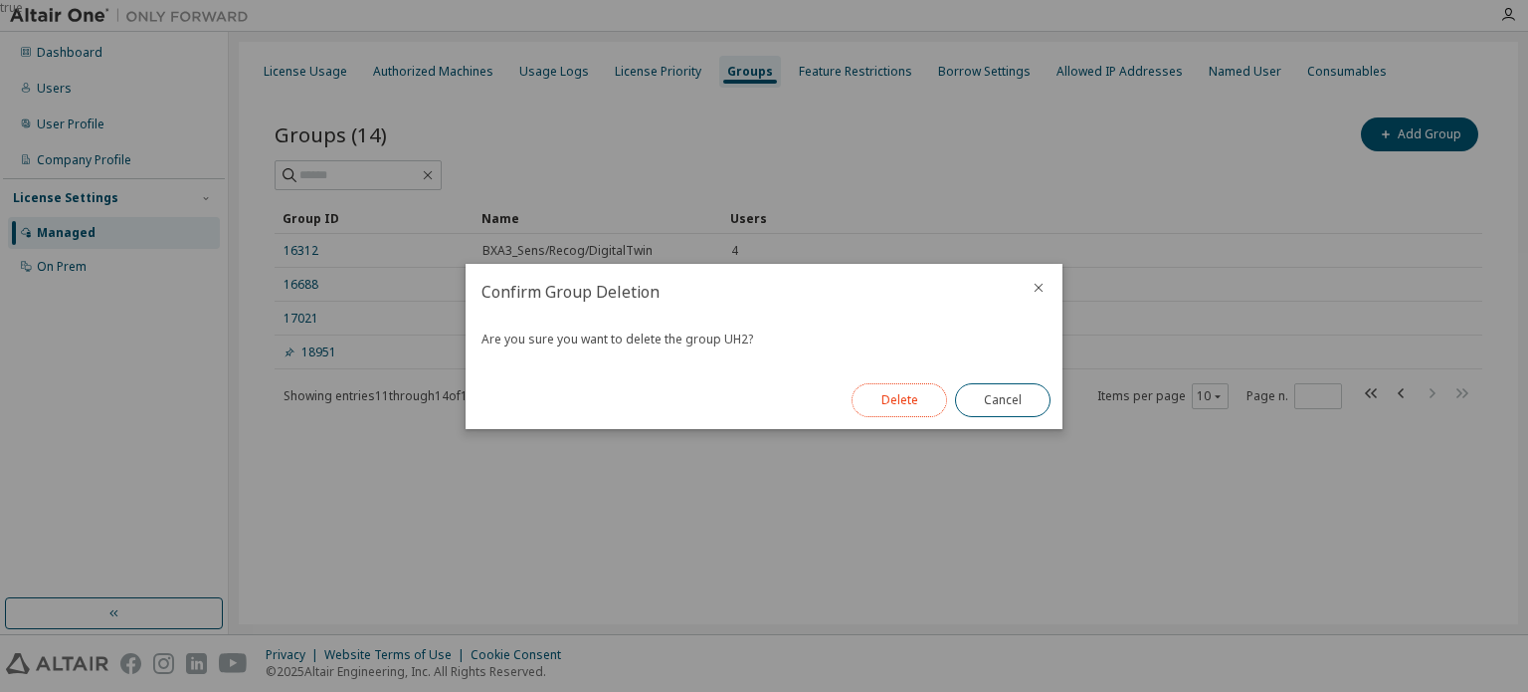
click at [894, 398] on button "Delete" at bounding box center [900, 400] width 96 height 34
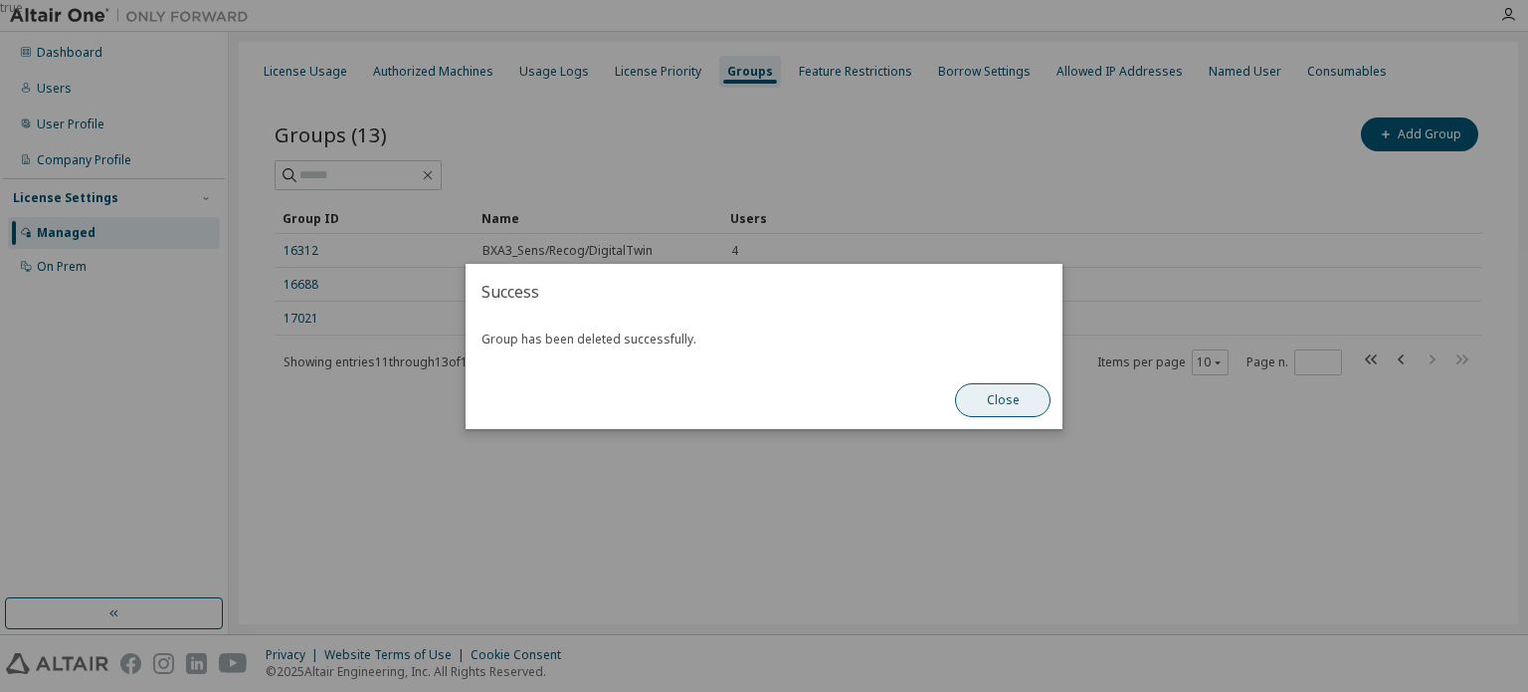
click at [987, 397] on button "Close" at bounding box center [1003, 400] width 96 height 34
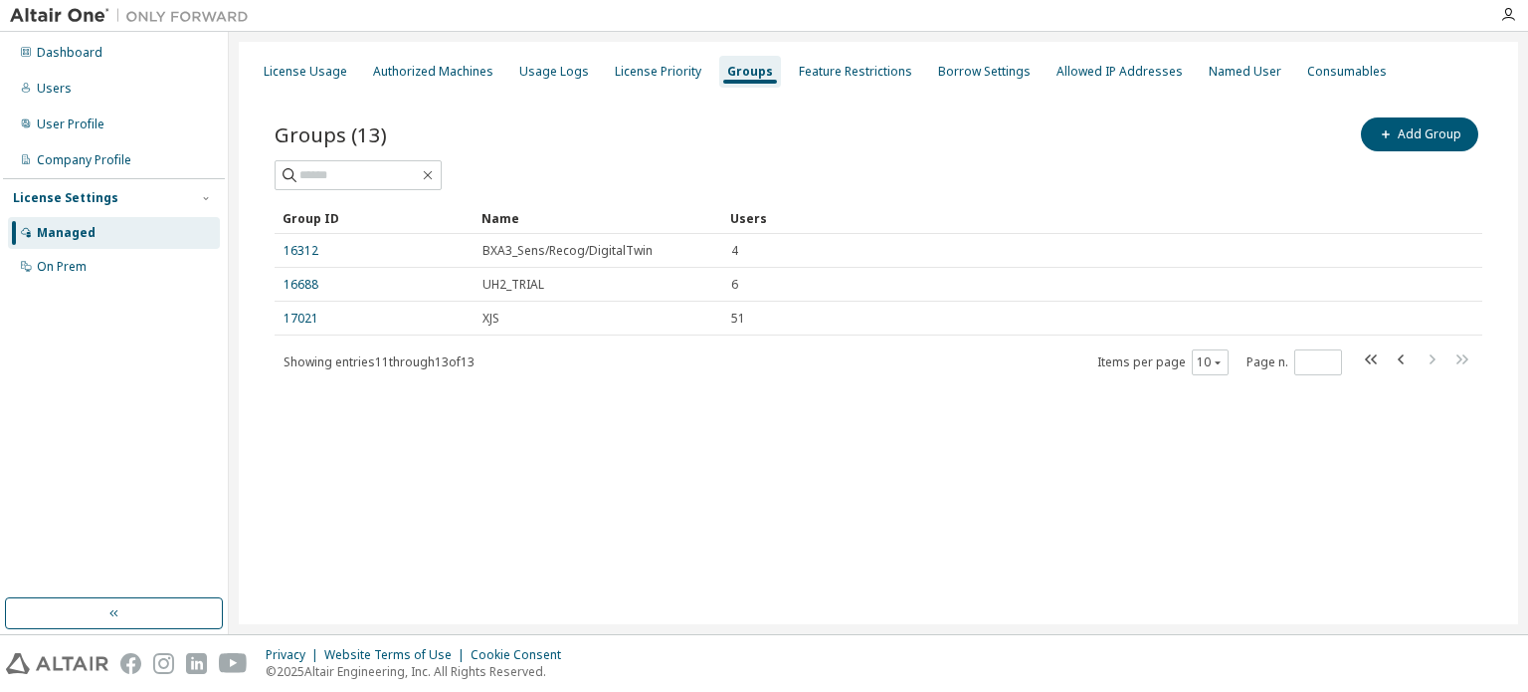
click at [844, 462] on div "License Usage Authorized Machines Usage Logs License Priority Groups Feature Re…" at bounding box center [879, 333] width 1280 height 582
click at [1410, 138] on button "Add Group" at bounding box center [1419, 134] width 117 height 34
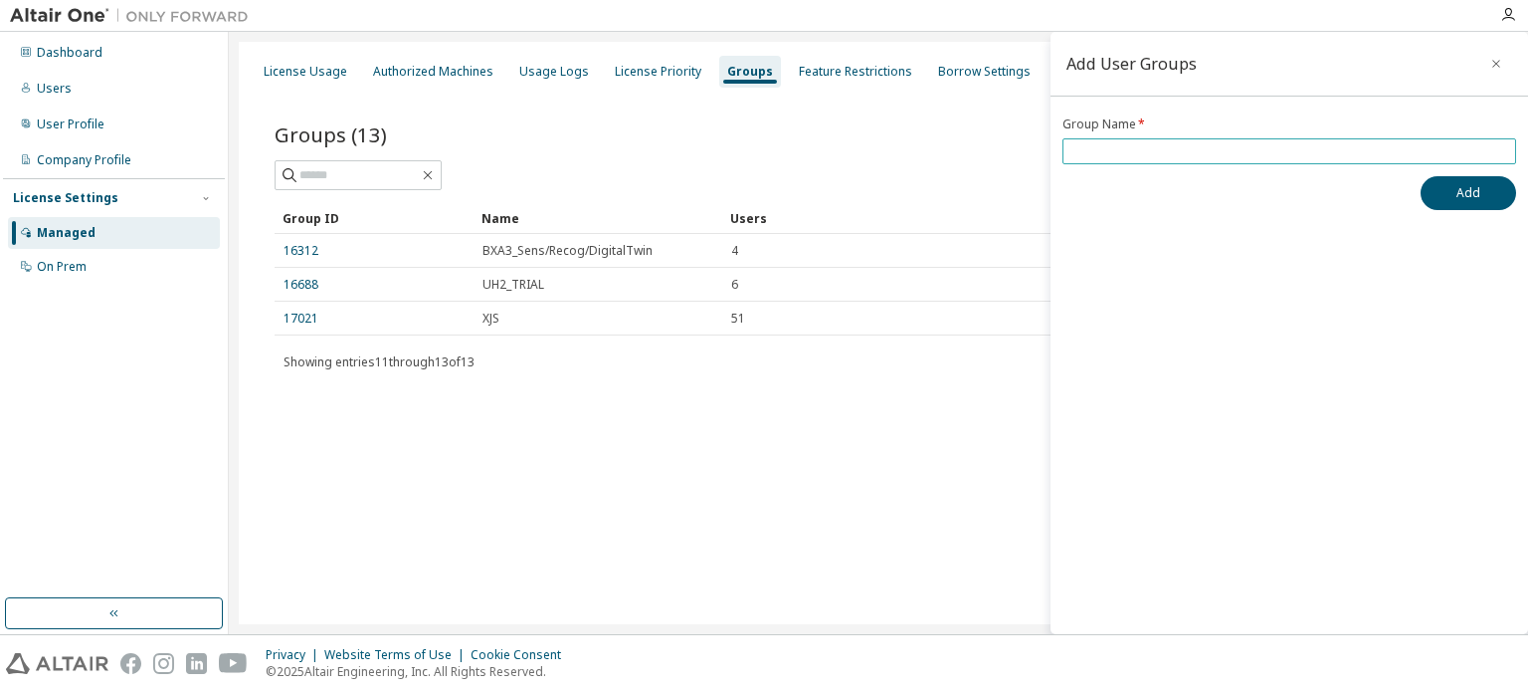
click at [1182, 154] on input "text" at bounding box center [1290, 151] width 444 height 16
type input "***"
click at [1475, 191] on button "Add" at bounding box center [1469, 193] width 96 height 34
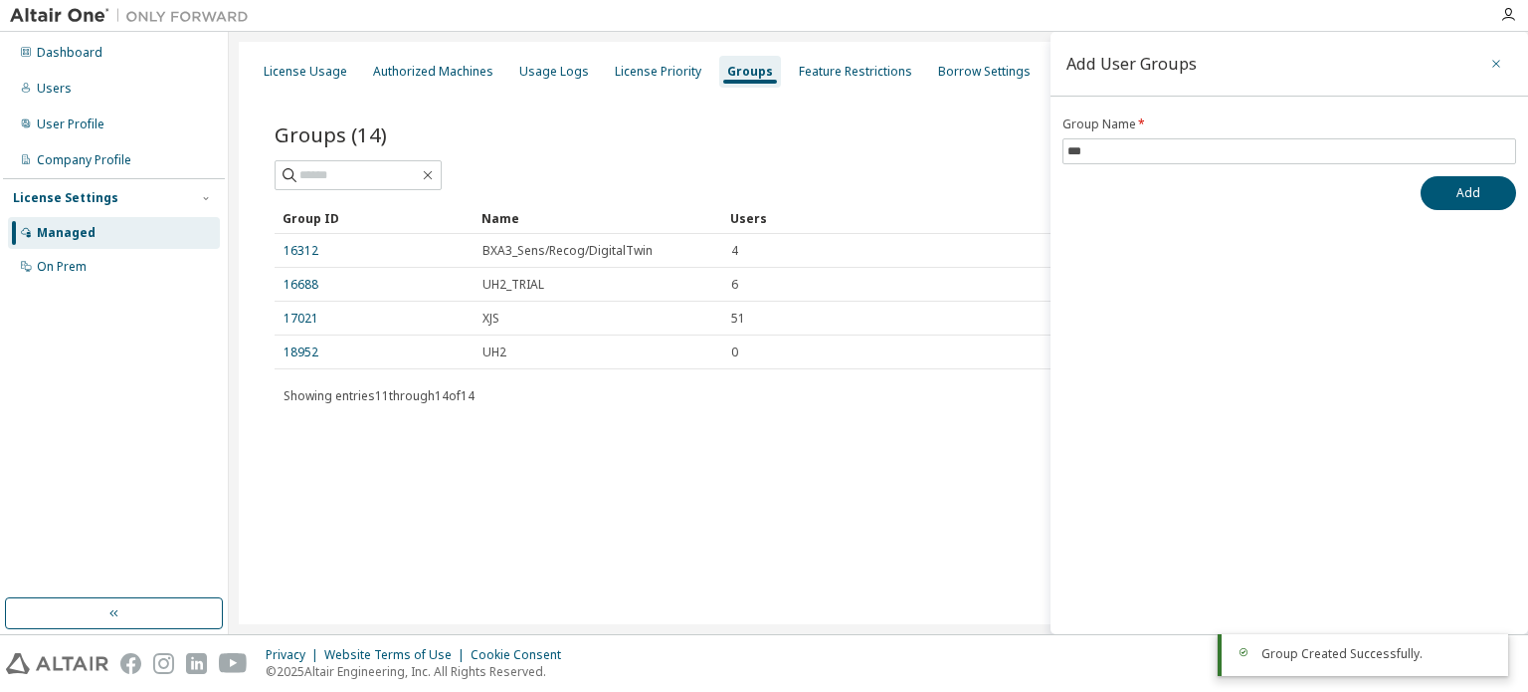
click at [1495, 60] on icon "button" at bounding box center [1497, 64] width 14 height 16
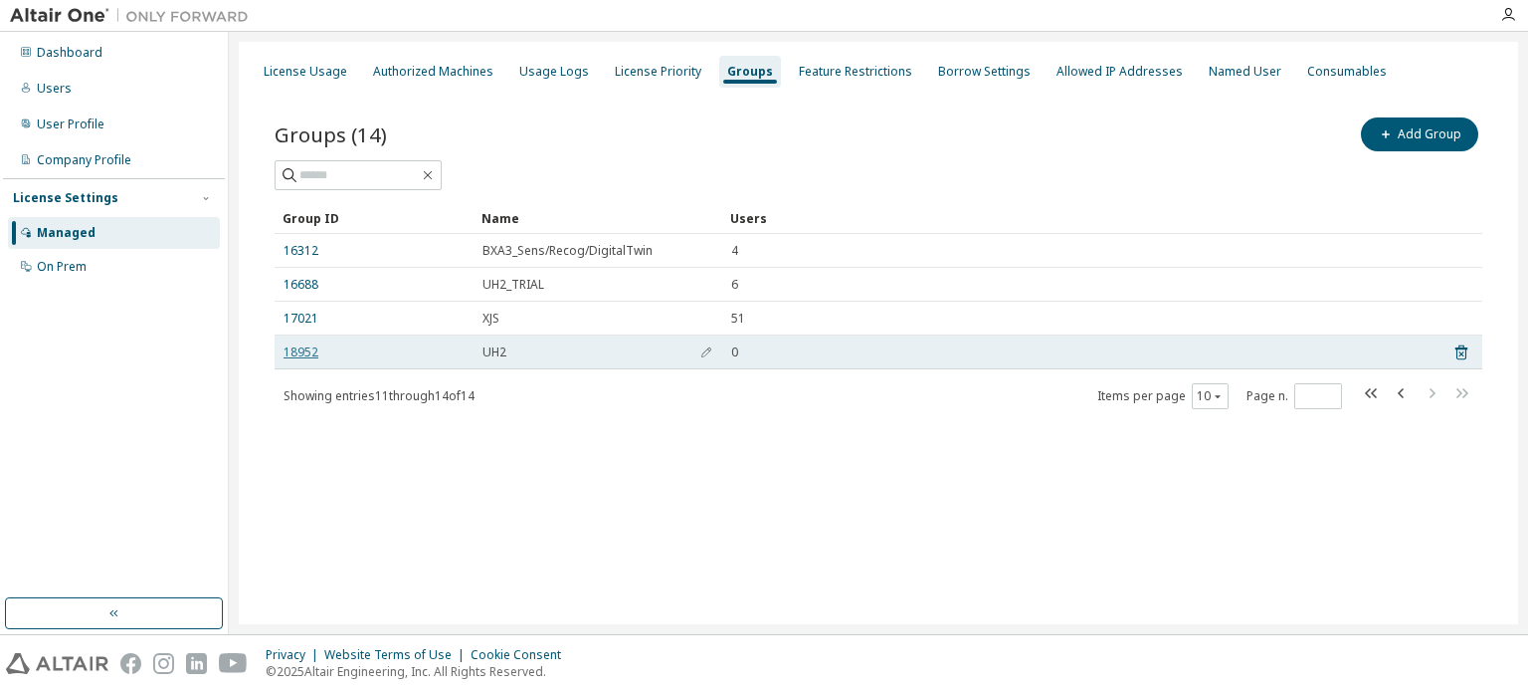
click at [300, 355] on link "18952" at bounding box center [301, 352] width 35 height 16
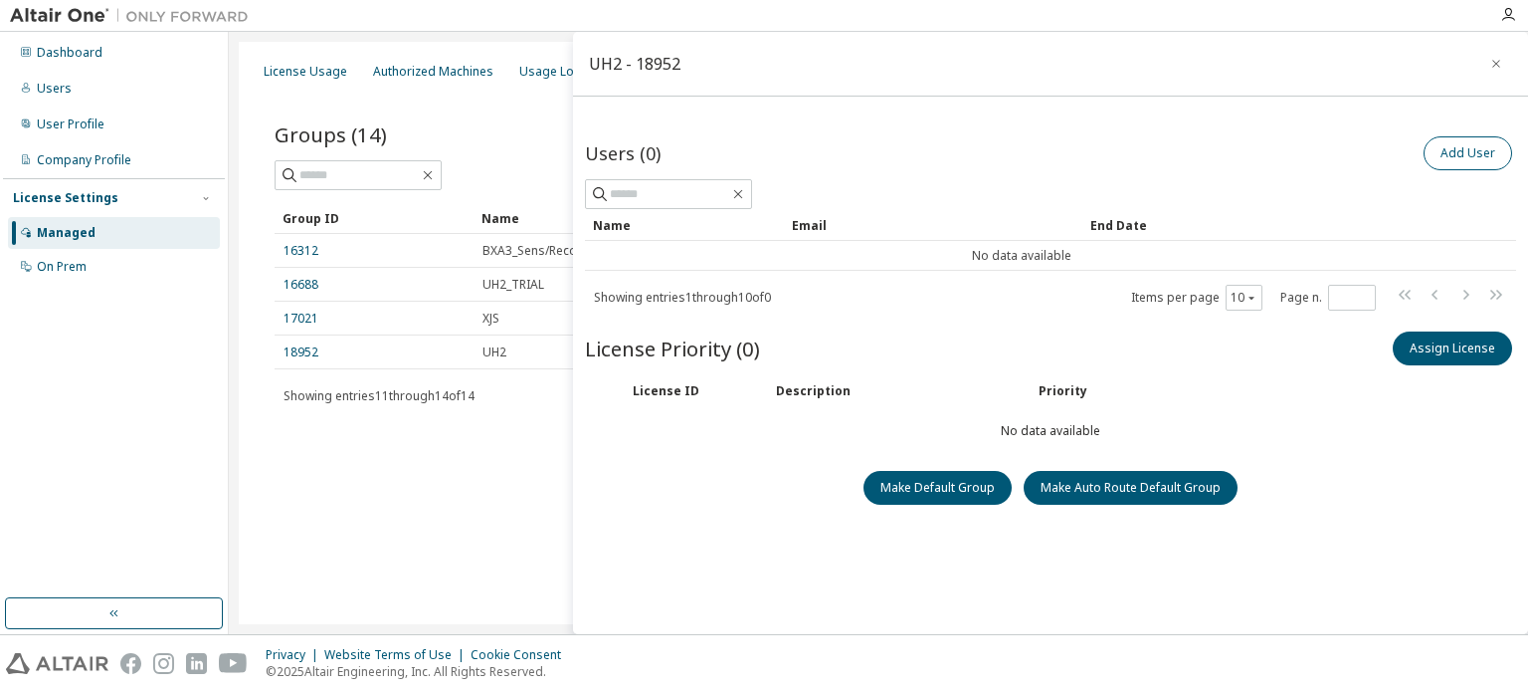
click at [1455, 138] on div "Add User" at bounding box center [1284, 153] width 466 height 42
click at [1457, 148] on button "Add User" at bounding box center [1468, 153] width 89 height 34
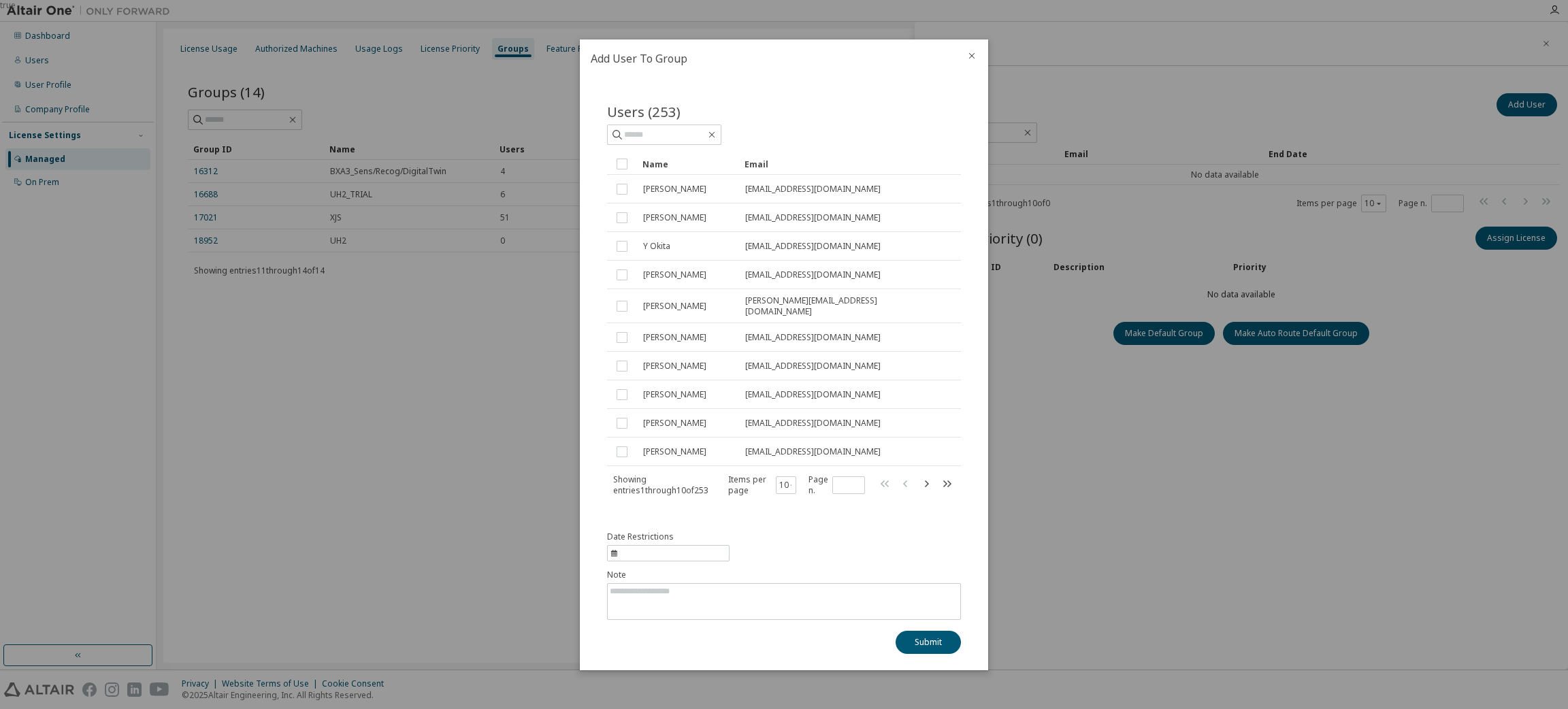
click at [1044, 472] on div "true" at bounding box center [784, 354] width 1568 height 709
click at [706, 141] on input "text" at bounding box center [664, 135] width 81 height 14
type input "*"
type input "*********"
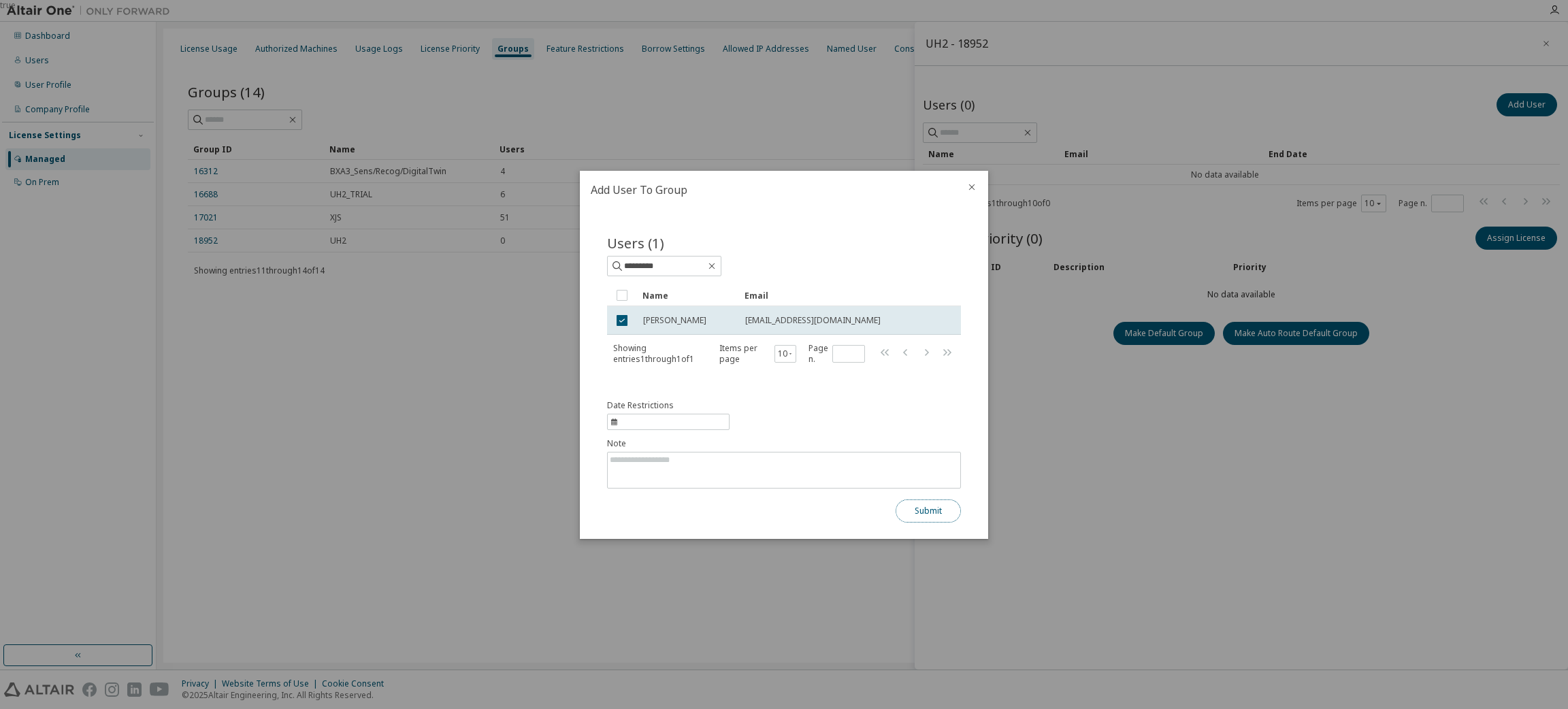
click at [926, 472] on button "Submit" at bounding box center [928, 511] width 66 height 23
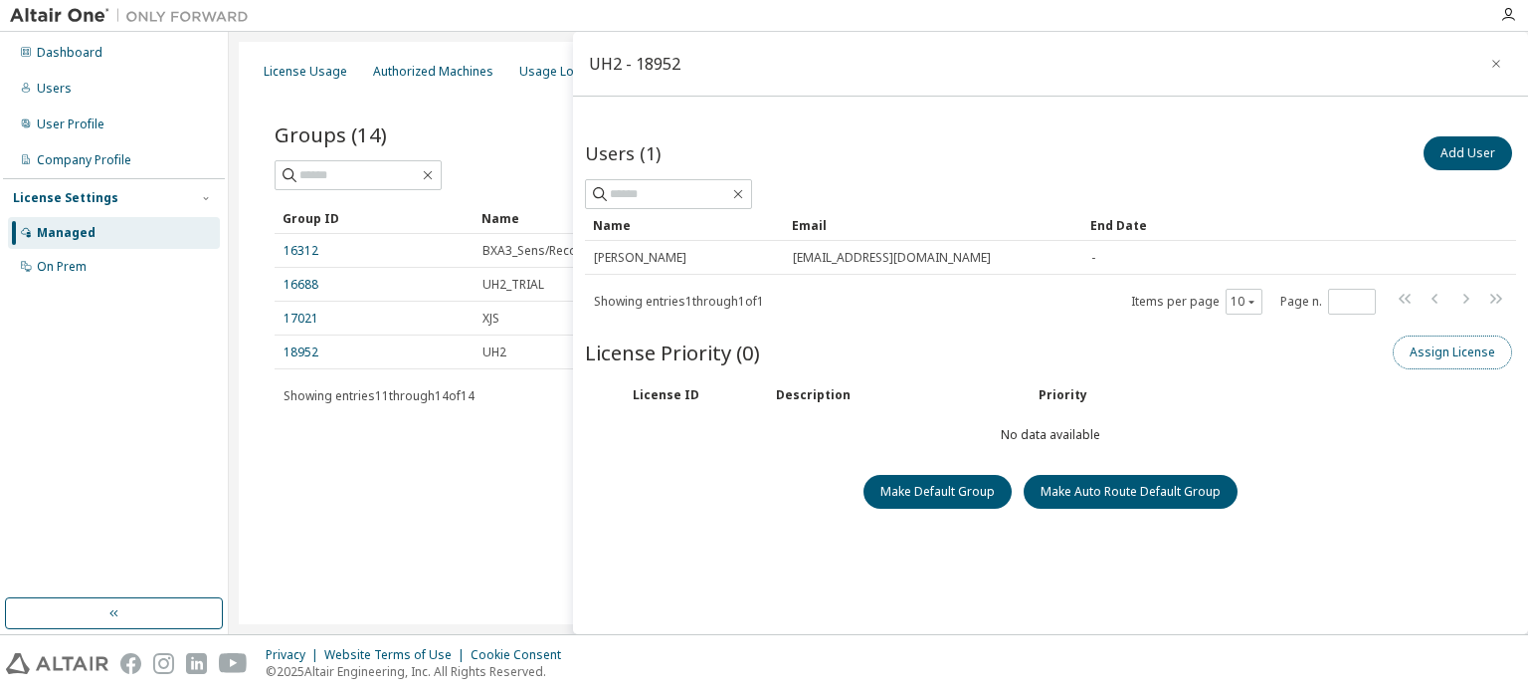
click at [1409, 358] on button "Assign License" at bounding box center [1452, 352] width 119 height 34
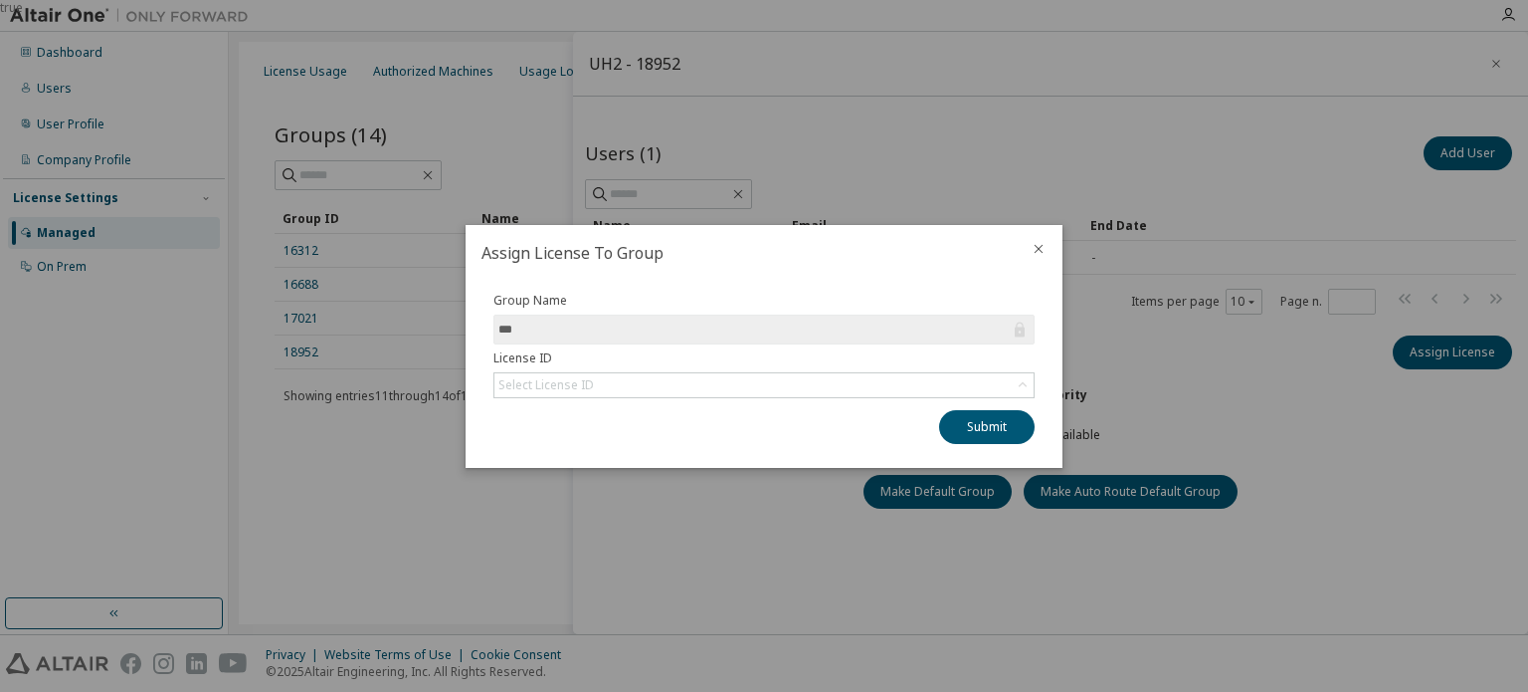
click at [1037, 251] on icon "close" at bounding box center [1039, 248] width 9 height 9
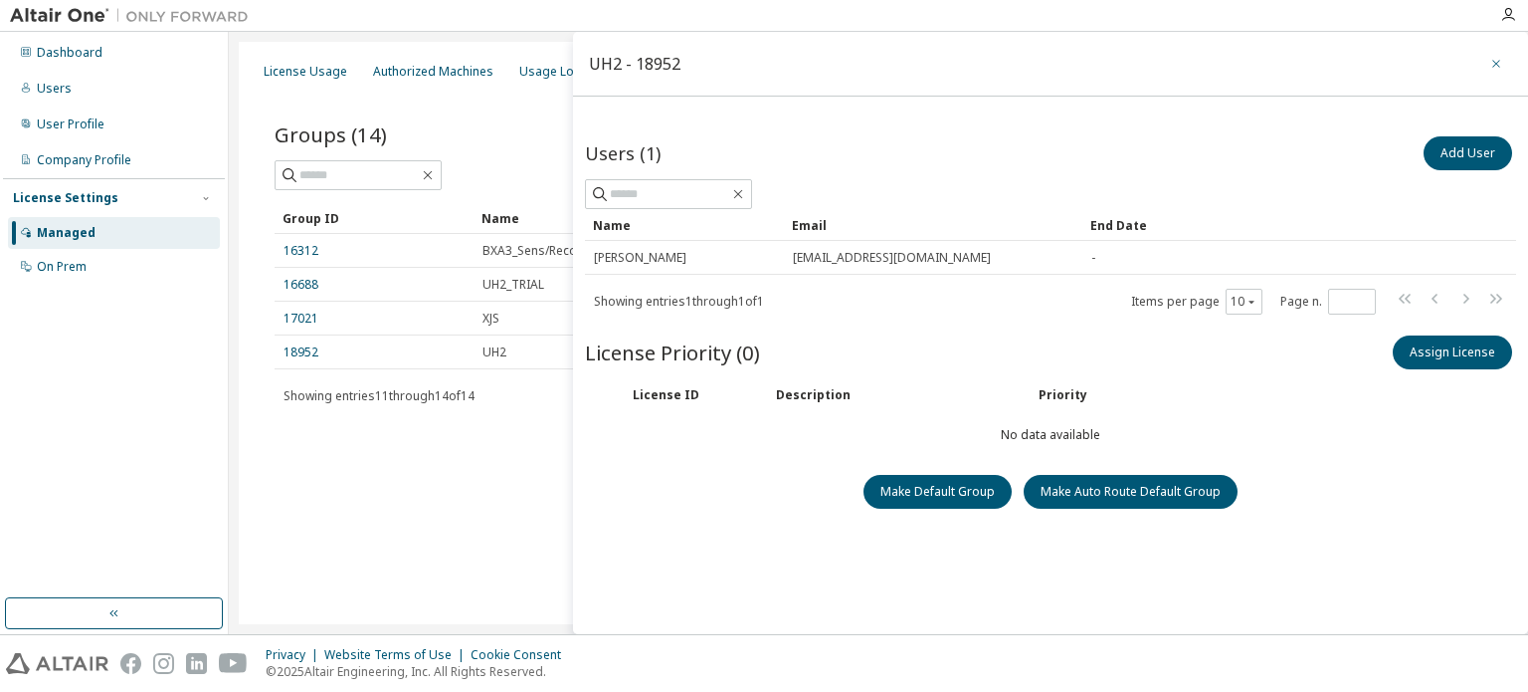
click at [1493, 65] on icon "button" at bounding box center [1497, 64] width 14 height 16
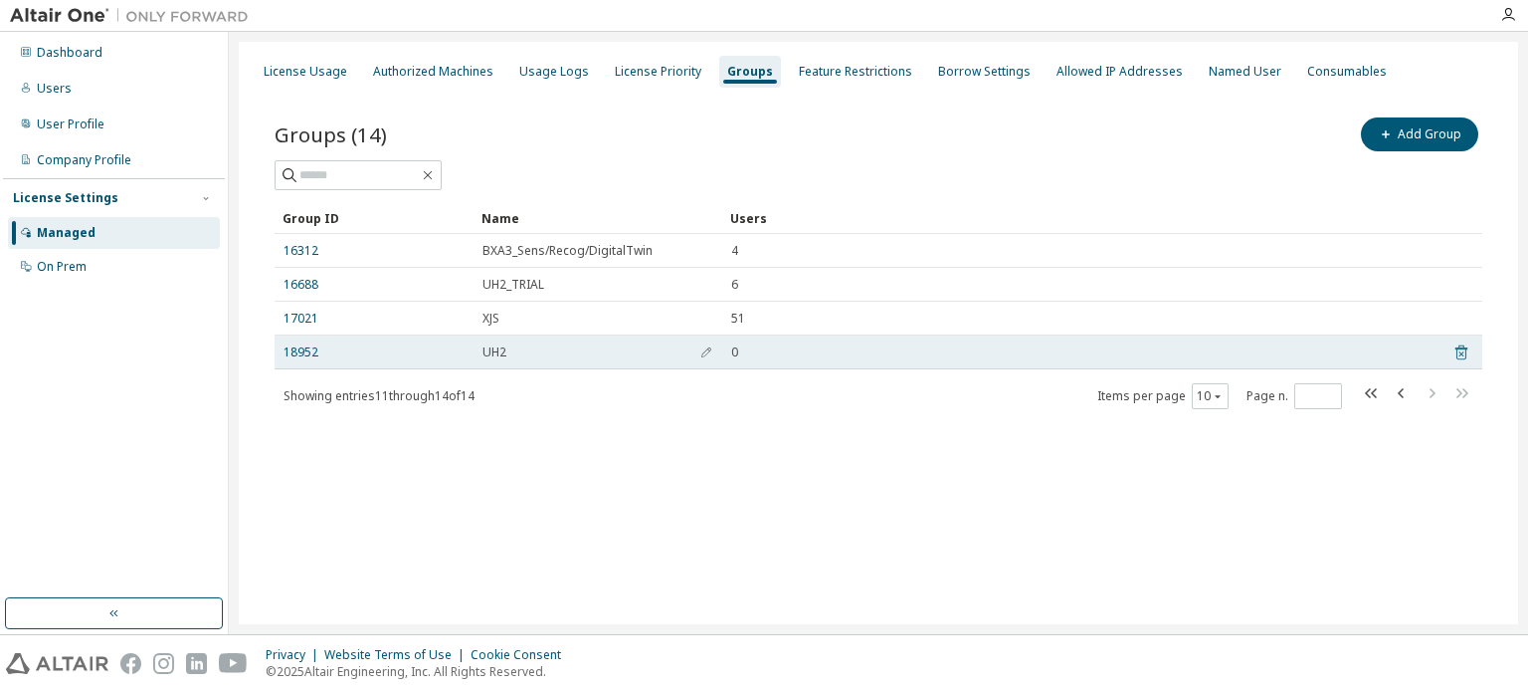
click at [1462, 349] on icon at bounding box center [1462, 352] width 18 height 24
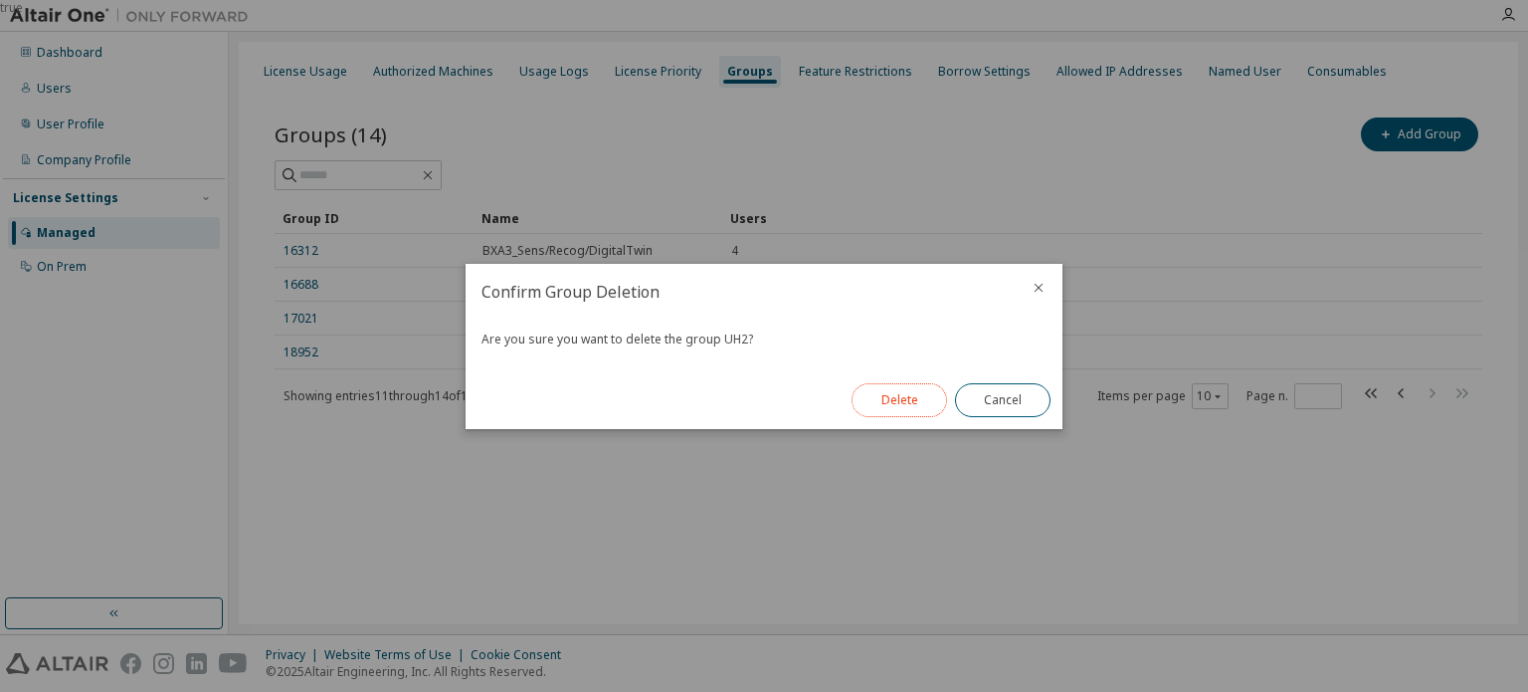
click at [914, 401] on button "Delete" at bounding box center [900, 400] width 96 height 34
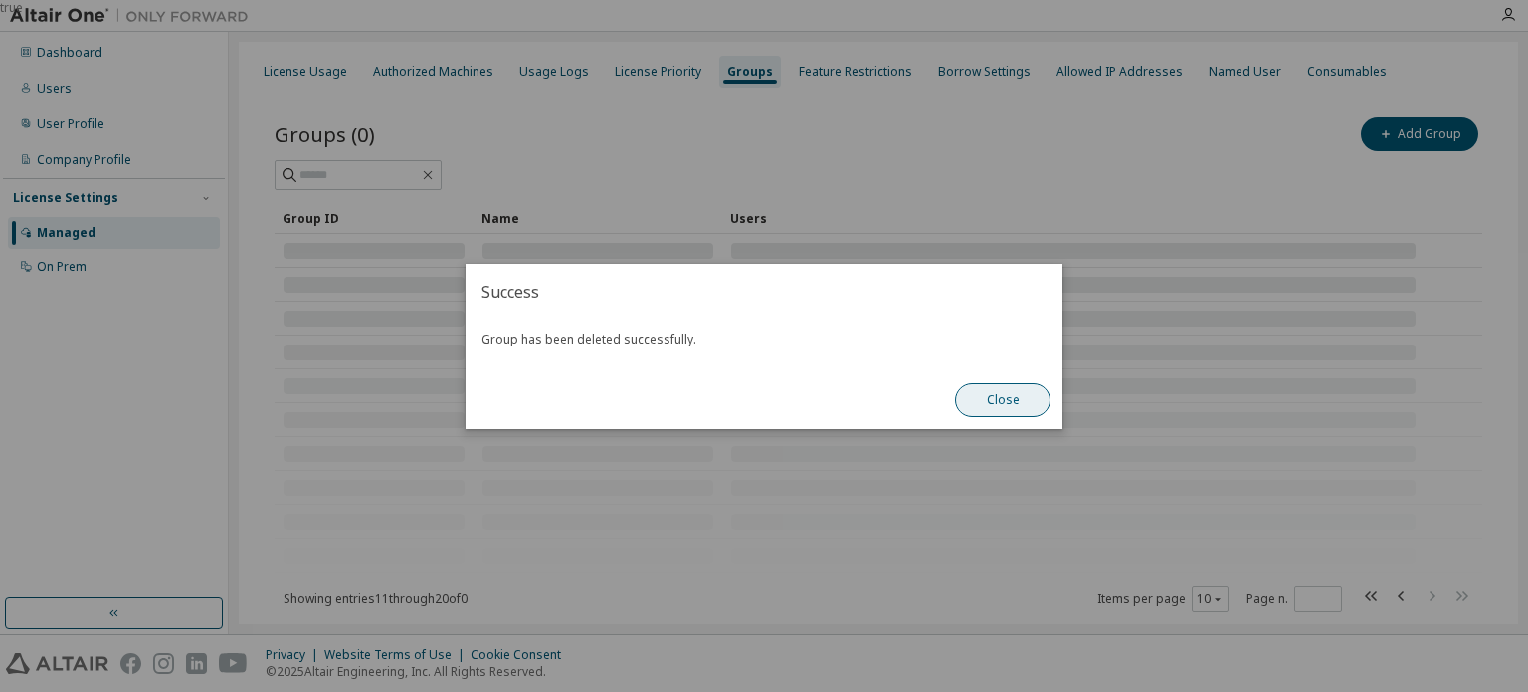
click at [997, 401] on button "Close" at bounding box center [1003, 400] width 96 height 34
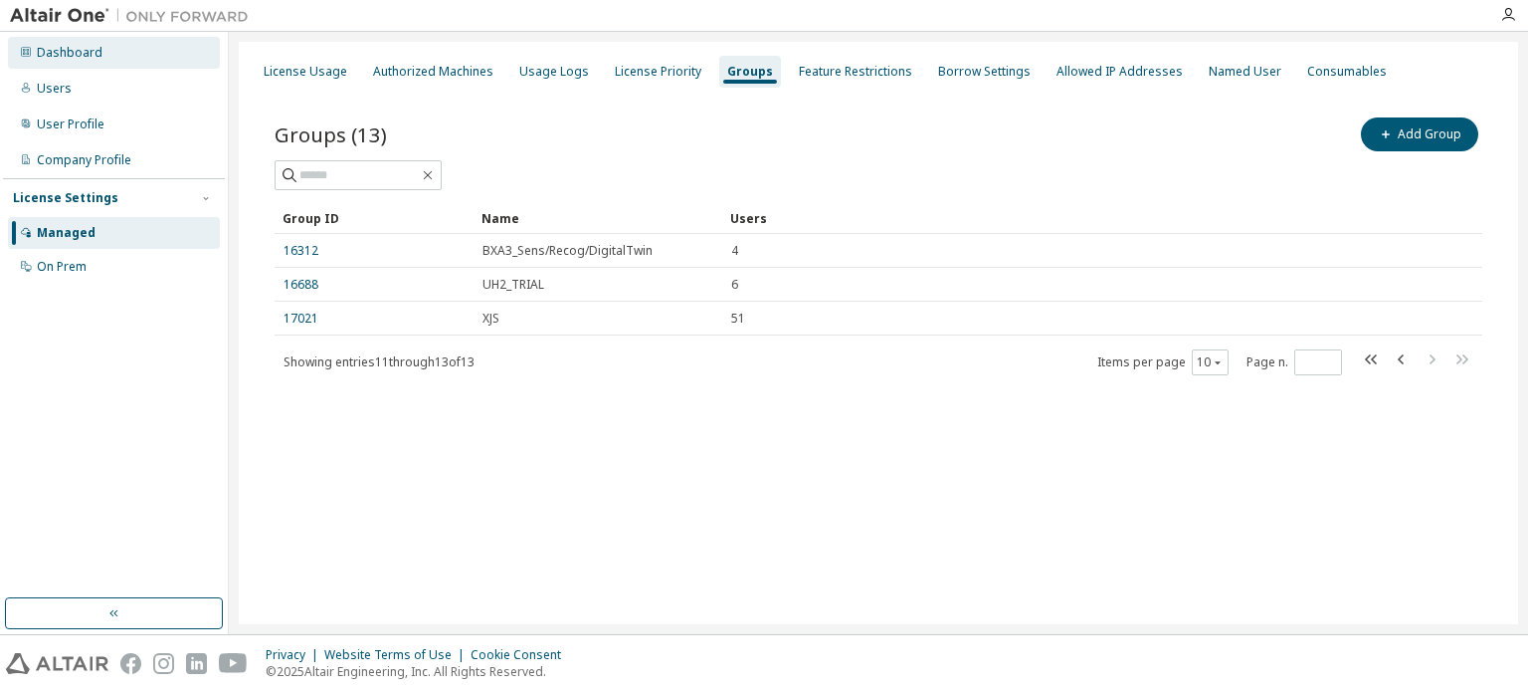
click at [37, 51] on div "Dashboard" at bounding box center [70, 53] width 66 height 16
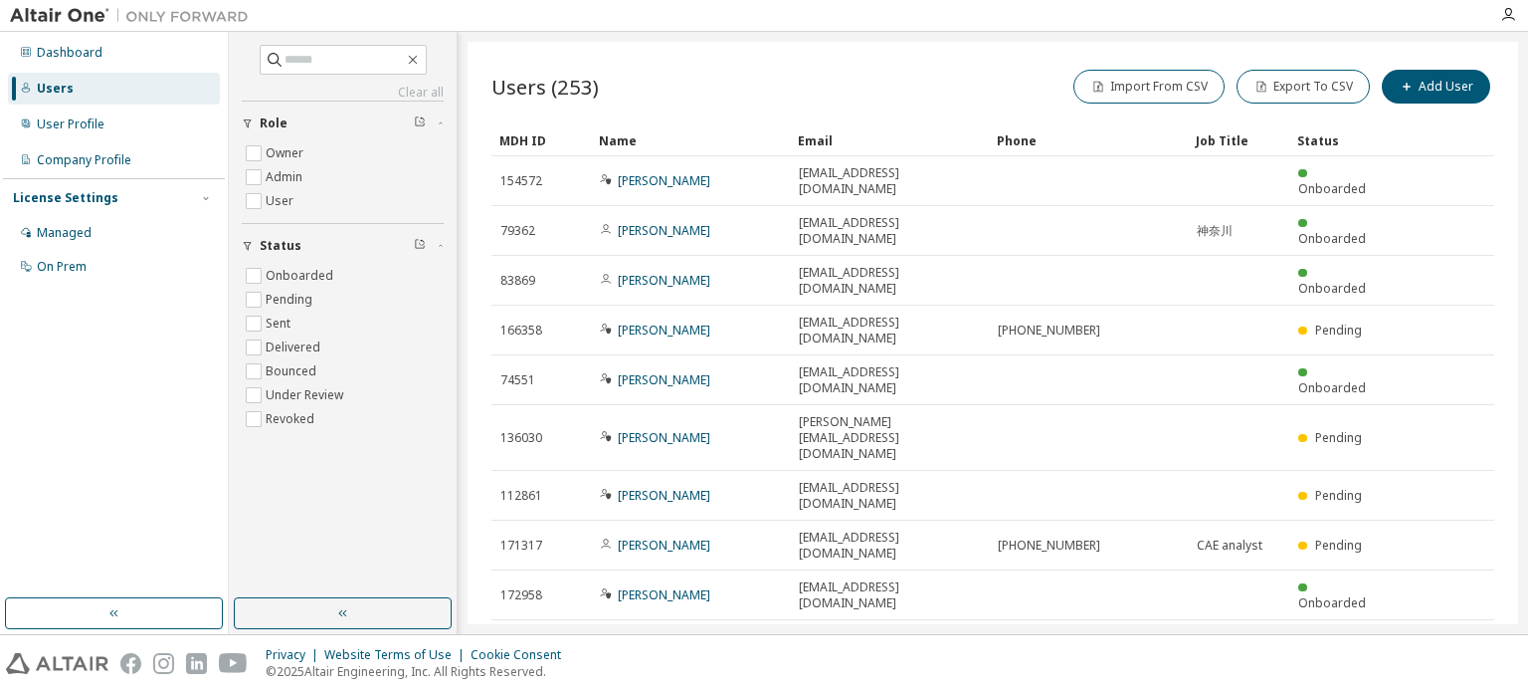
scroll to position [9, 0]
